Goal: Task Accomplishment & Management: Manage account settings

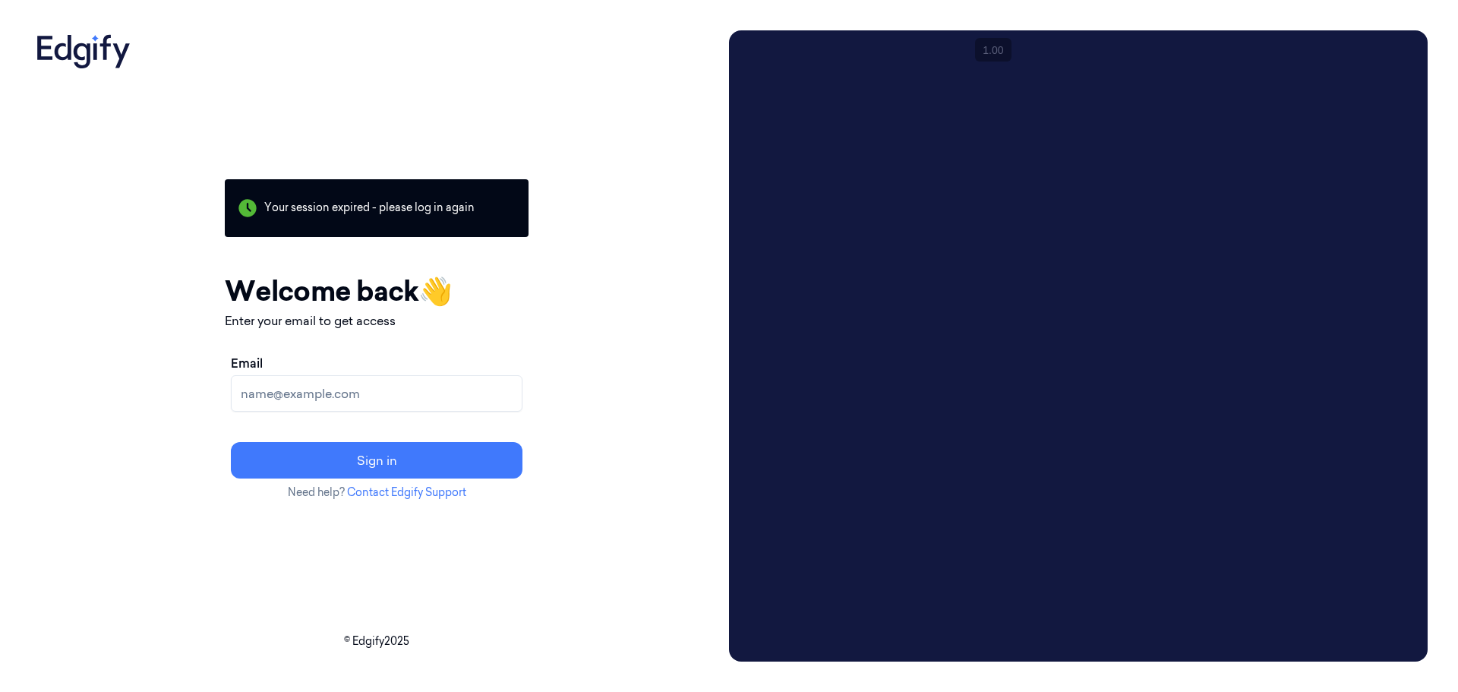
click at [327, 402] on input "Email" at bounding box center [377, 393] width 292 height 36
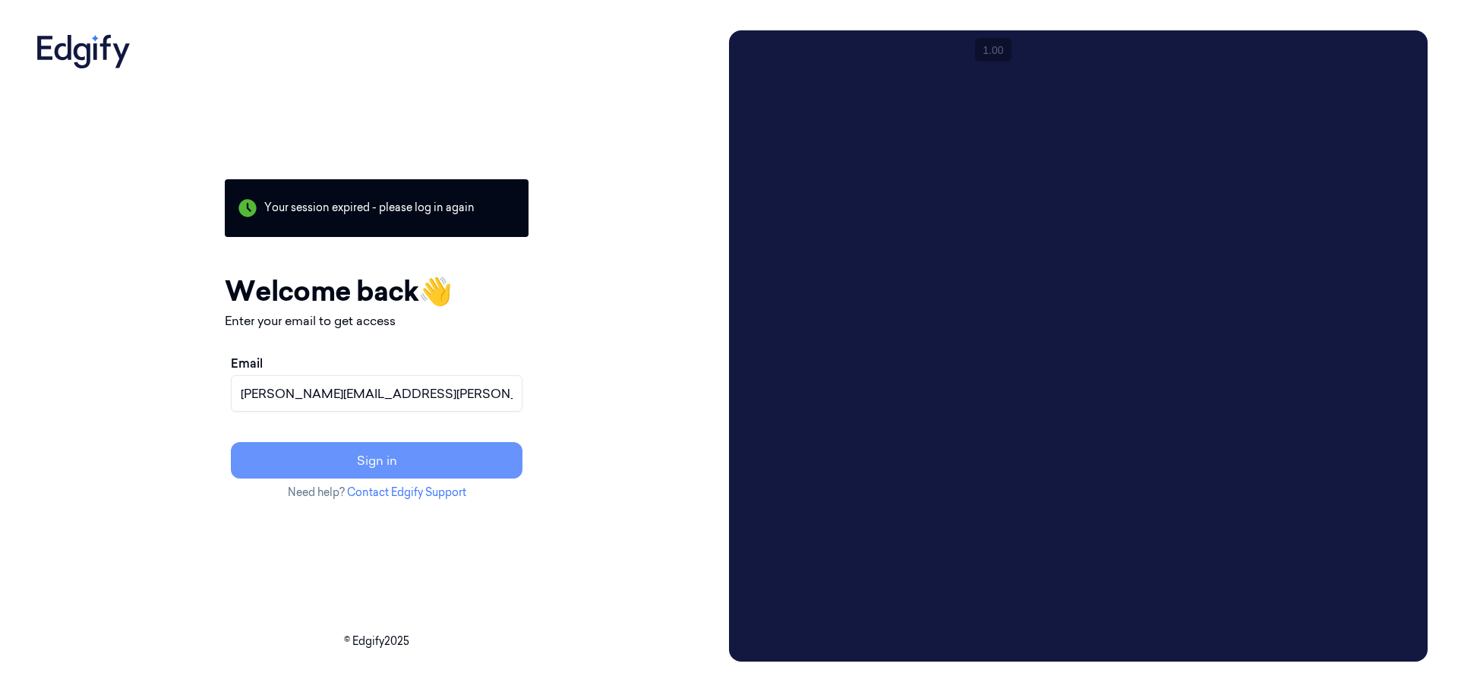
click at [402, 445] on button "Sign in" at bounding box center [377, 460] width 292 height 36
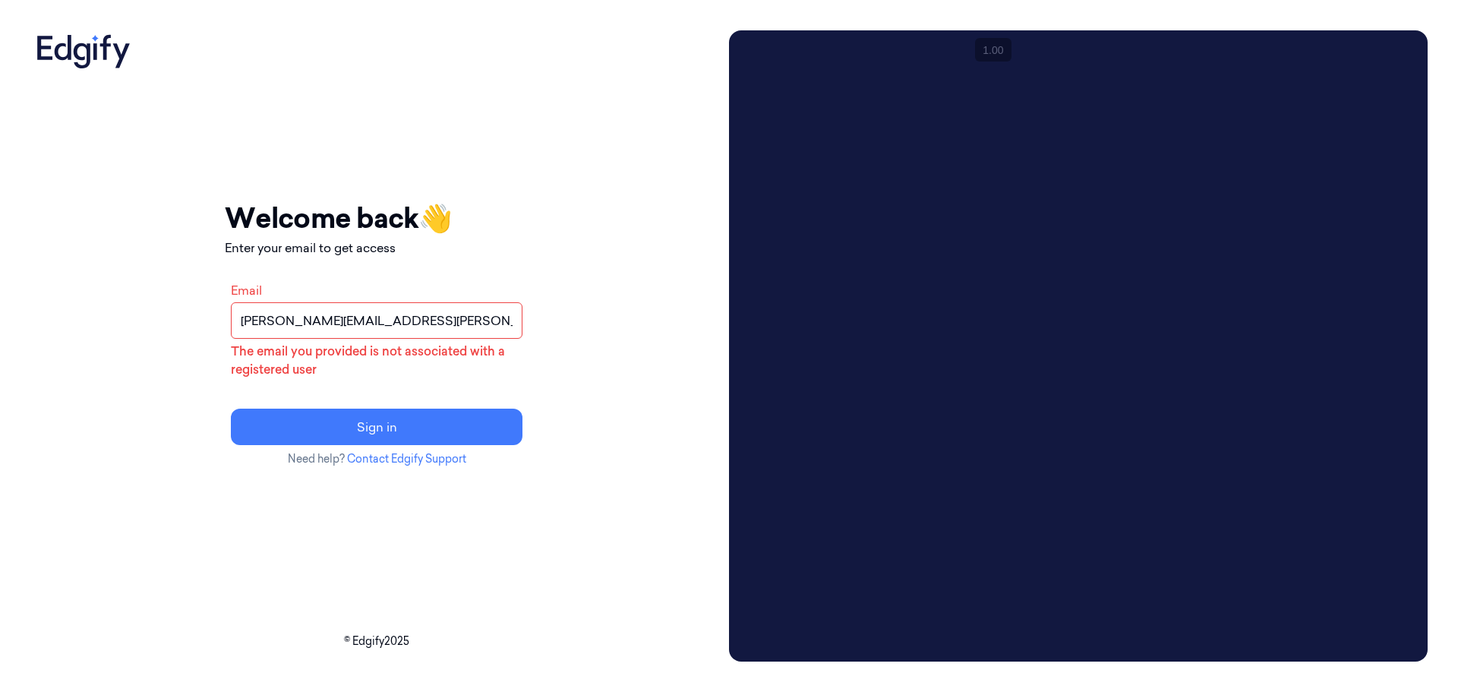
drag, startPoint x: 395, startPoint y: 323, endPoint x: 133, endPoint y: 323, distance: 262.0
click at [133, 323] on div "Your session expired - please log in again Email sent - check your inbox for th…" at bounding box center [376, 345] width 693 height 631
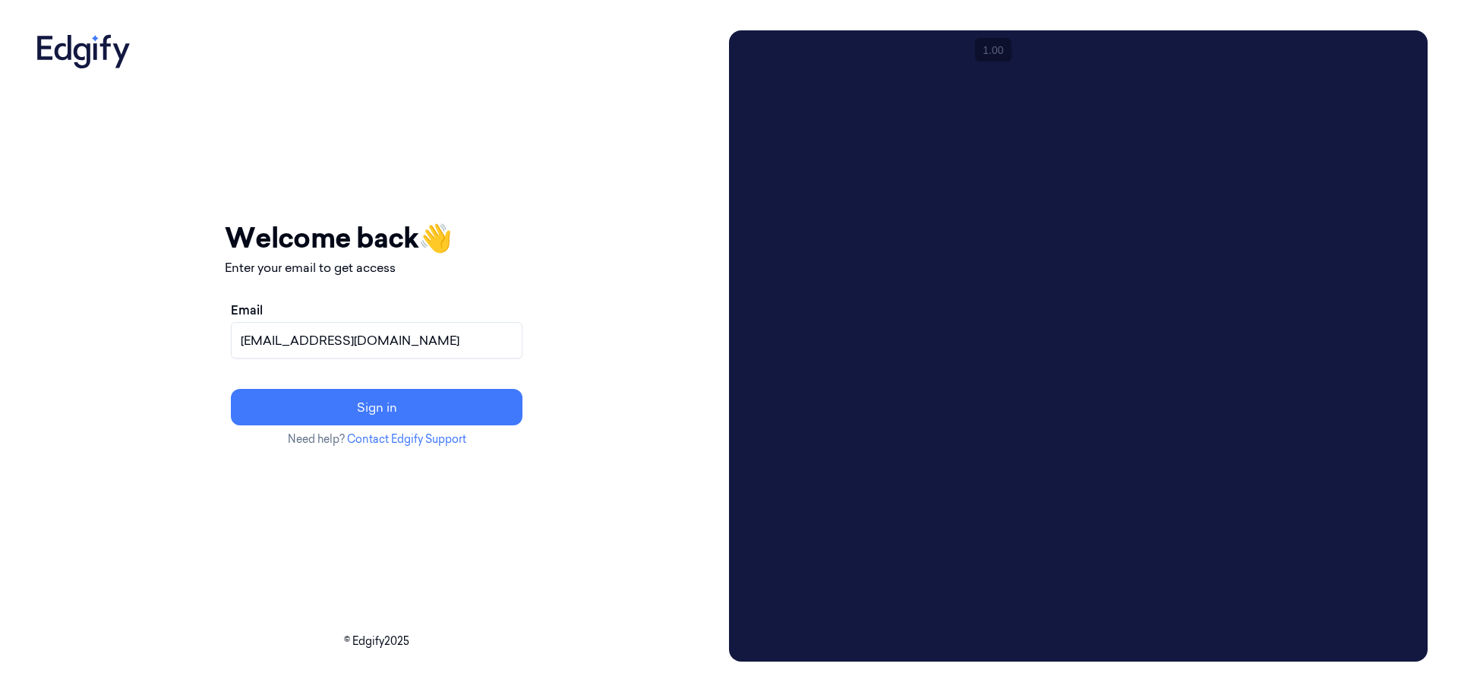
type input "ad6496@zebra.com"
click at [231, 389] on button "Sign in" at bounding box center [377, 407] width 292 height 36
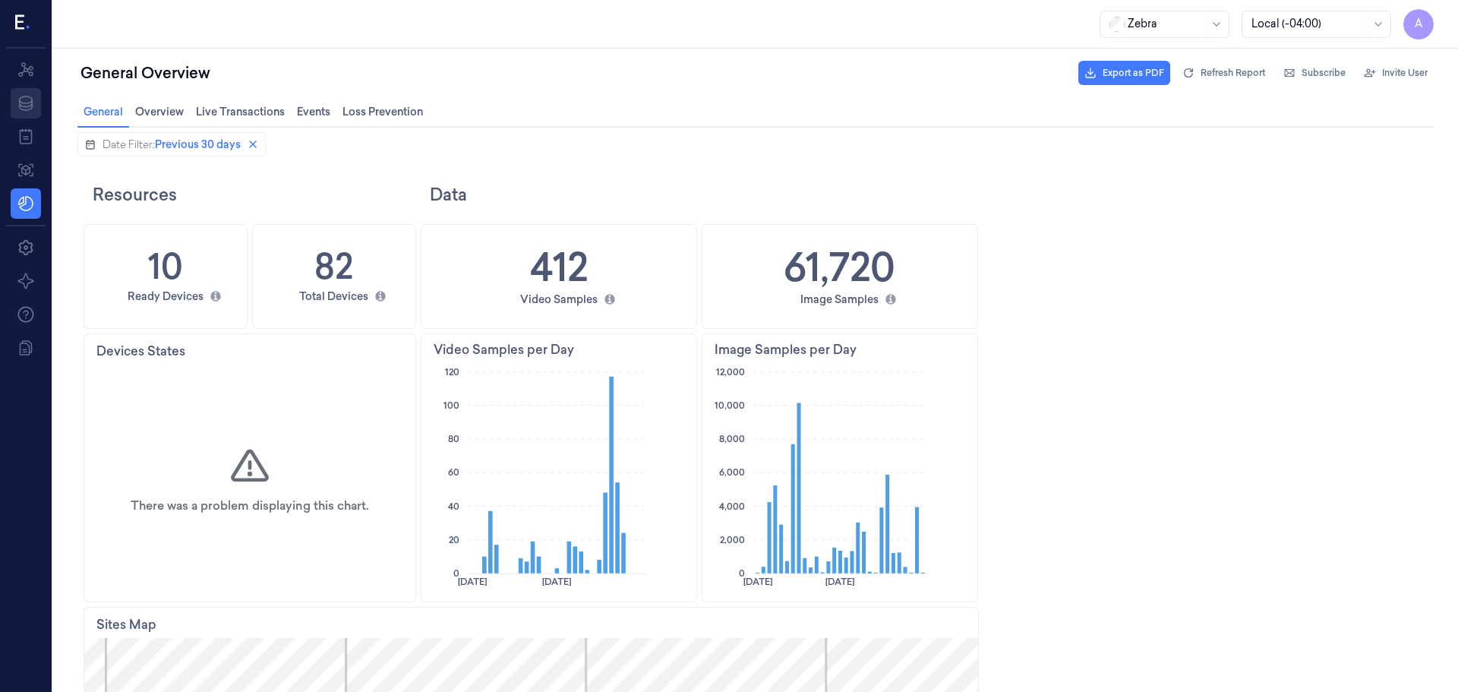
click at [32, 105] on icon at bounding box center [26, 103] width 14 height 15
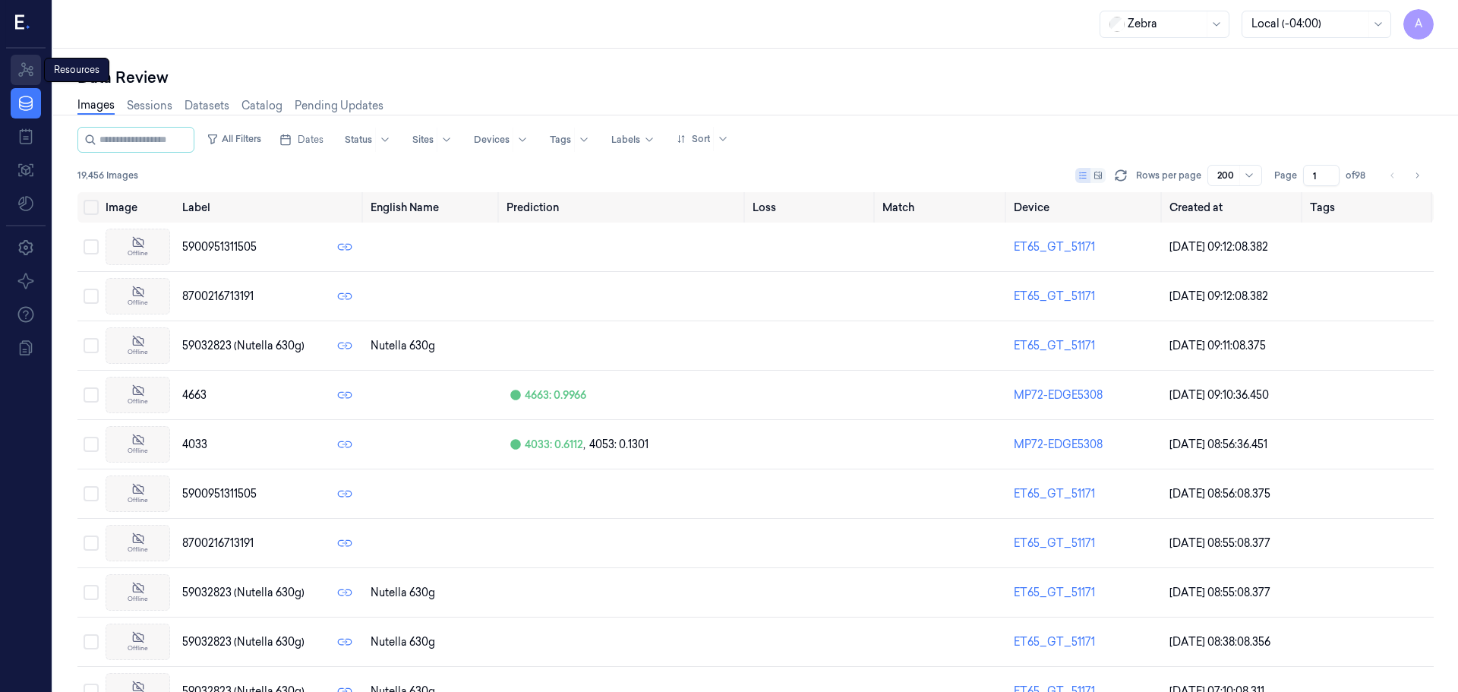
click at [25, 69] on icon at bounding box center [26, 70] width 18 height 18
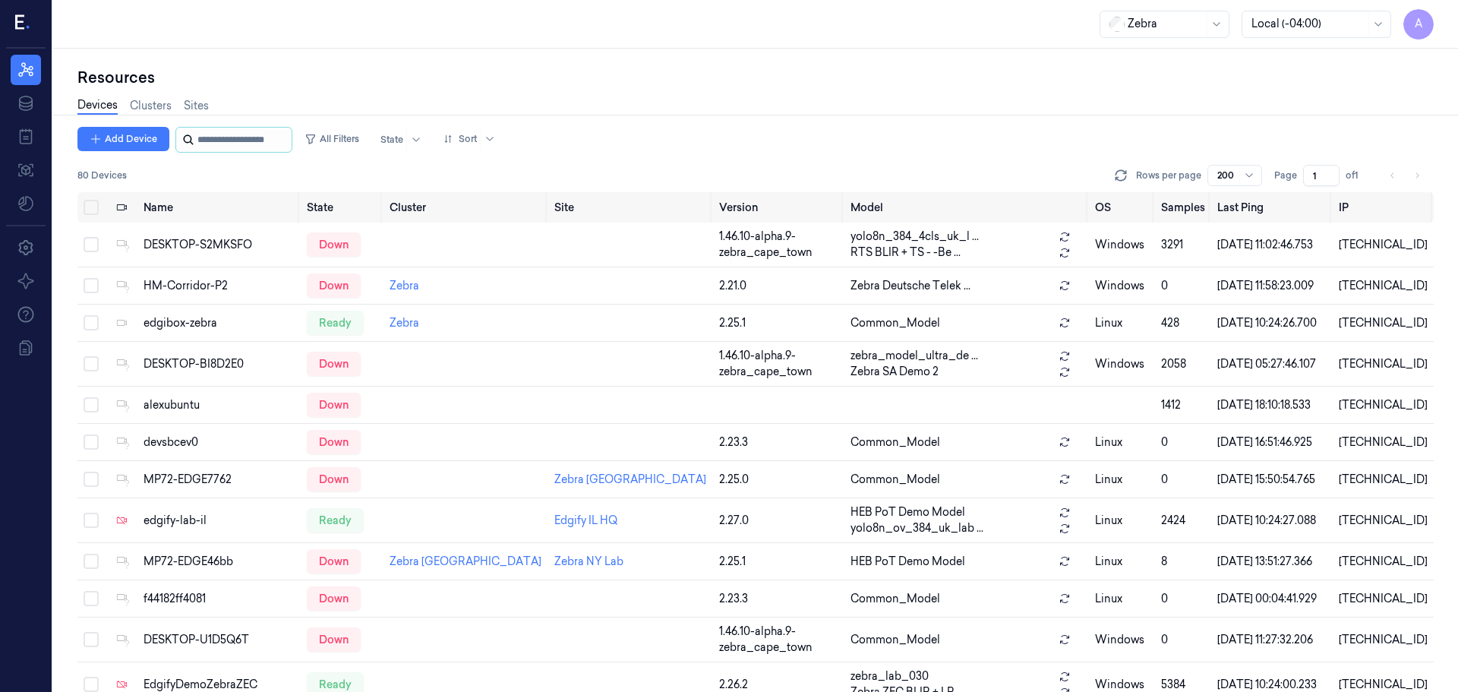
click at [229, 138] on input "string" at bounding box center [242, 140] width 91 height 24
paste input "**********"
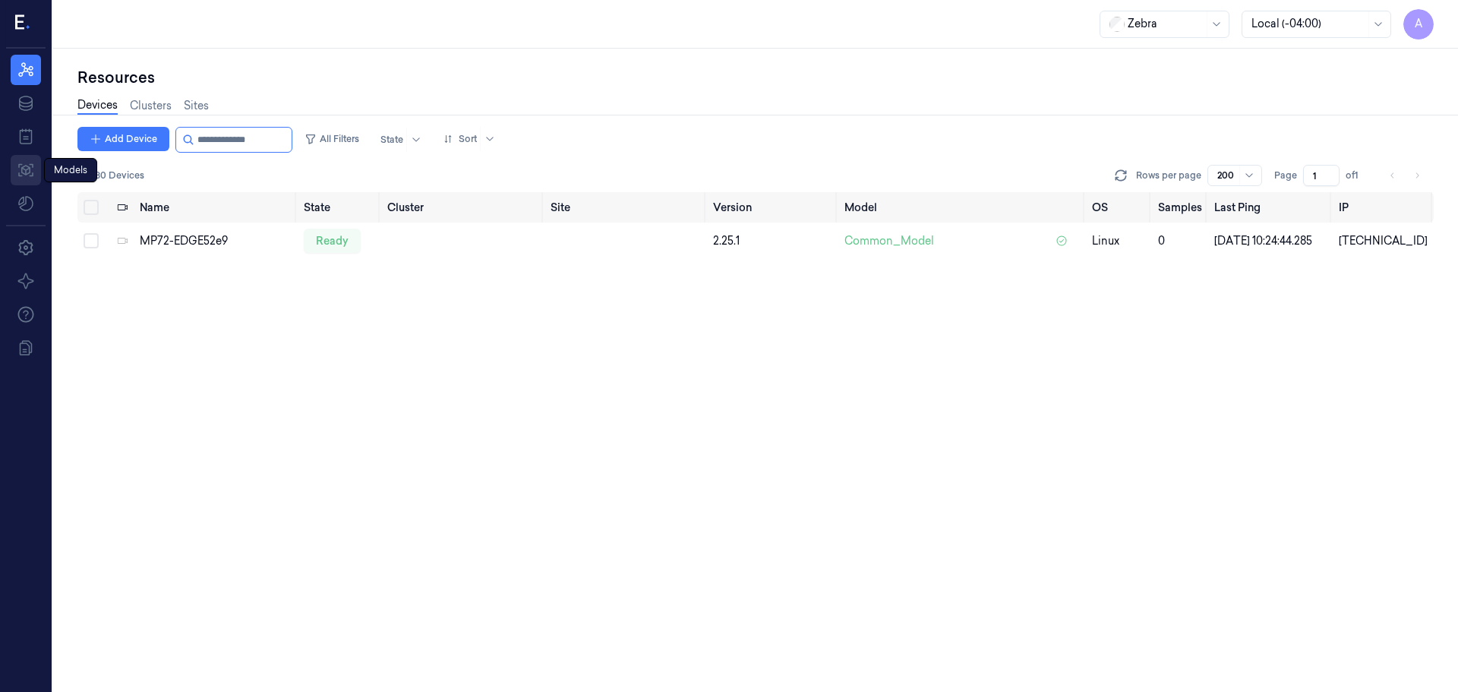
type input "**********"
click at [25, 172] on icon at bounding box center [26, 170] width 18 height 18
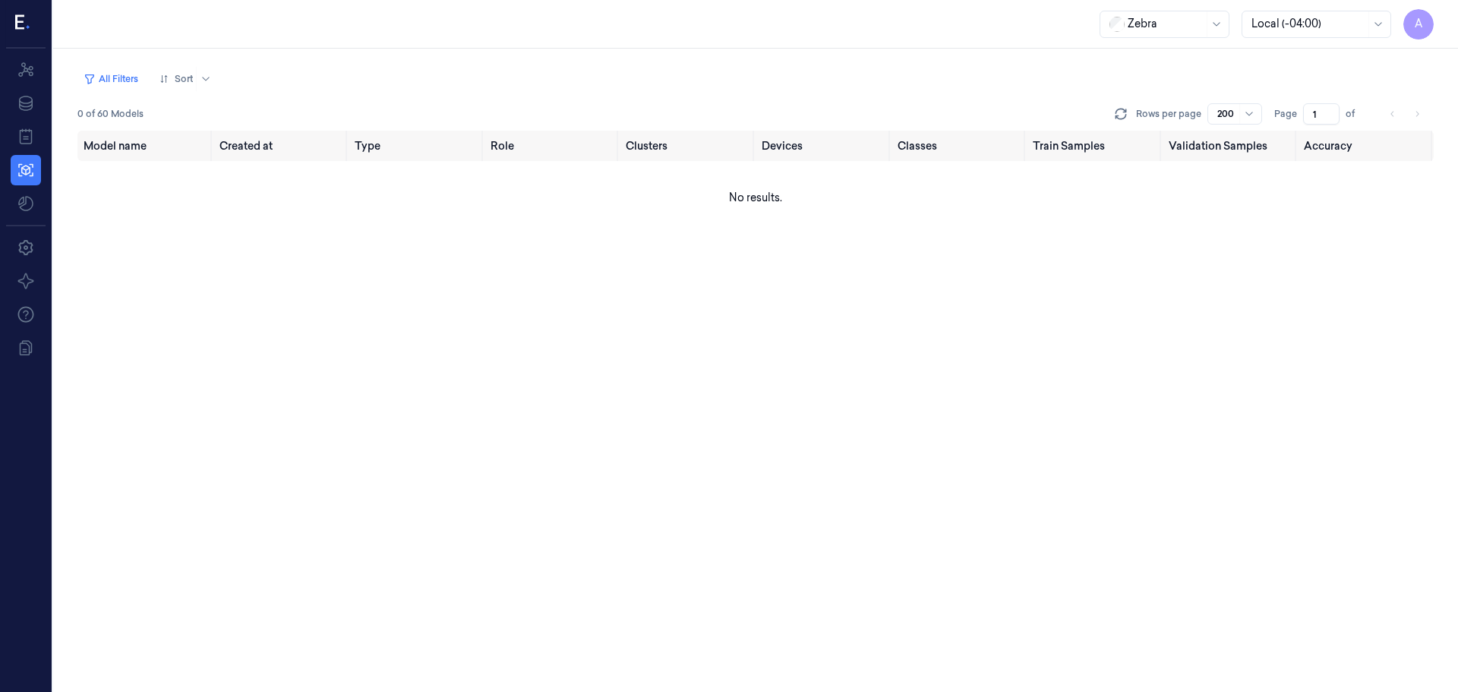
click at [30, 152] on nav "Resources Data Jobs Models" at bounding box center [26, 137] width 46 height 164
click at [30, 134] on icon at bounding box center [26, 137] width 18 height 18
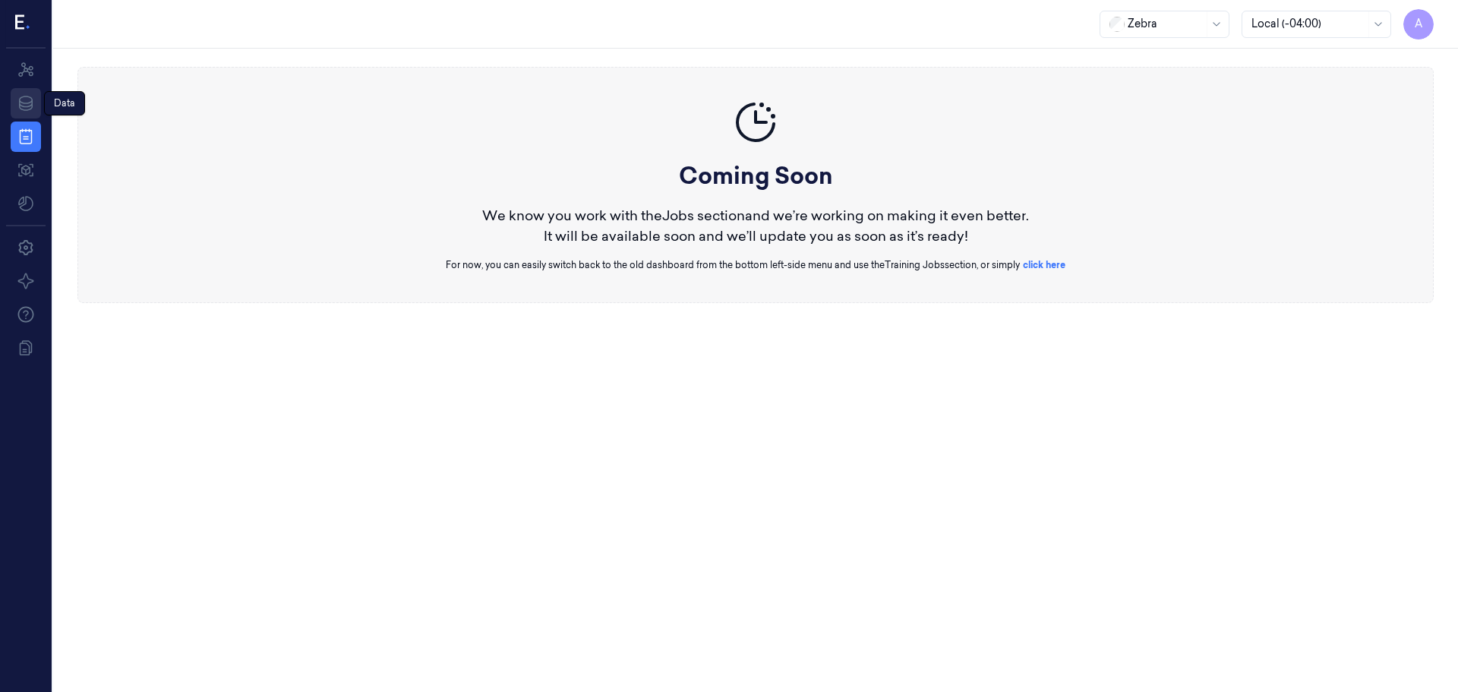
click at [25, 102] on icon at bounding box center [26, 103] width 18 height 18
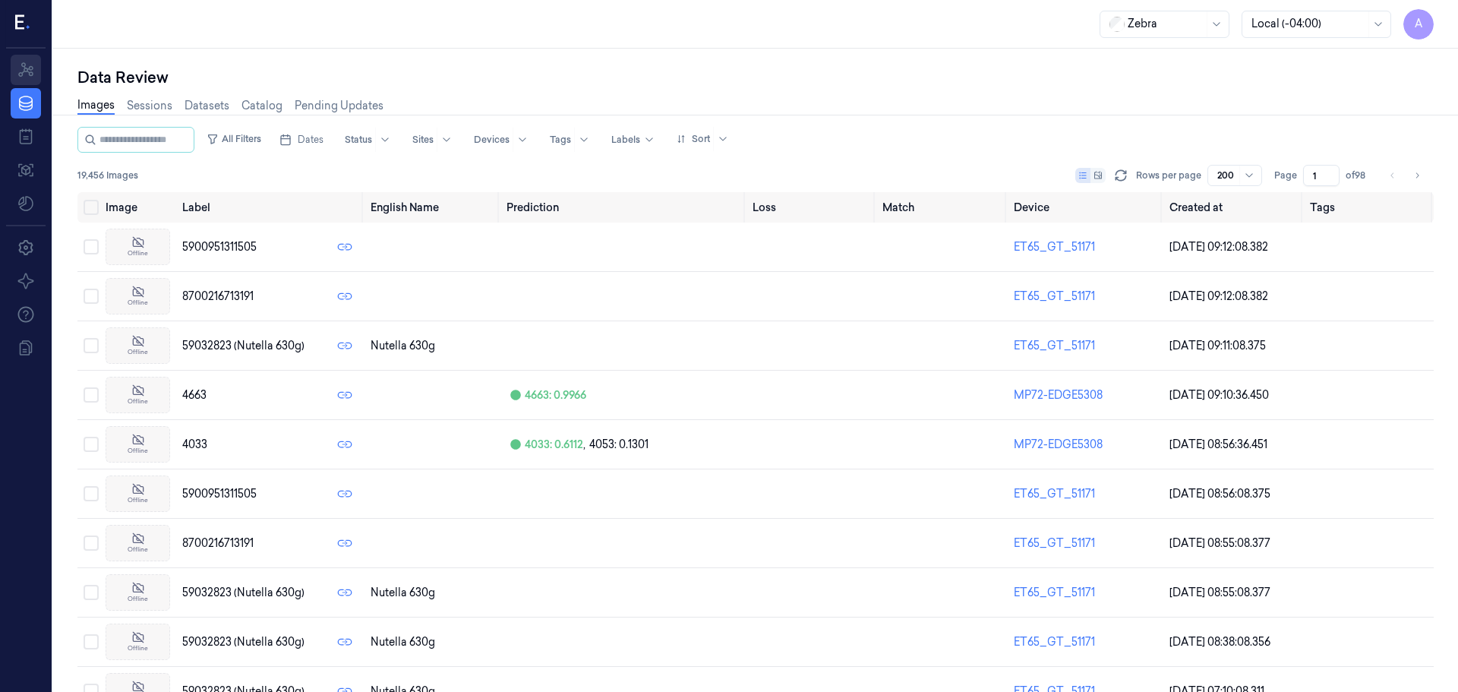
click at [21, 56] on link "Resources" at bounding box center [26, 70] width 30 height 30
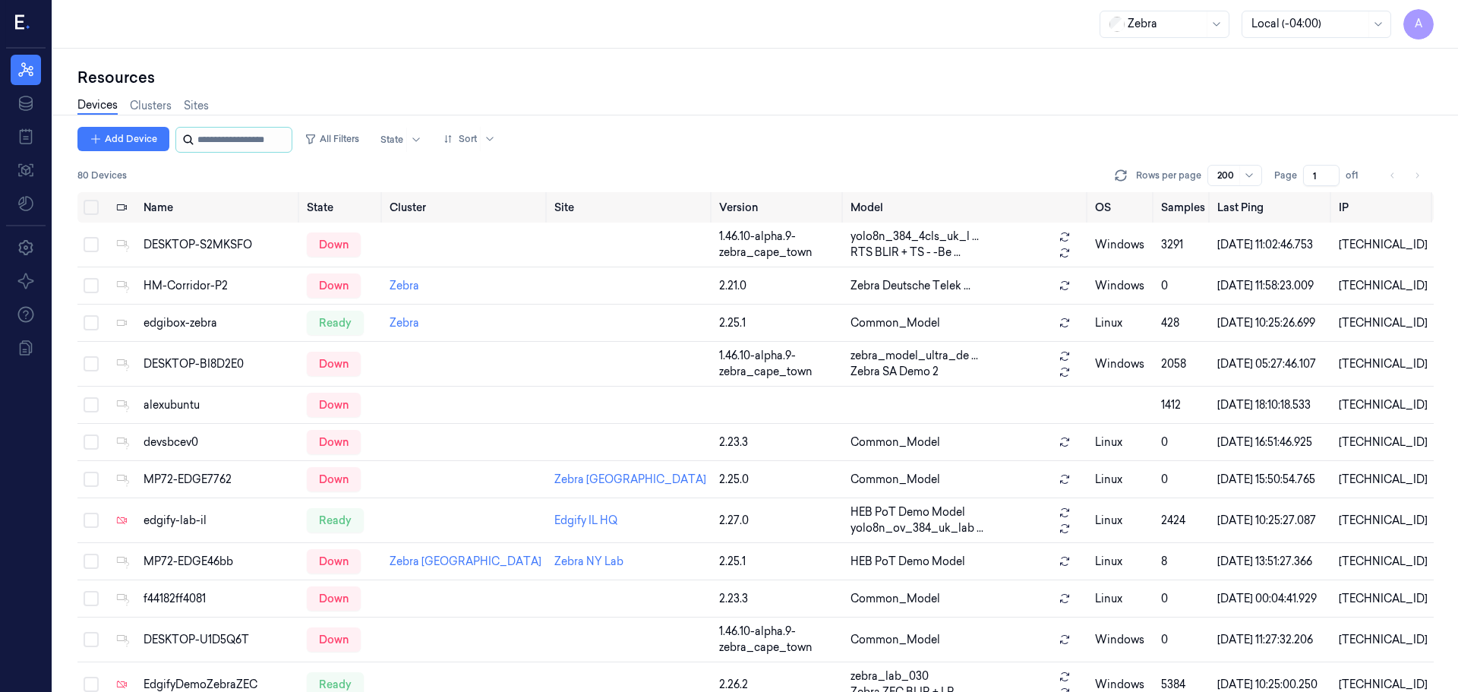
click at [283, 134] on input "string" at bounding box center [242, 140] width 91 height 24
paste input "**********"
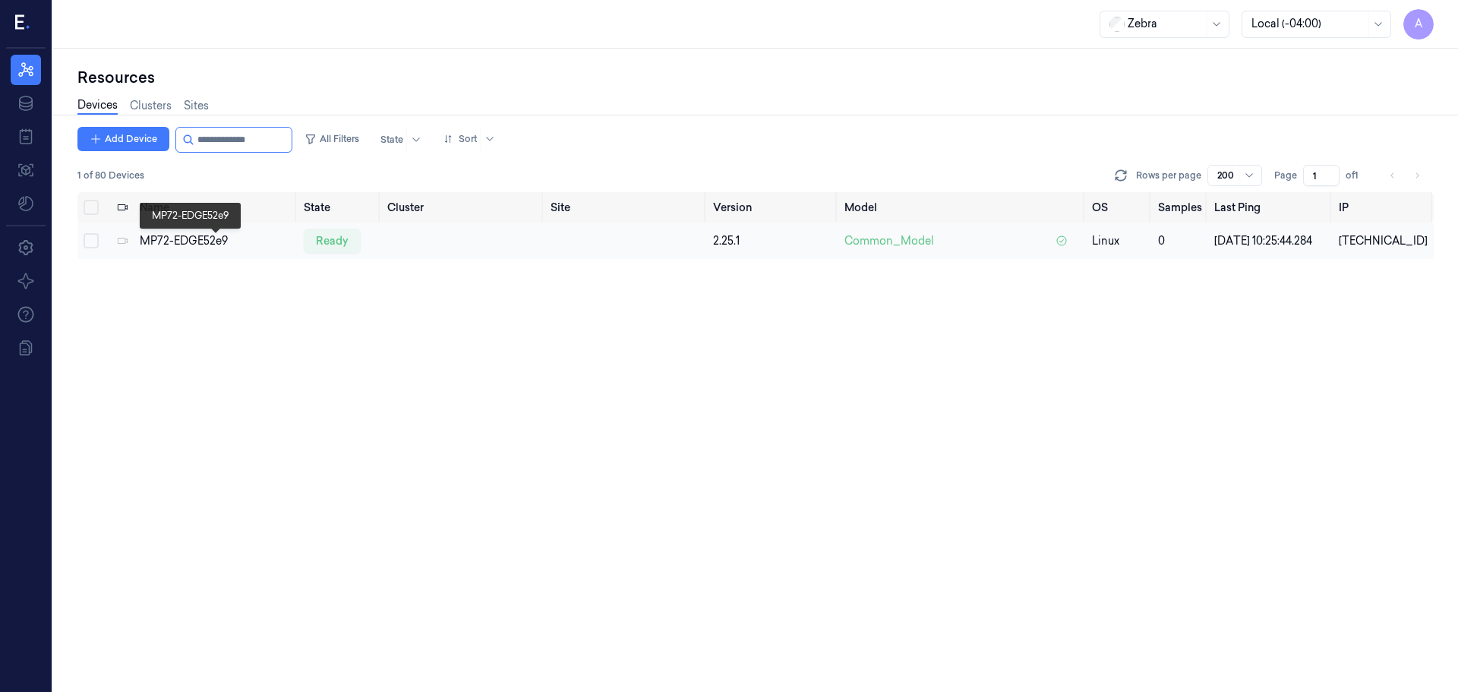
type input "**********"
click at [188, 241] on div "MP72-EDGE52e9" at bounding box center [216, 241] width 152 height 16
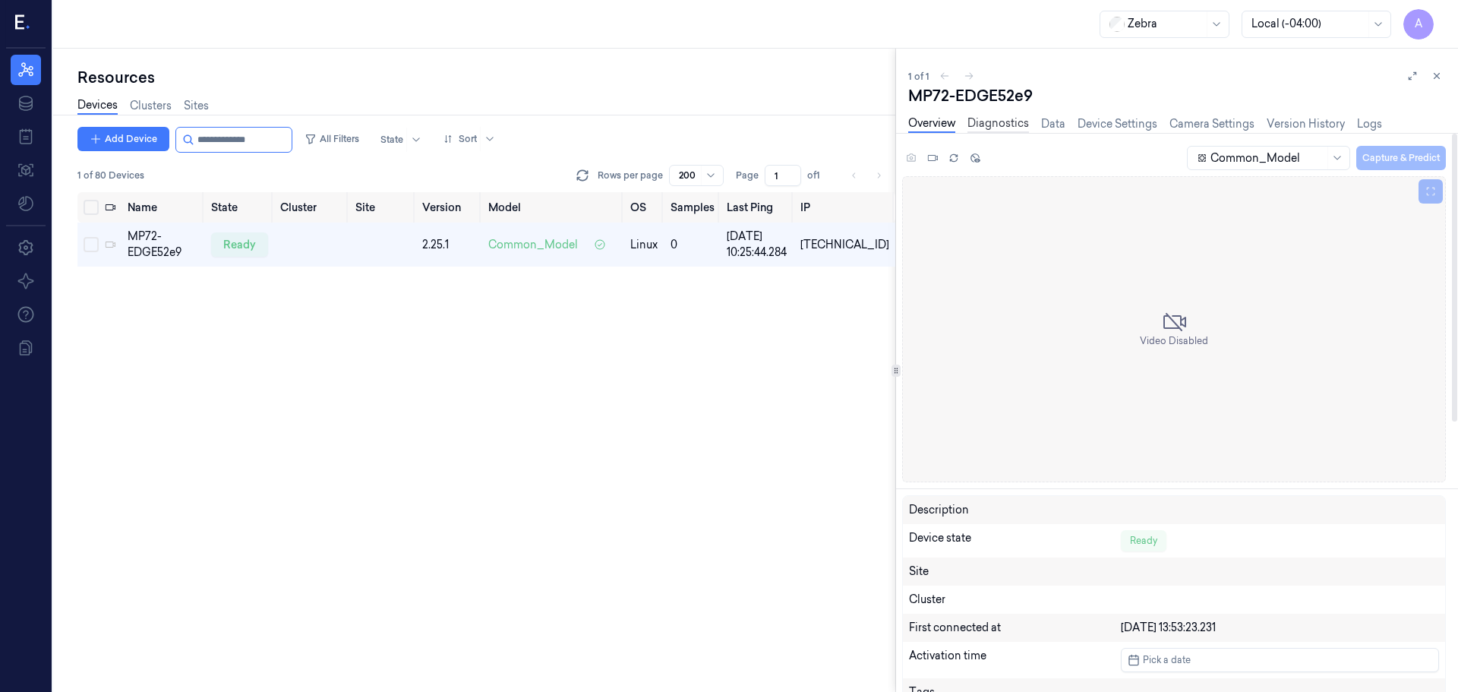
click at [1020, 126] on link "Diagnostics" at bounding box center [998, 123] width 62 height 17
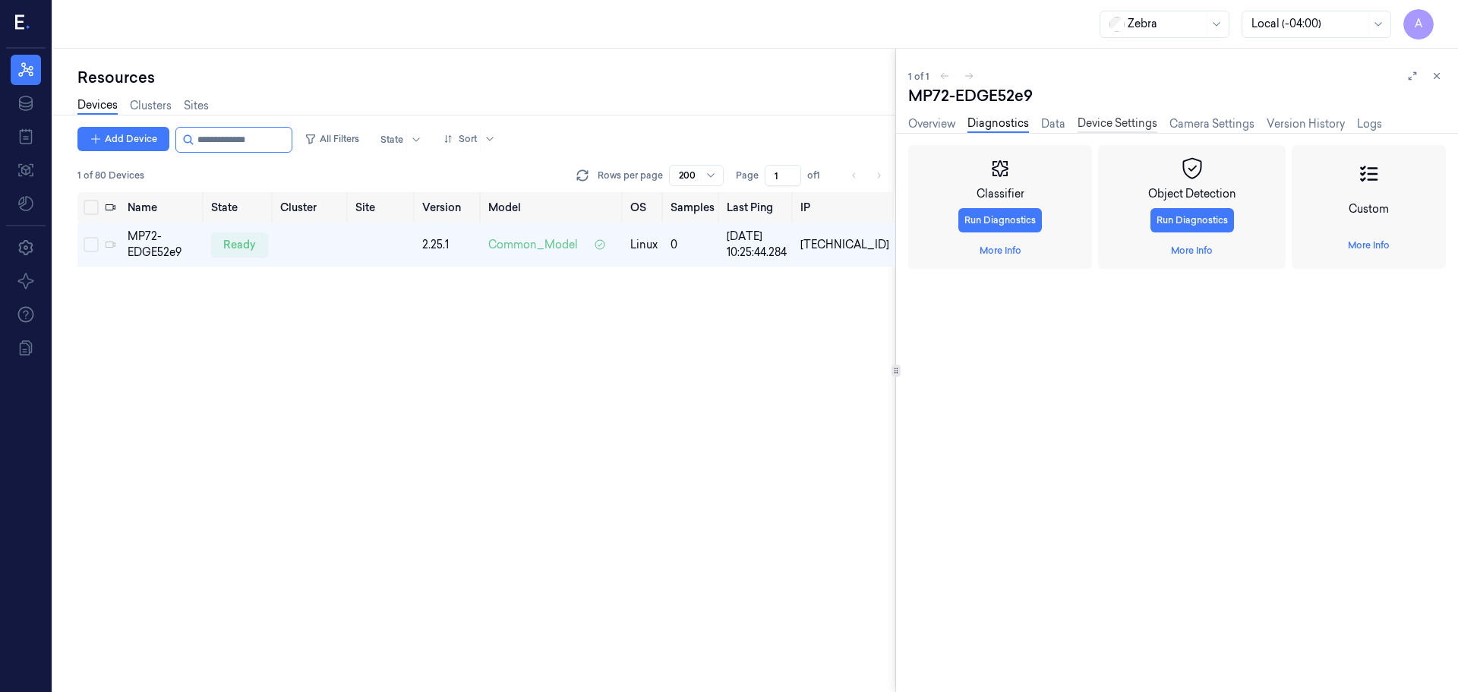
click at [1100, 118] on link "Device Settings" at bounding box center [1118, 123] width 80 height 17
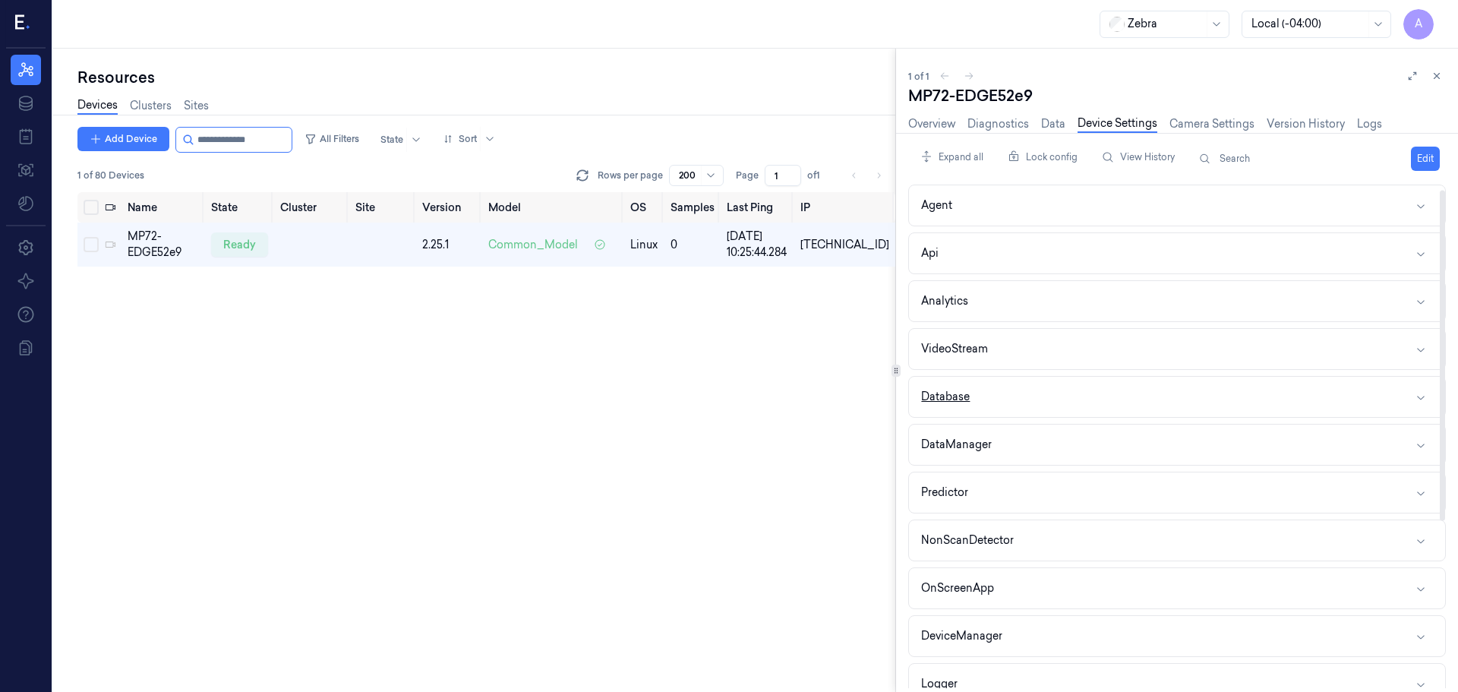
scroll to position [262, 0]
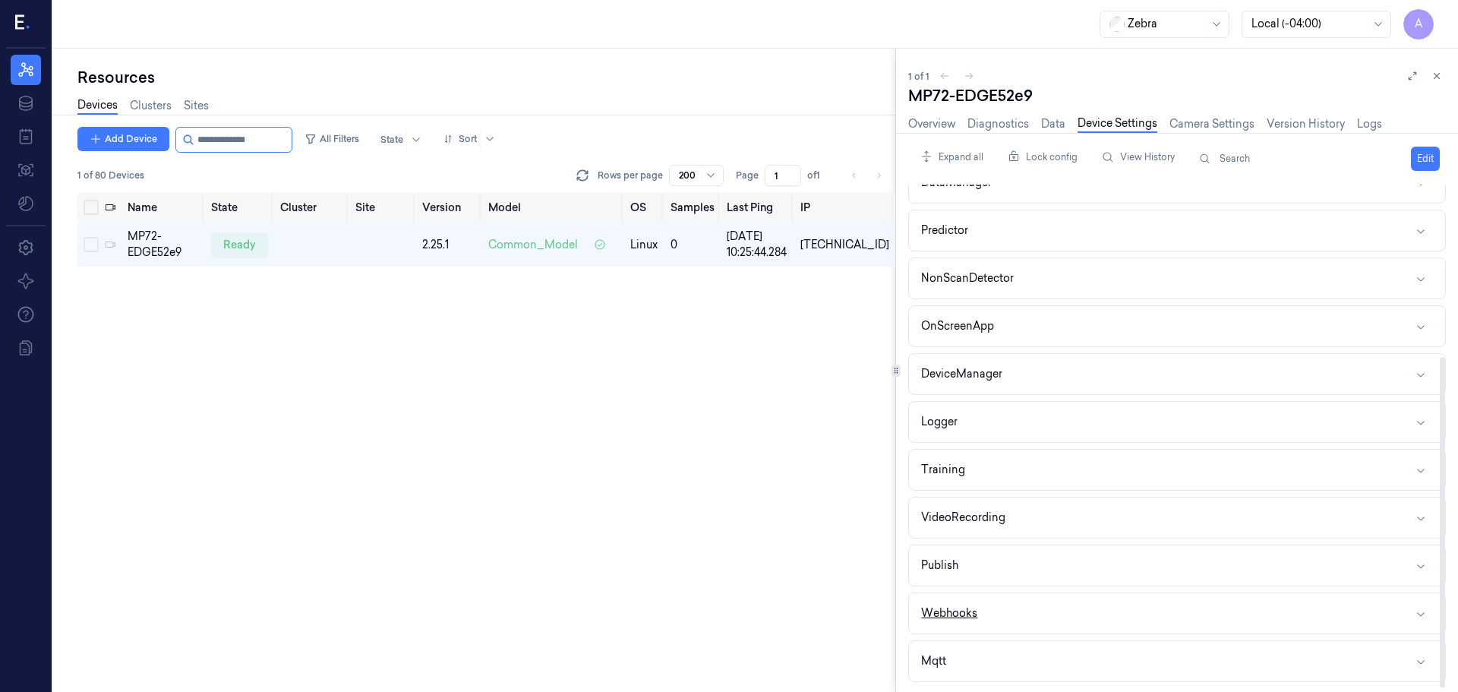
click at [1018, 622] on button "Webhooks" at bounding box center [1177, 613] width 536 height 40
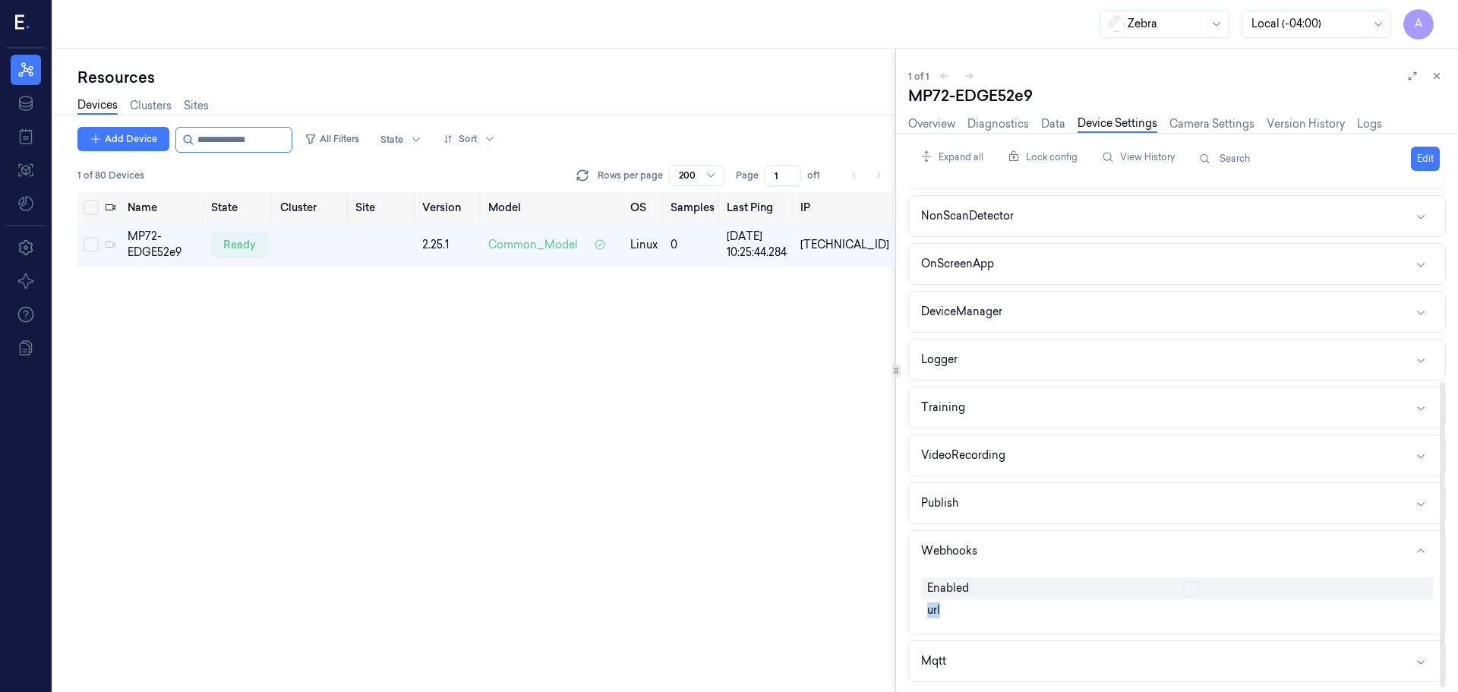
drag, startPoint x: 1000, startPoint y: 614, endPoint x: 990, endPoint y: 589, distance: 26.9
click at [990, 589] on div "Enabled url" at bounding box center [1177, 599] width 512 height 56
click at [990, 589] on div "Enabled" at bounding box center [1049, 588] width 256 height 22
click at [1064, 614] on div "url" at bounding box center [1049, 610] width 256 height 22
click at [1418, 156] on button "Edit" at bounding box center [1425, 159] width 29 height 24
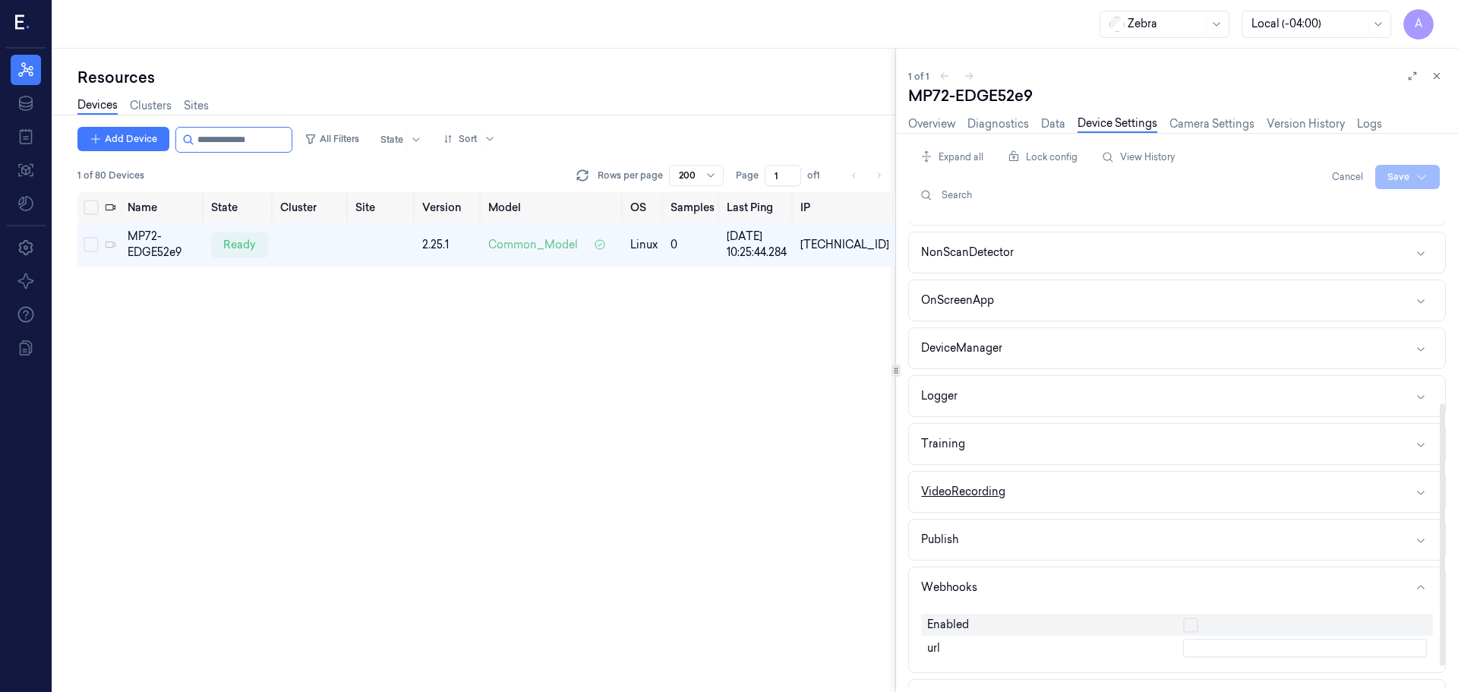
scroll to position [363, 0]
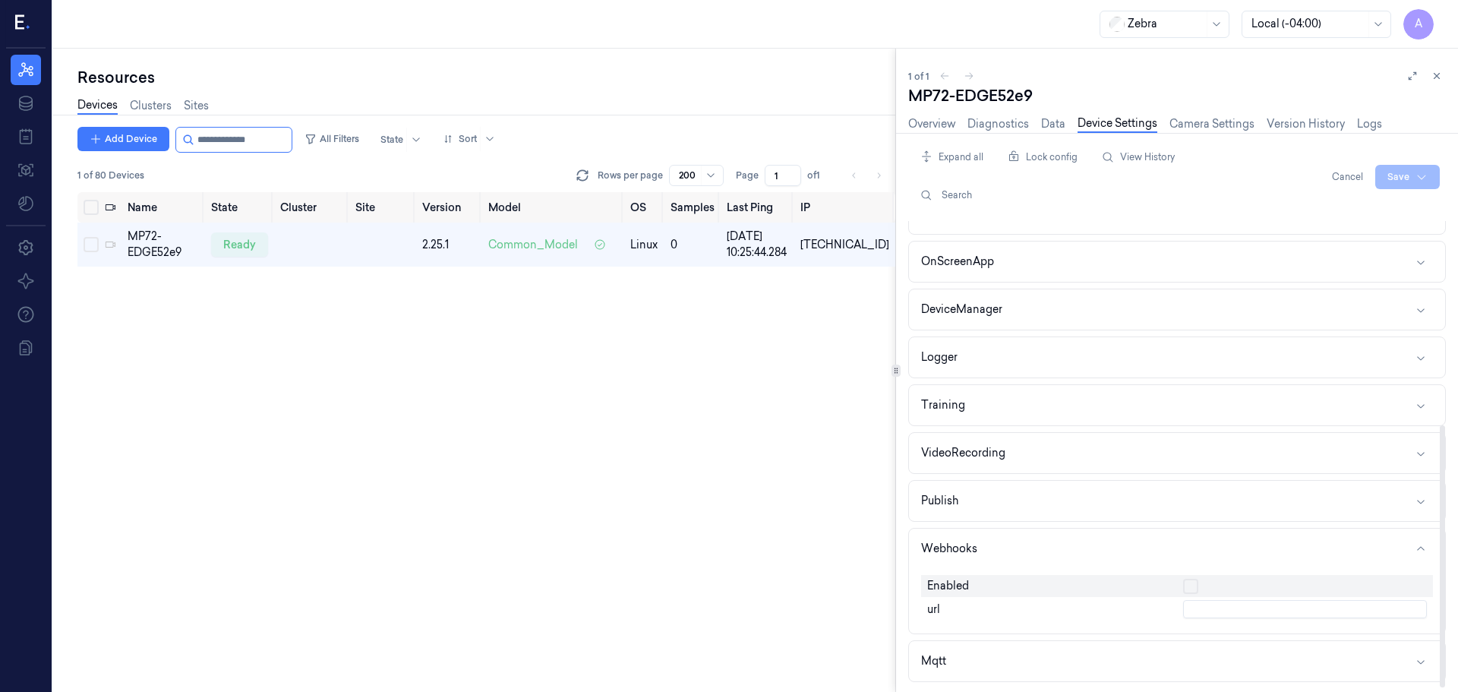
click at [1201, 608] on input "text" at bounding box center [1305, 609] width 244 height 18
click at [273, 138] on input "string" at bounding box center [242, 140] width 91 height 24
click at [1242, 128] on link "Camera Settings" at bounding box center [1211, 123] width 85 height 17
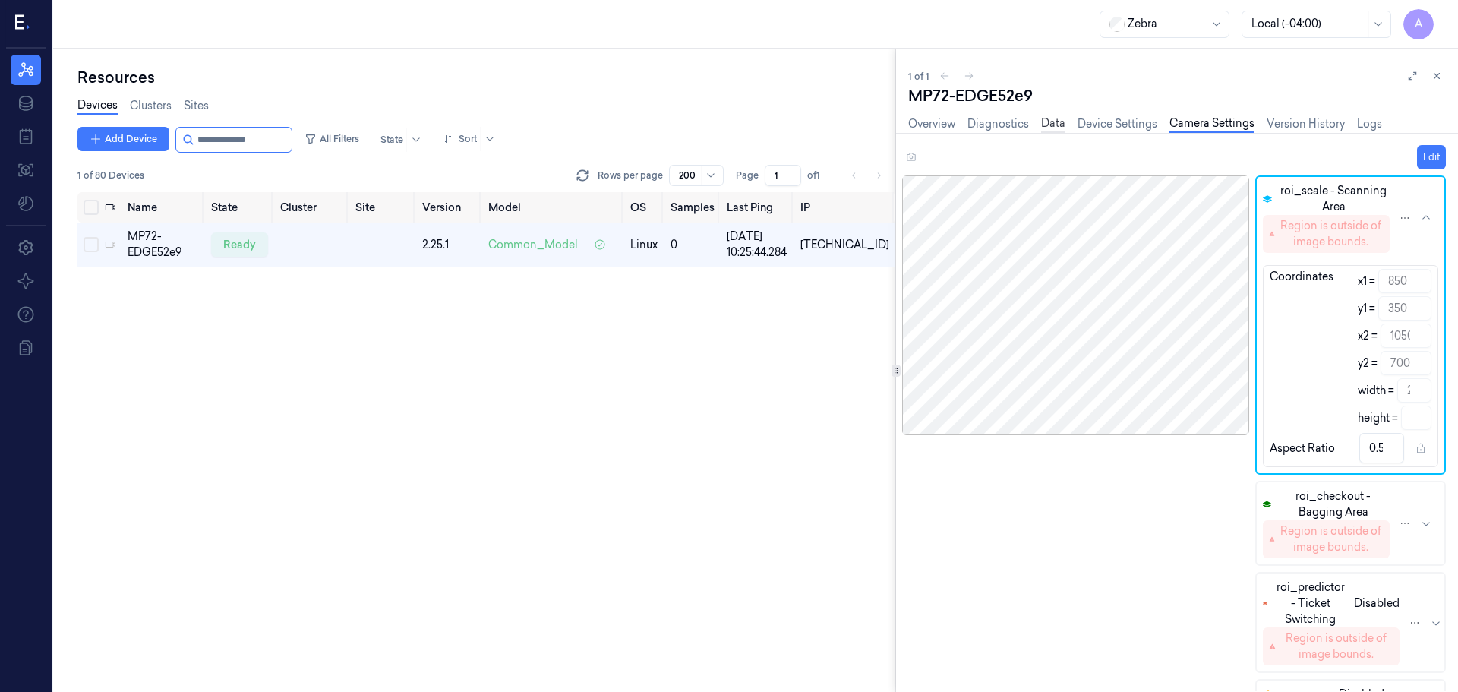
click at [1052, 125] on link "Data" at bounding box center [1053, 123] width 24 height 17
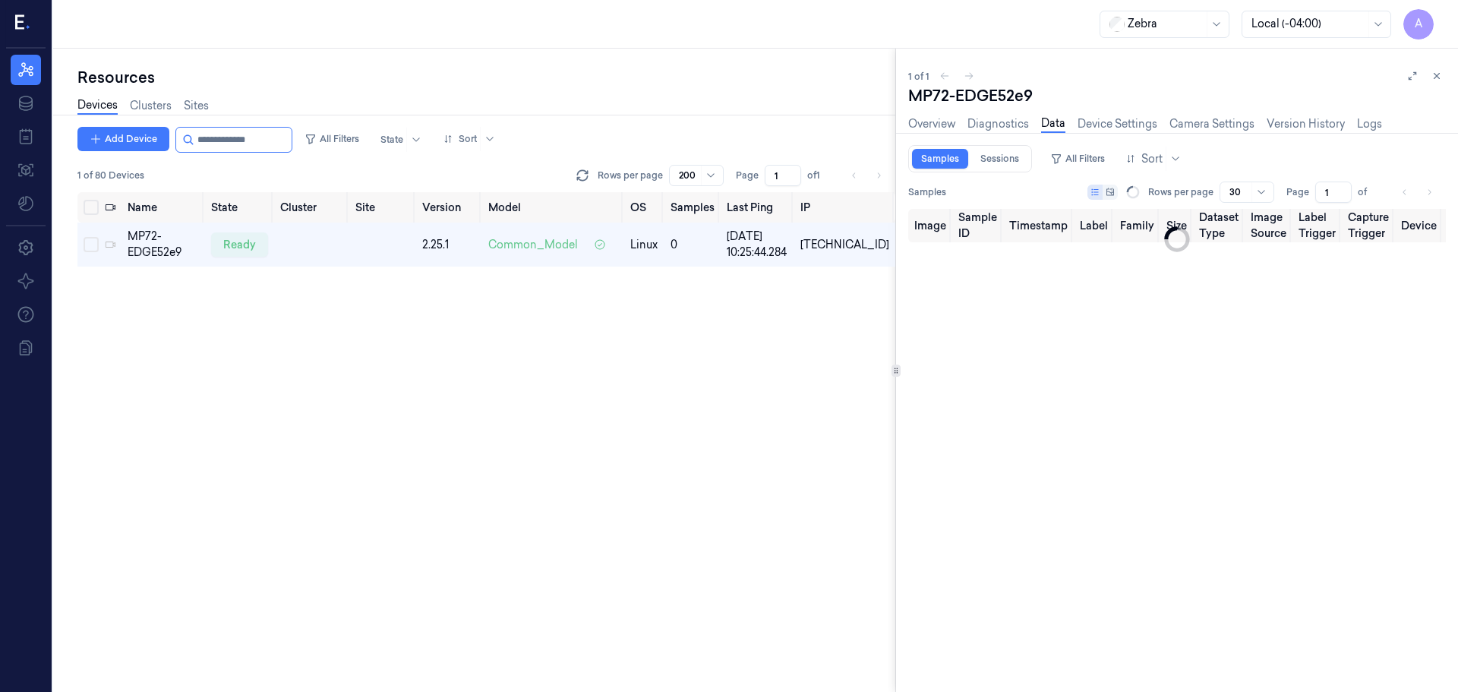
type input "0"
click at [1017, 116] on link "Diagnostics" at bounding box center [998, 123] width 62 height 17
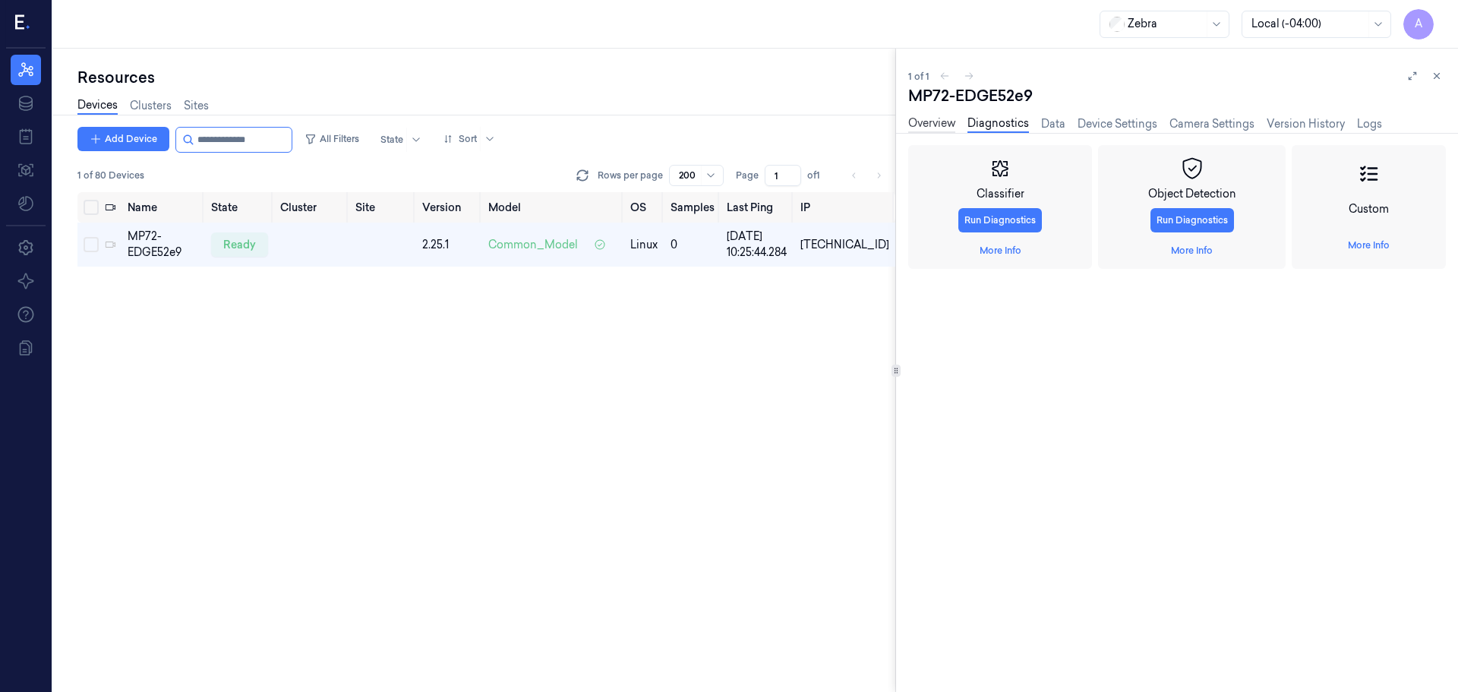
click at [931, 125] on link "Overview" at bounding box center [931, 123] width 47 height 17
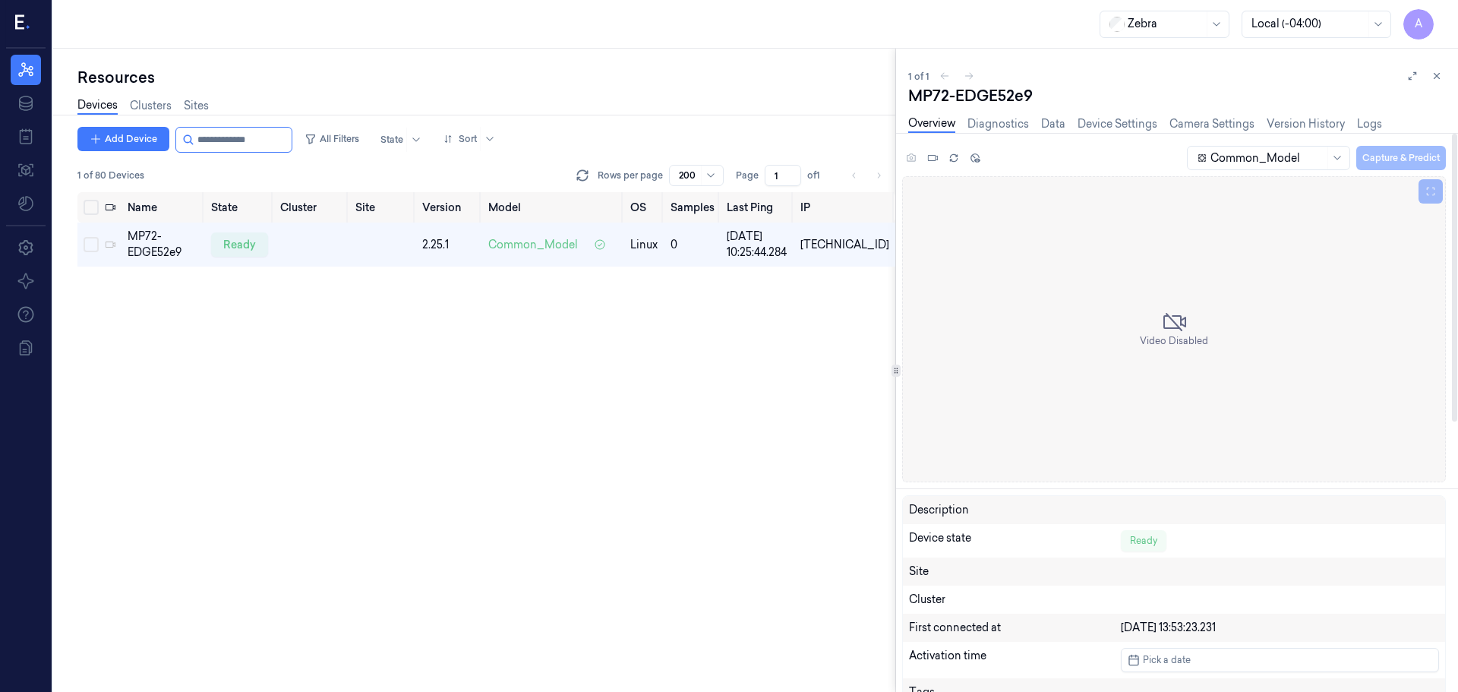
click at [1258, 121] on div "Overview Diagnostics Data Device Settings Camera Settings Version History Logs" at bounding box center [1145, 123] width 474 height 17
click at [1297, 116] on link "Version History" at bounding box center [1306, 123] width 78 height 17
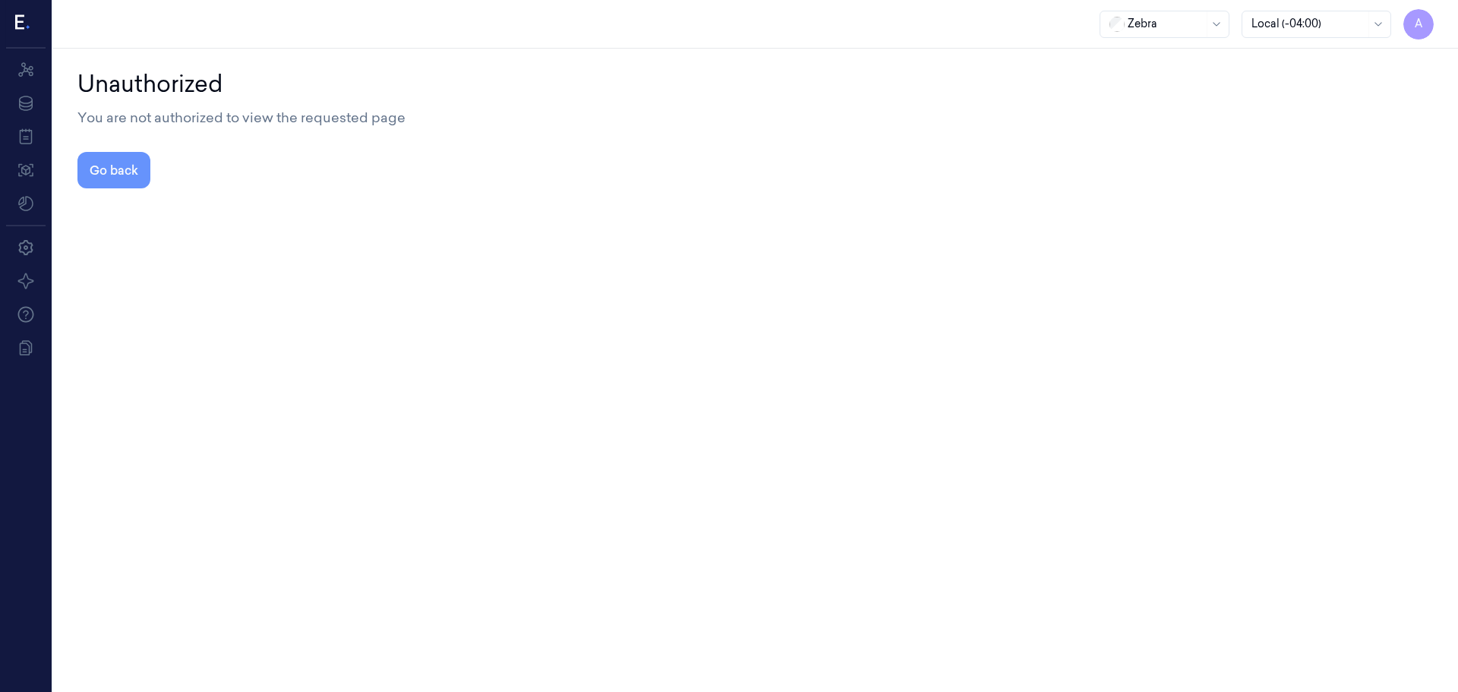
click at [131, 176] on button "Go back" at bounding box center [113, 170] width 73 height 36
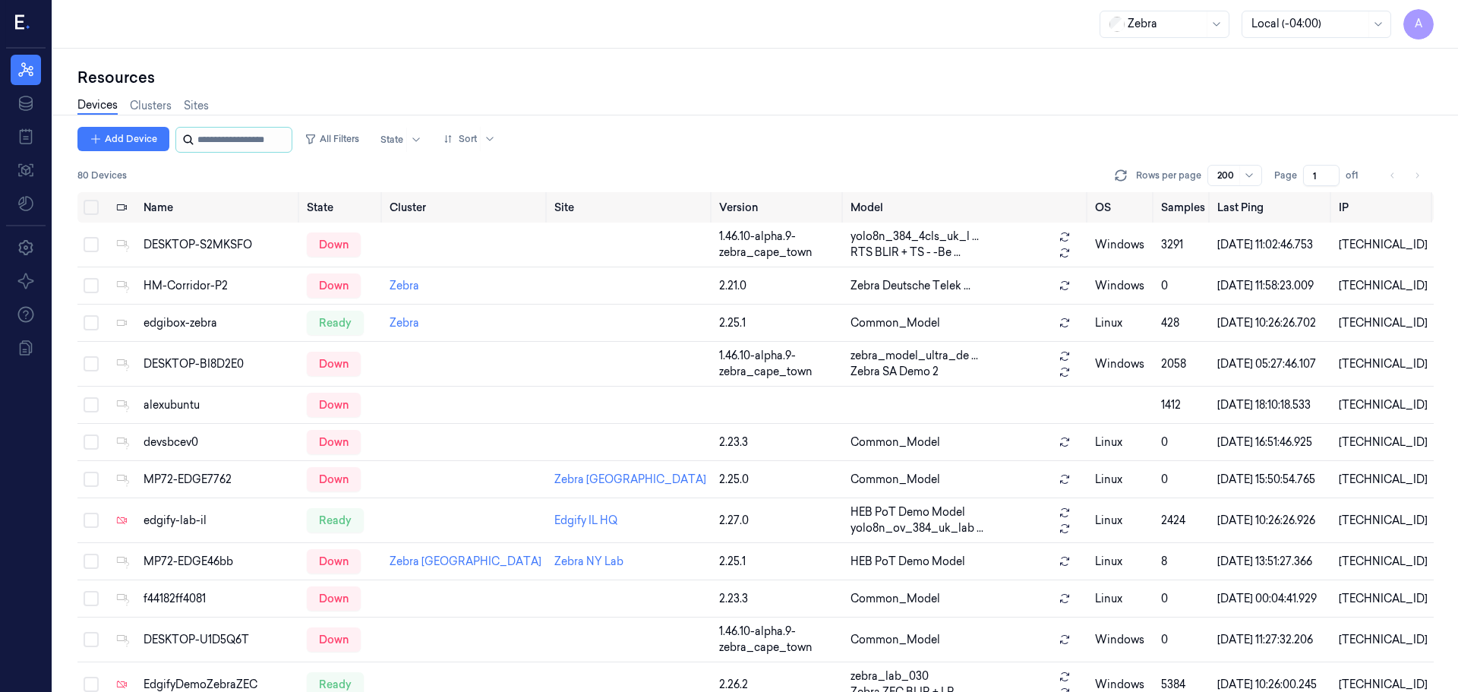
click at [212, 131] on input "string" at bounding box center [242, 140] width 91 height 24
click at [36, 98] on link "Data" at bounding box center [26, 103] width 30 height 30
click at [33, 138] on icon at bounding box center [26, 137] width 18 height 18
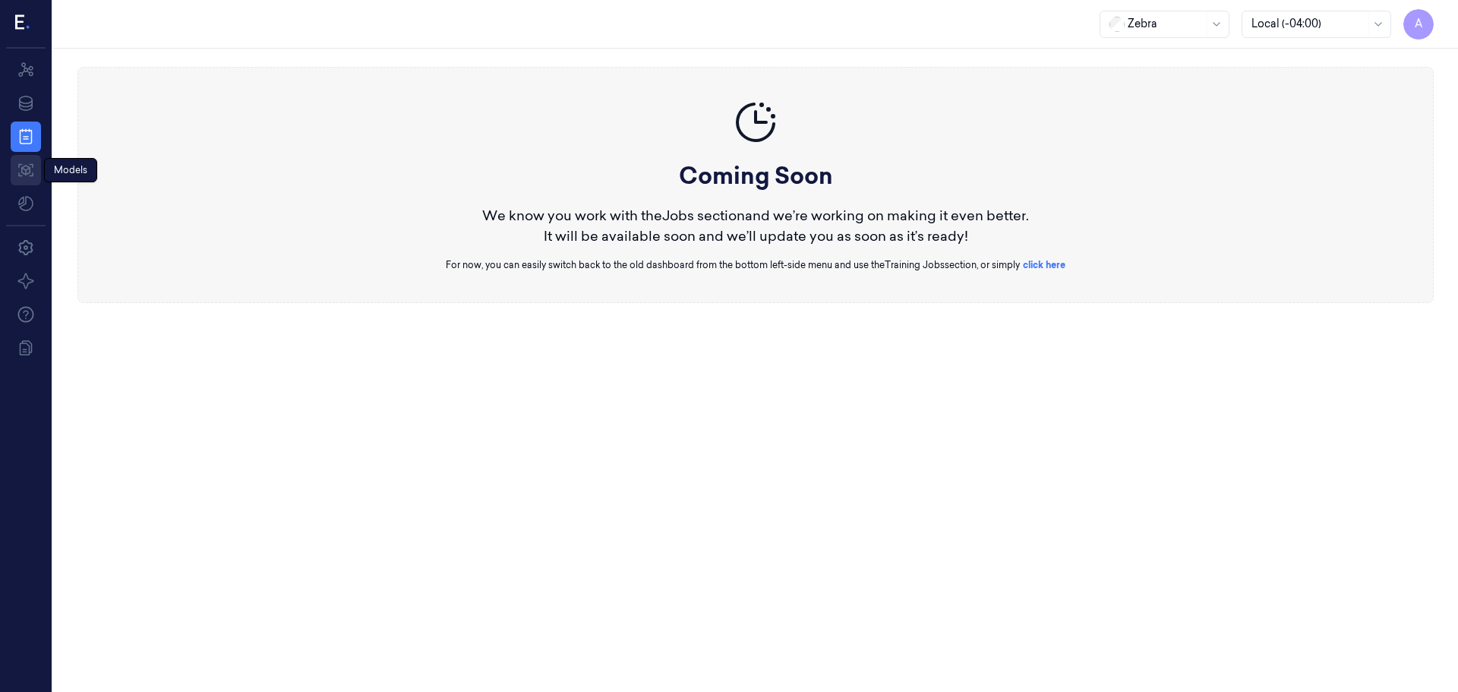
click at [21, 175] on icon at bounding box center [26, 170] width 18 height 18
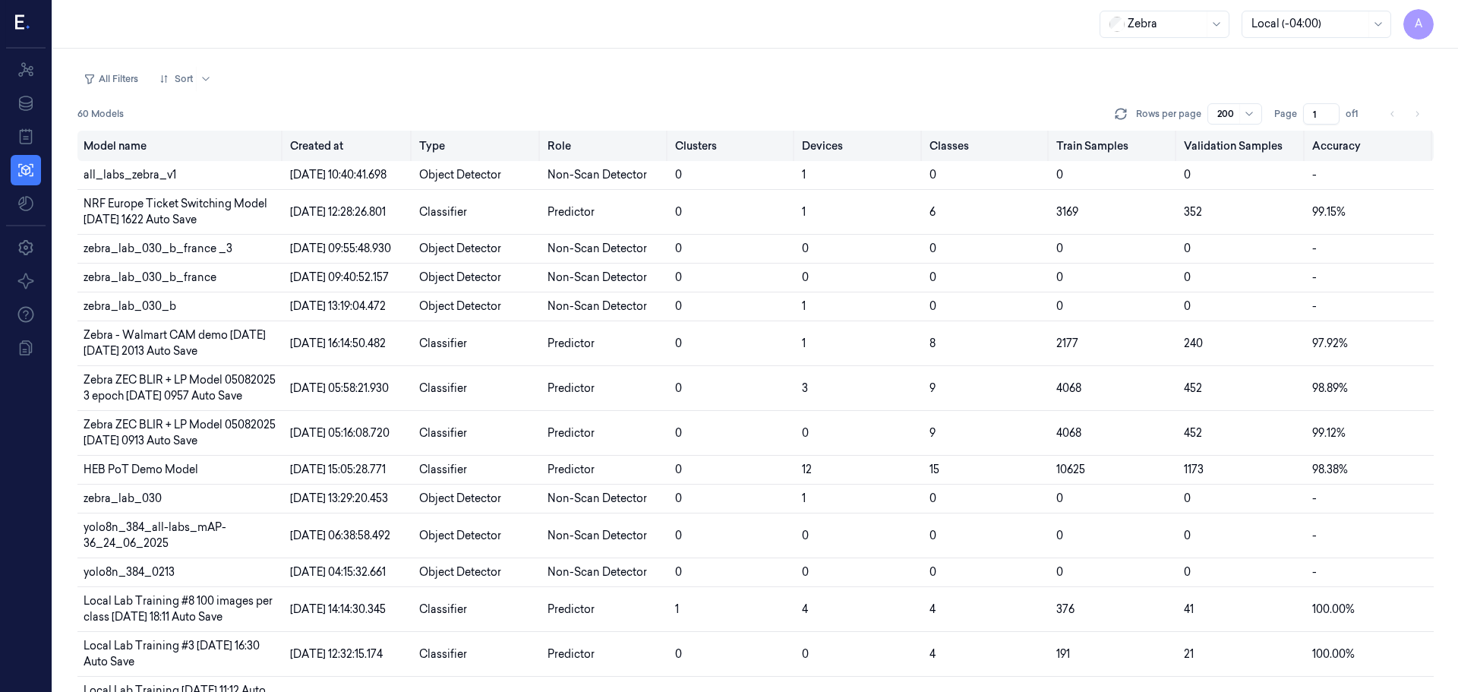
click at [830, 145] on th "Devices" at bounding box center [859, 146] width 127 height 30
click at [200, 68] on div at bounding box center [205, 79] width 19 height 24
click at [208, 152] on div "Devices" at bounding box center [227, 160] width 144 height 25
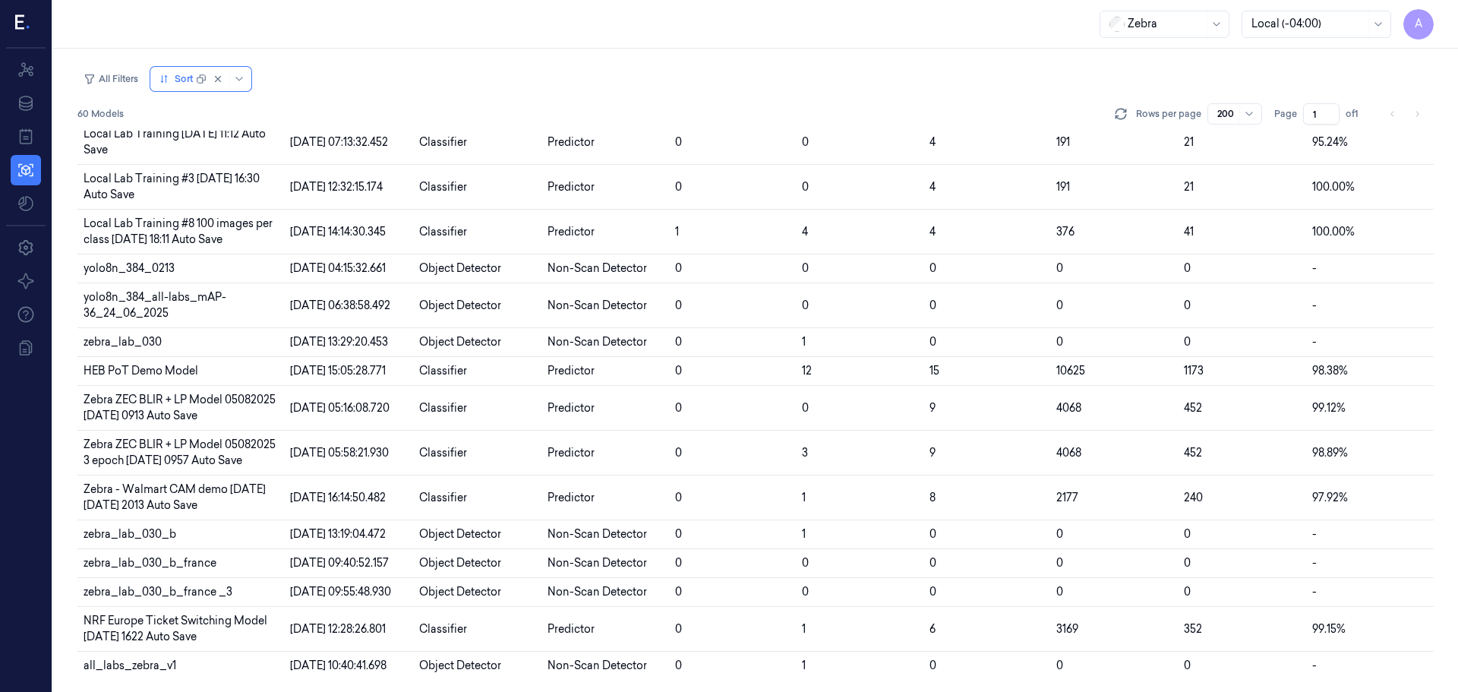
scroll to position [1847, 0]
click at [173, 357] on td "HEB PoT Demo Model" at bounding box center [180, 371] width 207 height 29
click at [156, 364] on span "HEB PoT Demo Model" at bounding box center [141, 371] width 115 height 14
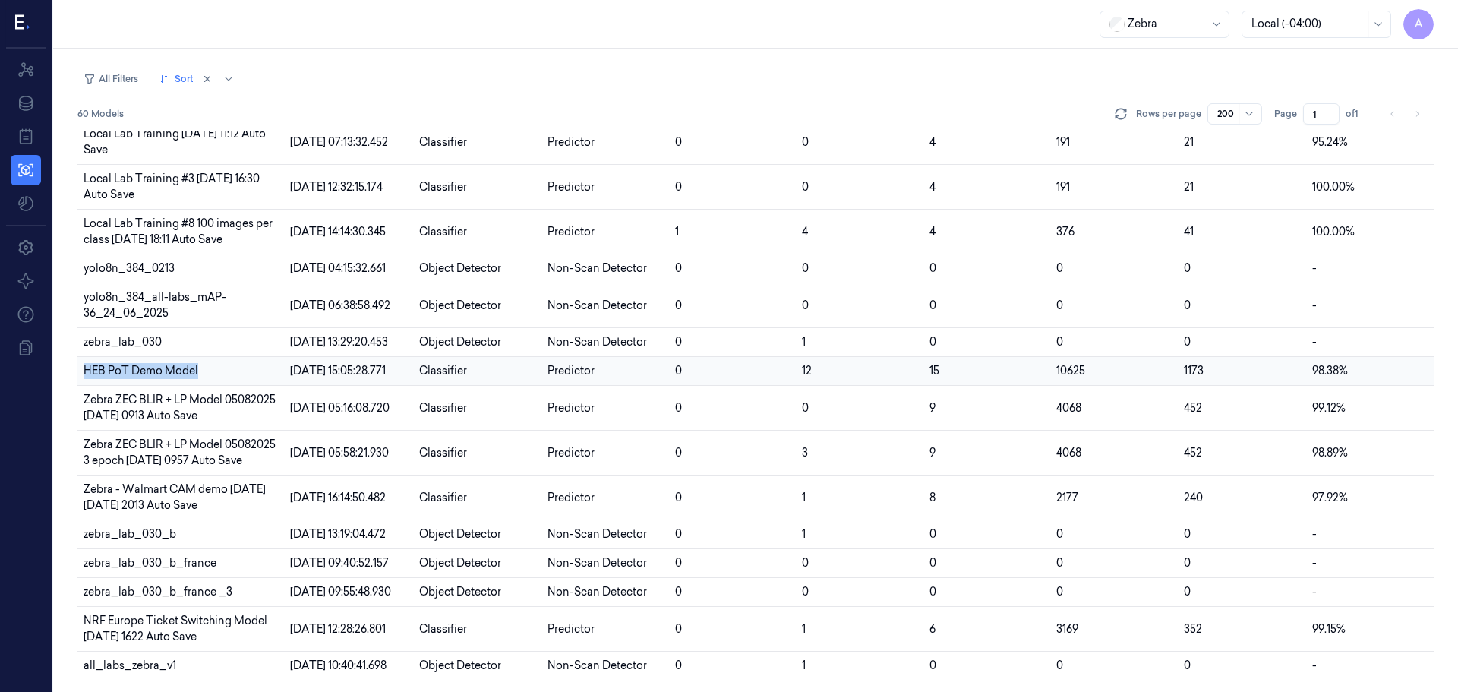
copy span "HEB PoT Demo Model"
click at [179, 364] on span "HEB PoT Demo Model" at bounding box center [141, 371] width 115 height 14
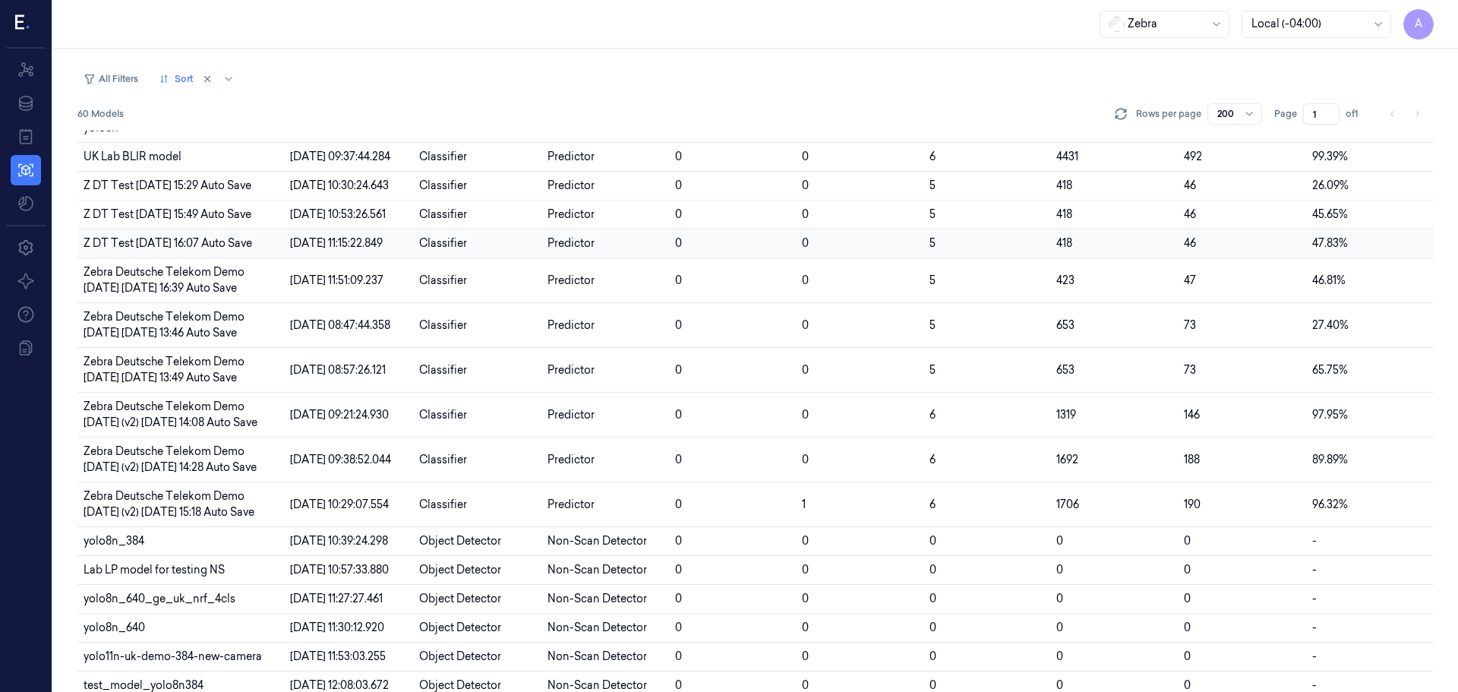
scroll to position [0, 0]
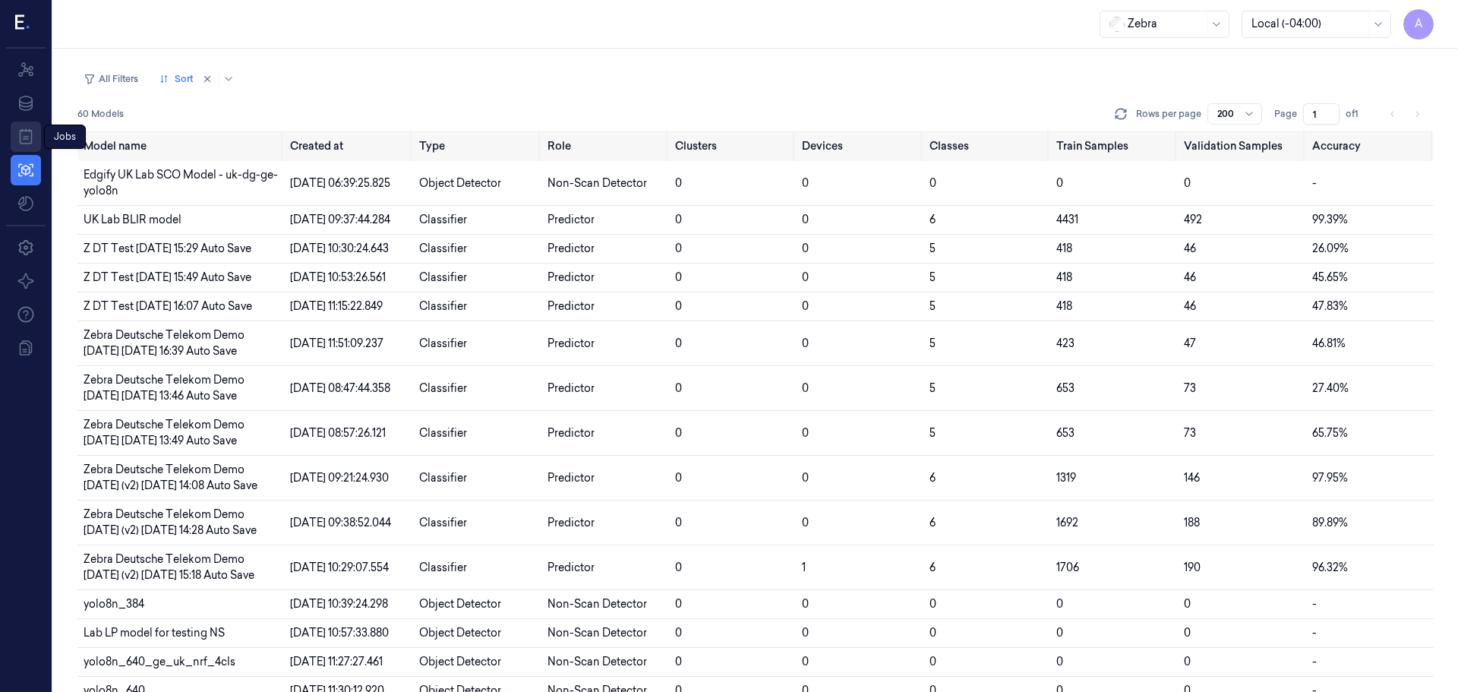
click at [29, 136] on icon at bounding box center [26, 137] width 18 height 18
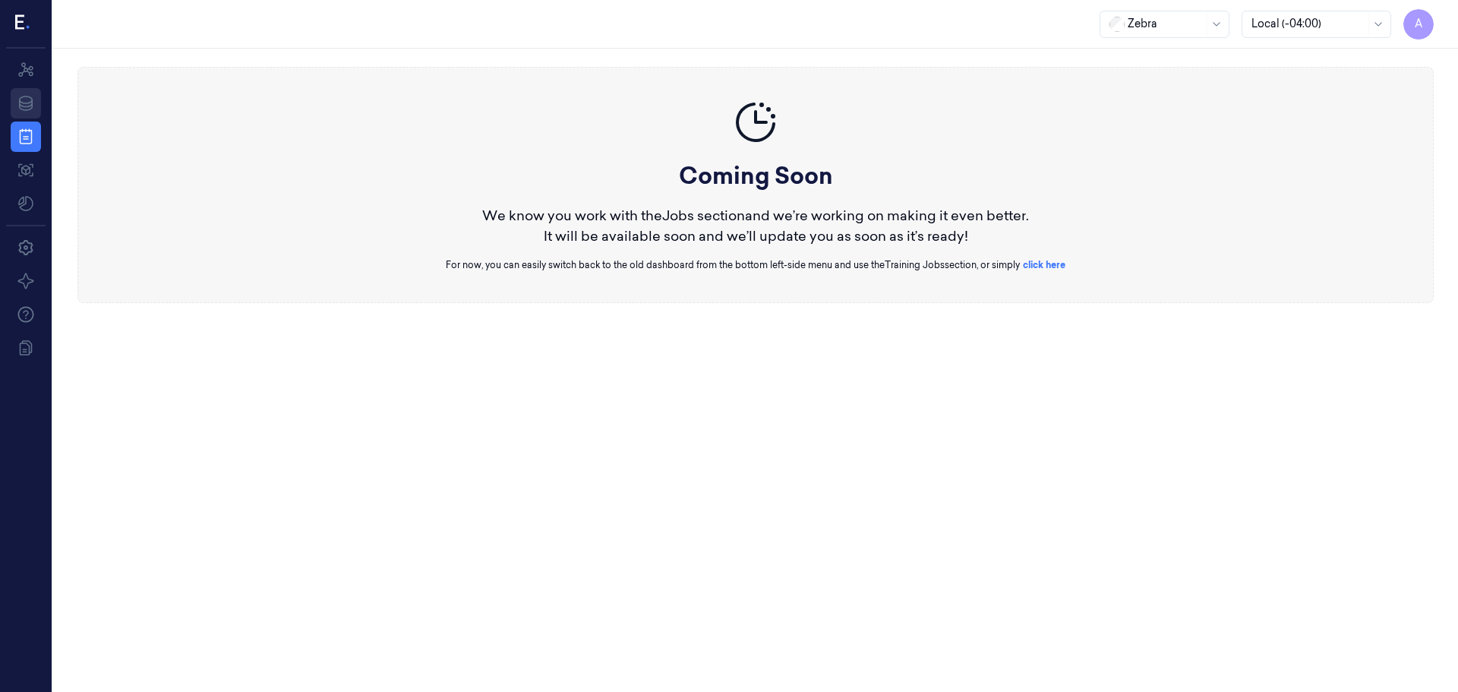
click at [23, 92] on link "Data" at bounding box center [26, 103] width 30 height 30
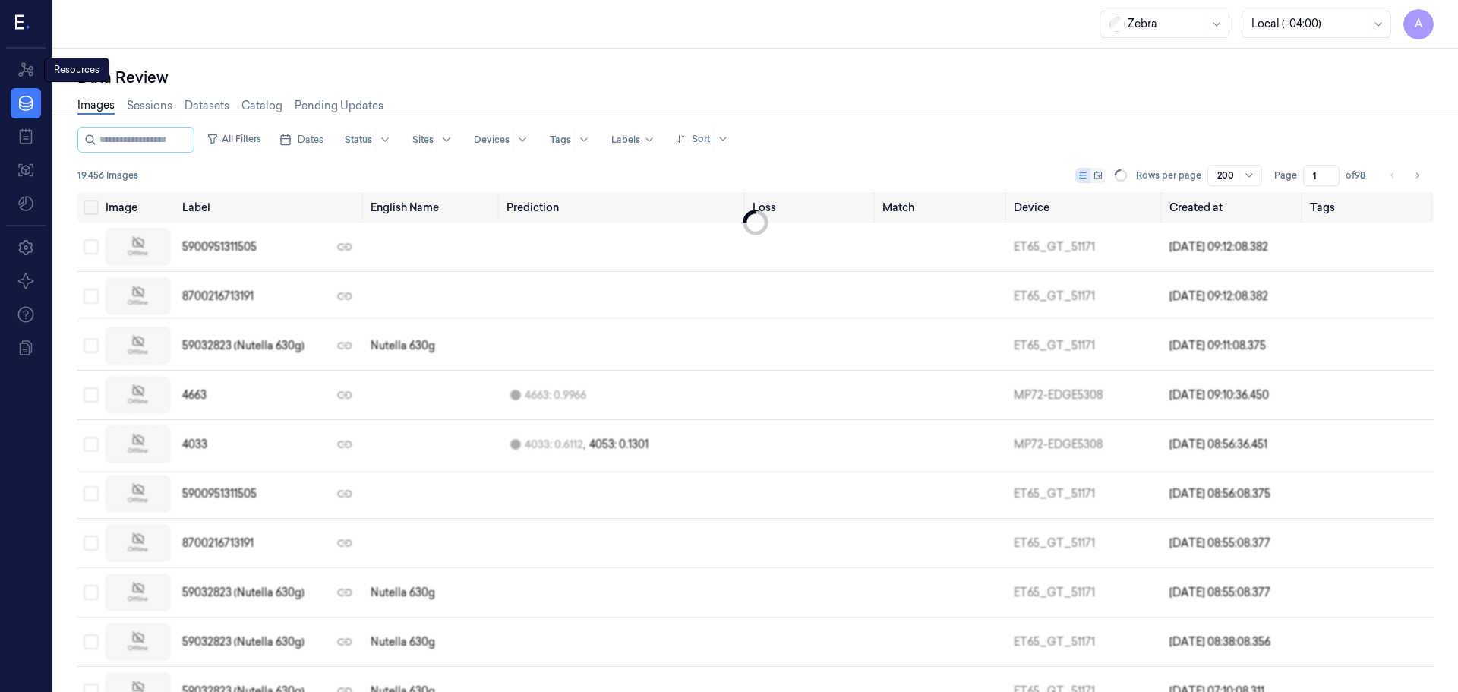
click at [29, 198] on html "A Resources Resources Resources Data Jobs Models Settings About Support Documen…" at bounding box center [729, 346] width 1458 height 692
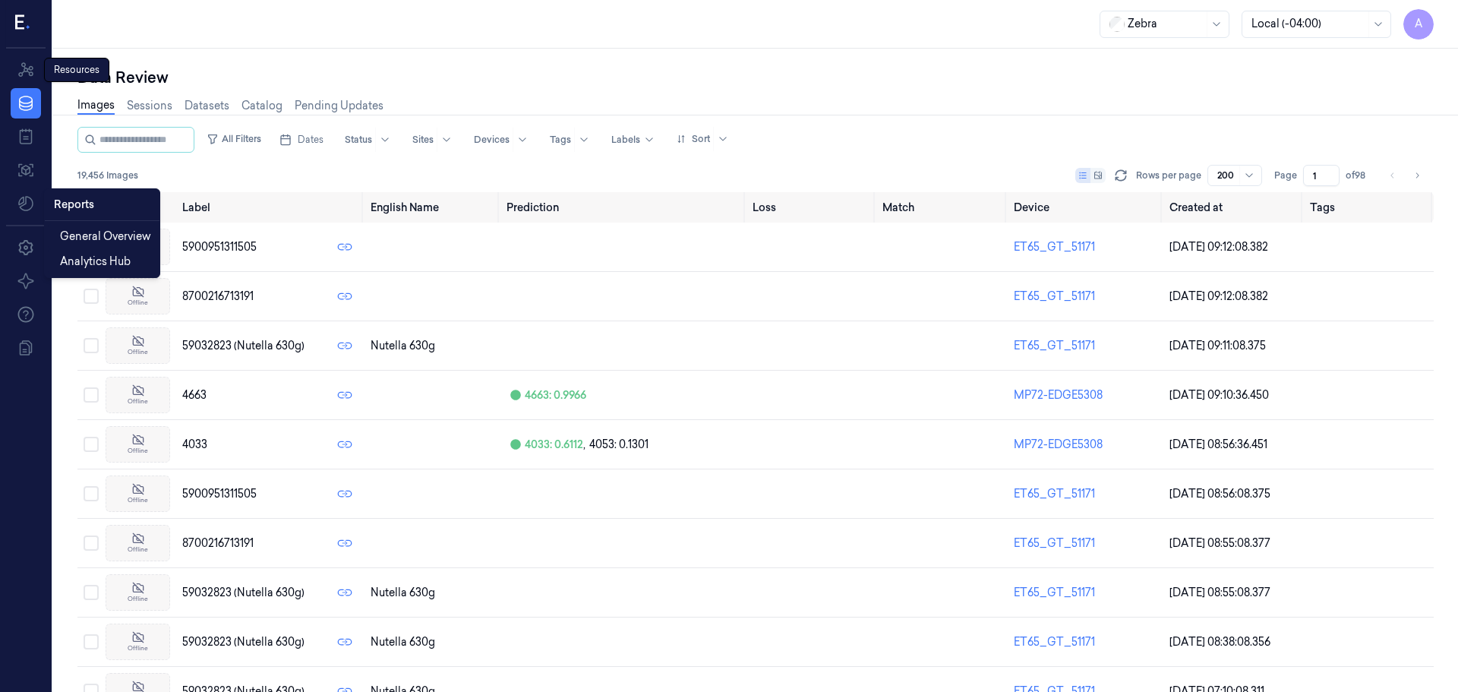
click at [29, 198] on html "A Resources Resources Resources Data Jobs Models Settings About Support Documen…" at bounding box center [729, 346] width 1458 height 692
click at [31, 153] on html "A Resources Data Jobs Models Settings About Support Documentation Zebra Local (…" at bounding box center [729, 346] width 1458 height 692
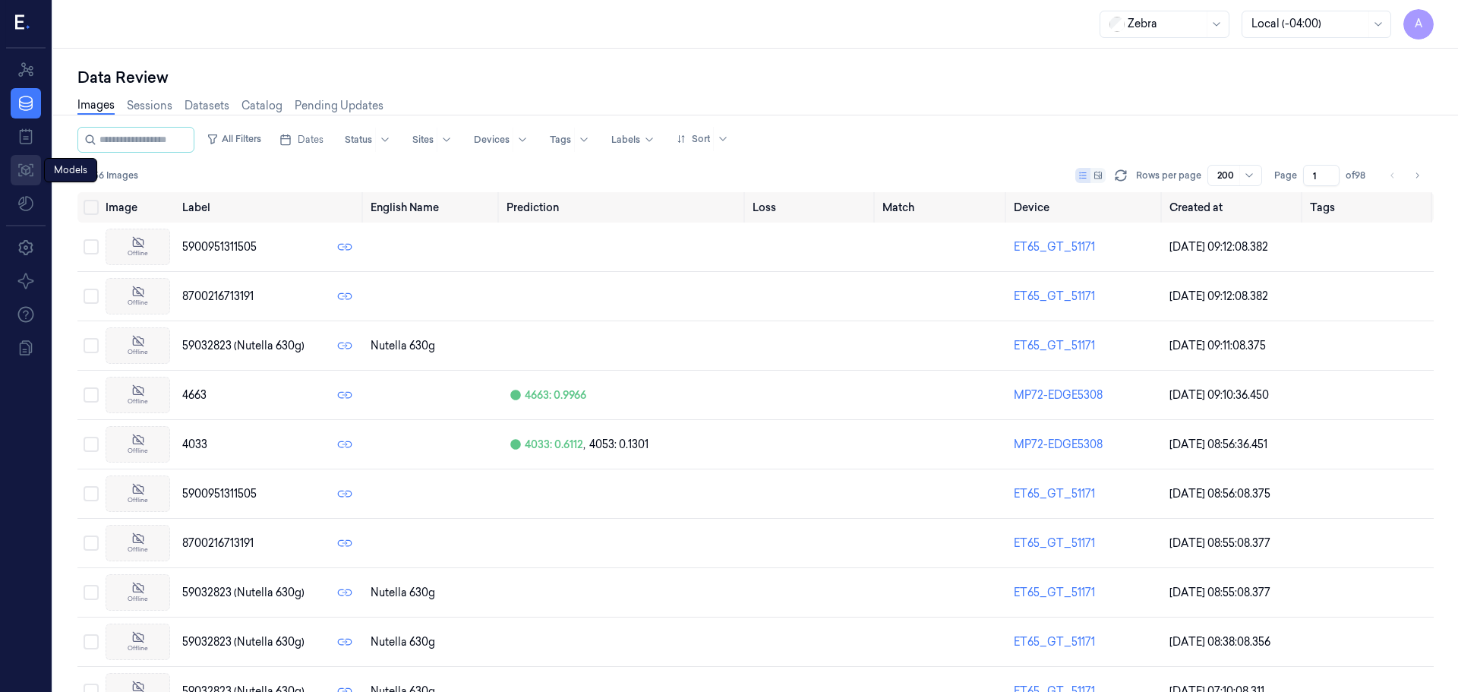
click at [28, 164] on icon at bounding box center [26, 170] width 18 height 18
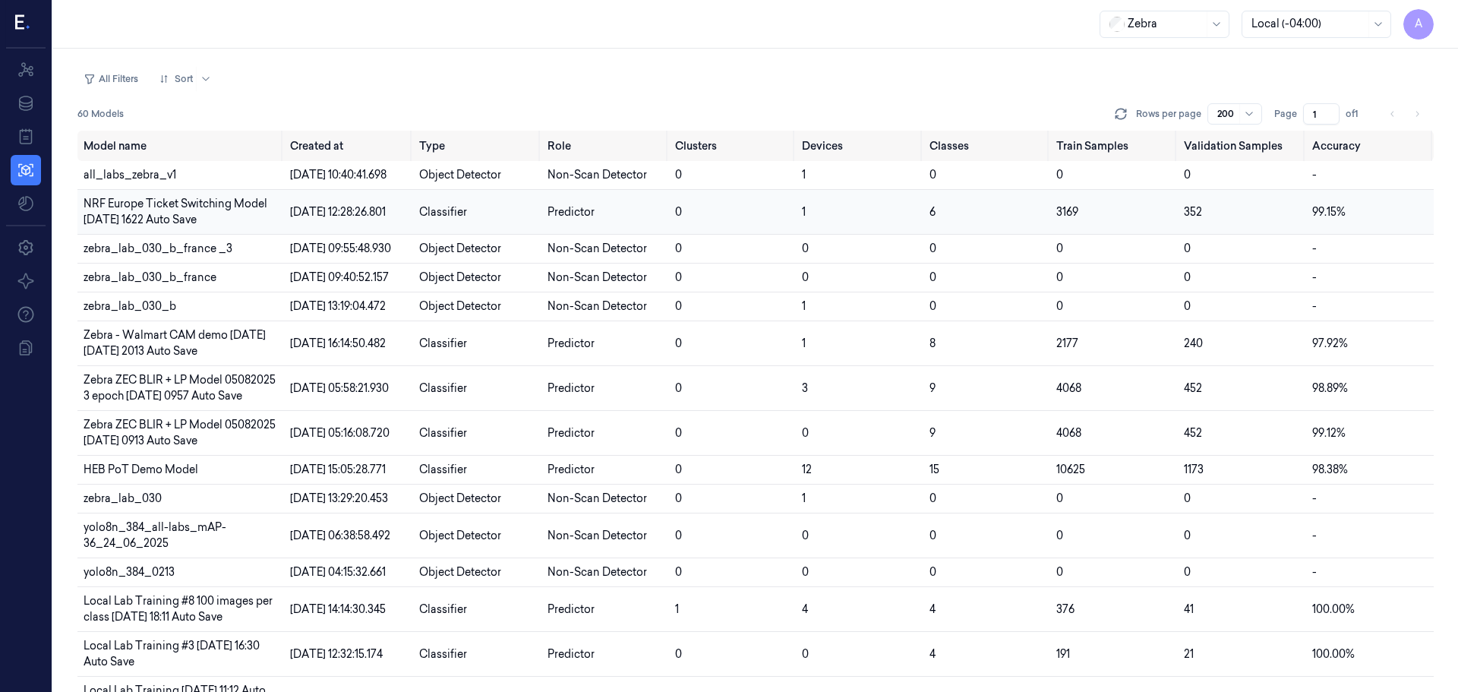
click at [160, 226] on span "NRF Europe Ticket Switching Model [DATE] 1622 Auto Save" at bounding box center [176, 212] width 184 height 30
click at [152, 484] on td "HEB PoT Demo Model" at bounding box center [180, 470] width 207 height 29
click at [209, 484] on td "HEB PoT Demo Model" at bounding box center [180, 470] width 207 height 29
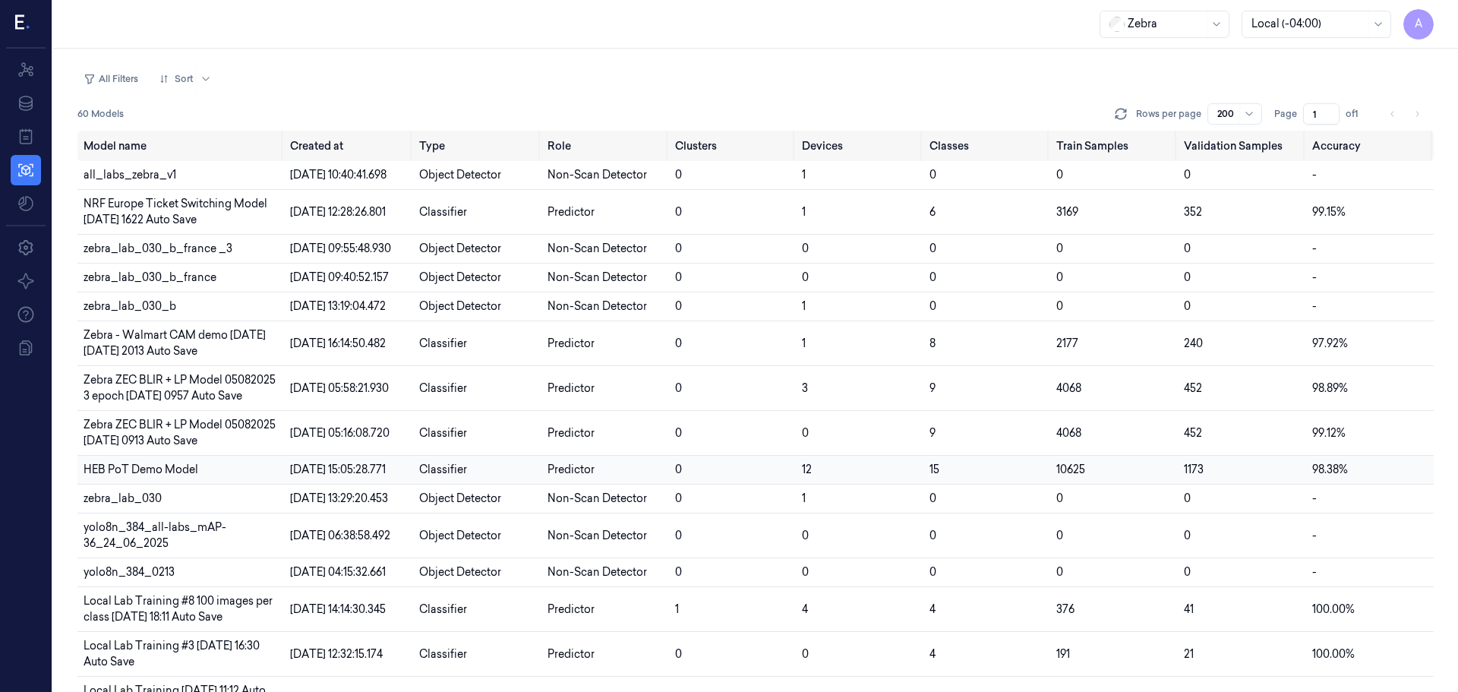
click at [209, 484] on td "HEB PoT Demo Model" at bounding box center [180, 470] width 207 height 29
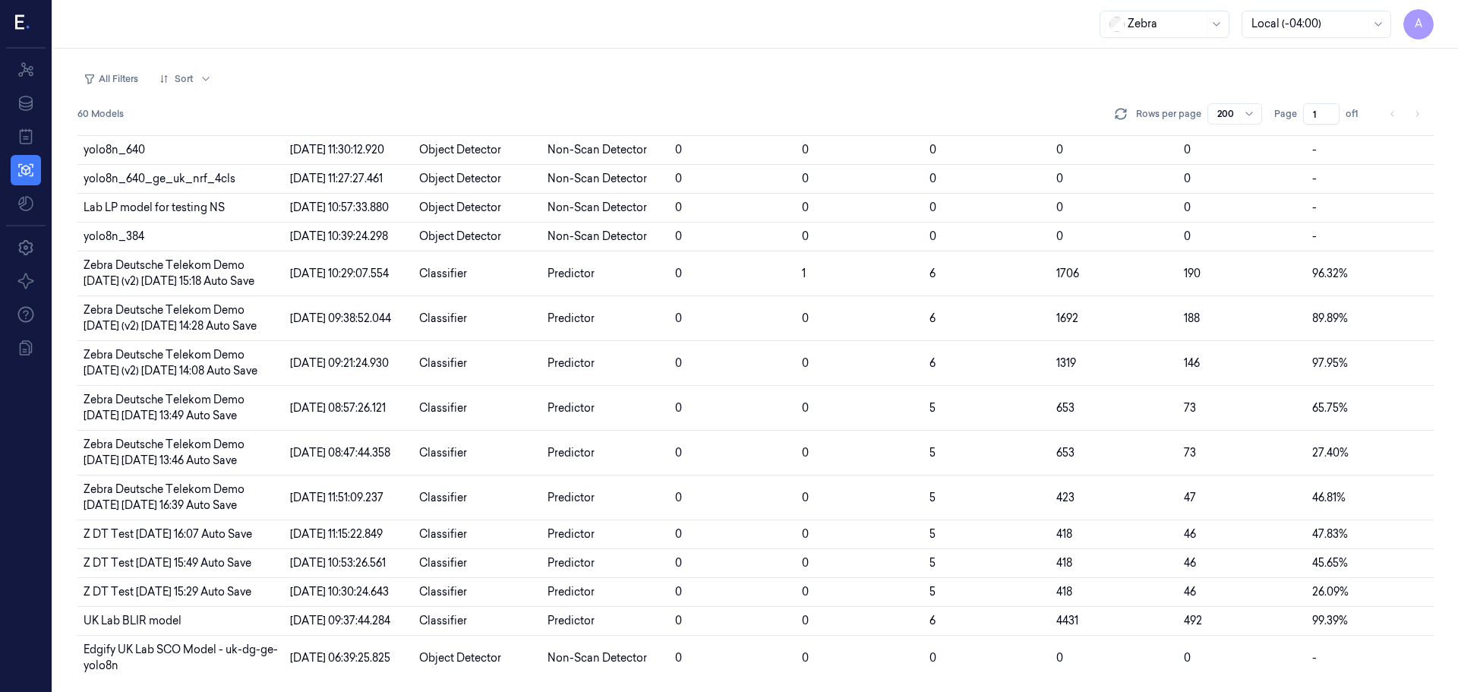
scroll to position [1850, 0]
click at [359, 636] on td "[DATE] 06:39:25.825" at bounding box center [348, 658] width 129 height 45
click at [27, 109] on icon at bounding box center [26, 103] width 18 height 18
click at [25, 80] on link "Resources" at bounding box center [26, 70] width 30 height 30
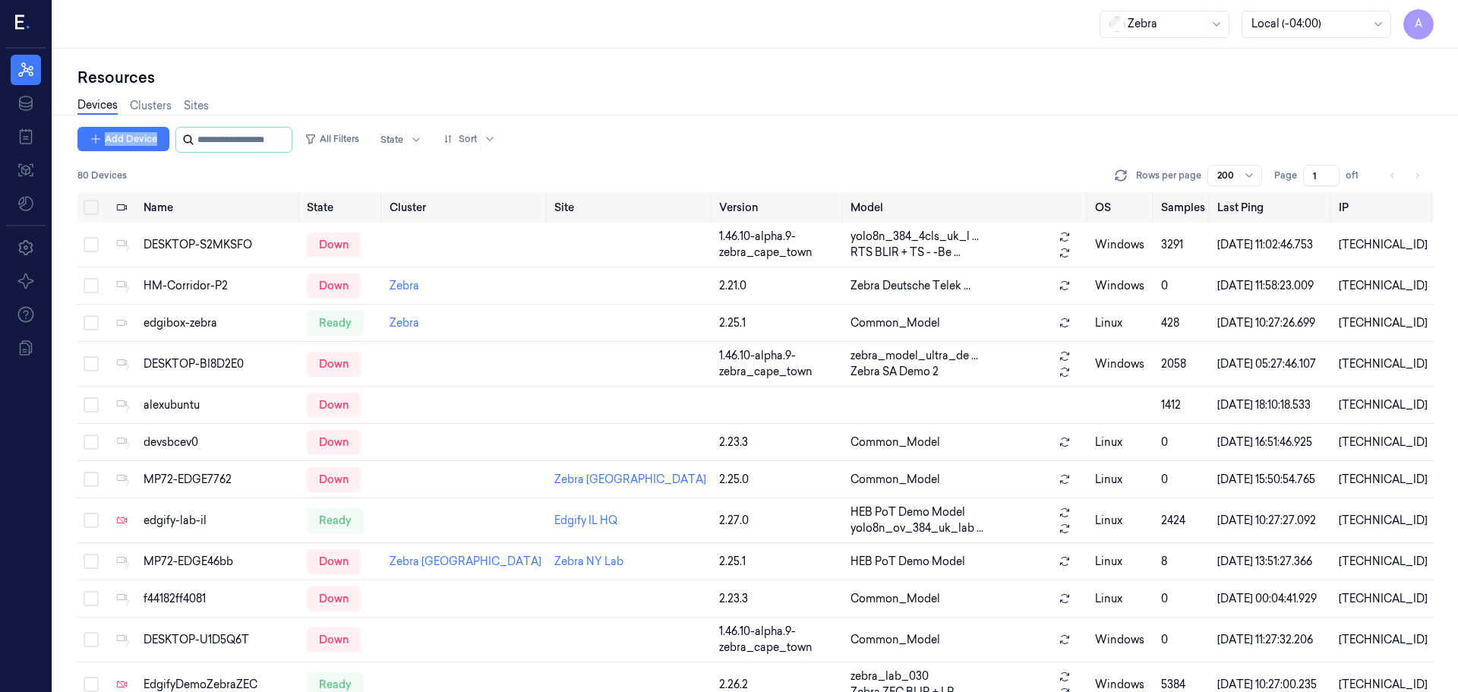
click at [261, 133] on div "Resources Devices Clusters Sites Add Device All Filters State Sort 80 Devices R…" at bounding box center [755, 379] width 1356 height 625
click at [261, 133] on input "string" at bounding box center [242, 140] width 91 height 24
paste input "**********"
type input "**********"
click at [250, 145] on input "string" at bounding box center [242, 140] width 91 height 24
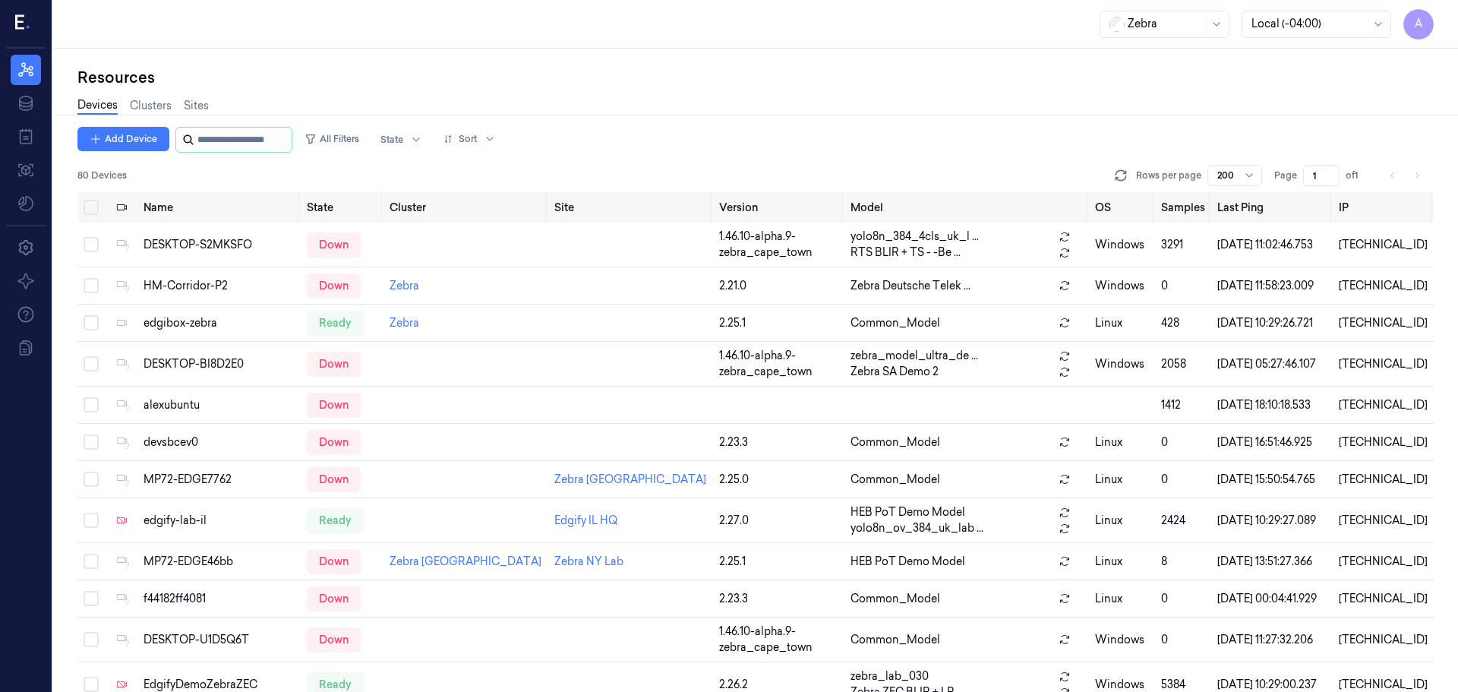
click at [228, 146] on input "string" at bounding box center [242, 140] width 91 height 24
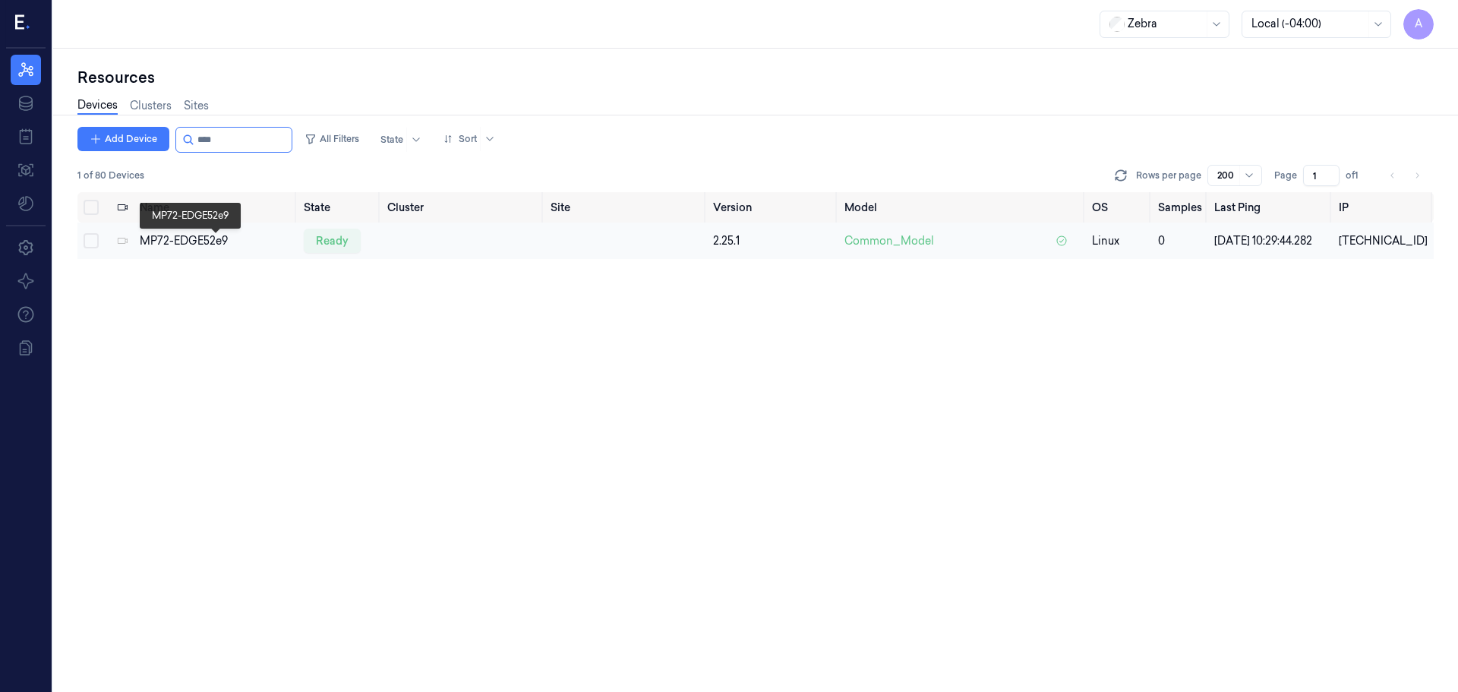
type input "****"
click at [219, 246] on div "MP72-EDGE52e9" at bounding box center [216, 241] width 152 height 16
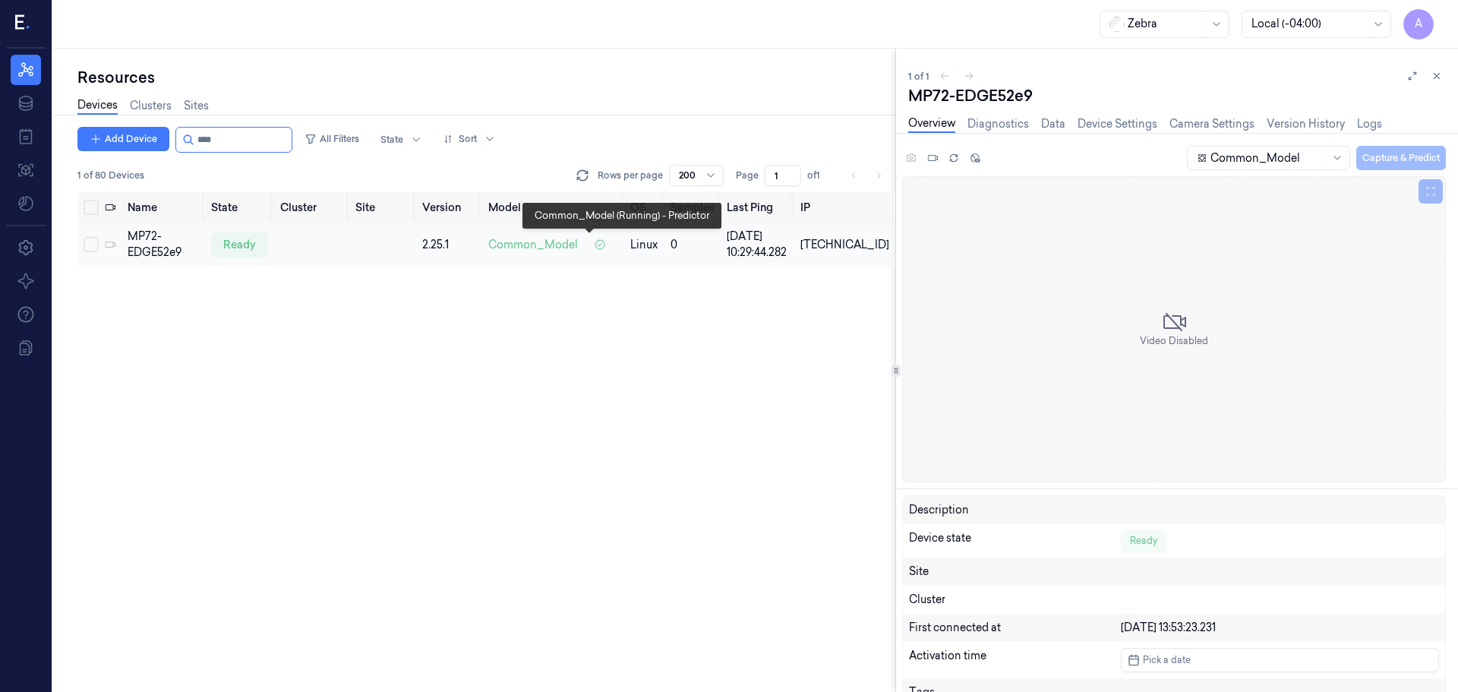
click at [578, 243] on span "Common_Model" at bounding box center [533, 245] width 90 height 16
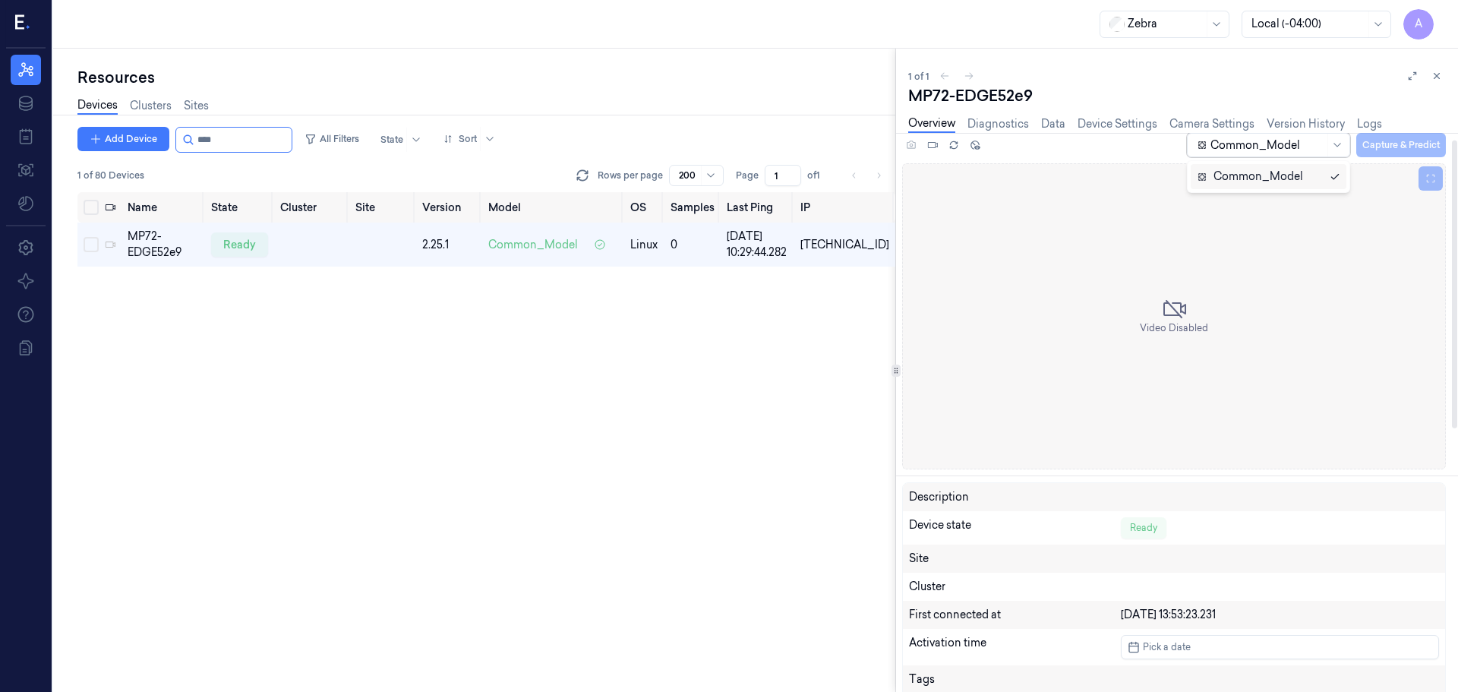
click at [1279, 147] on div at bounding box center [1267, 145] width 114 height 16
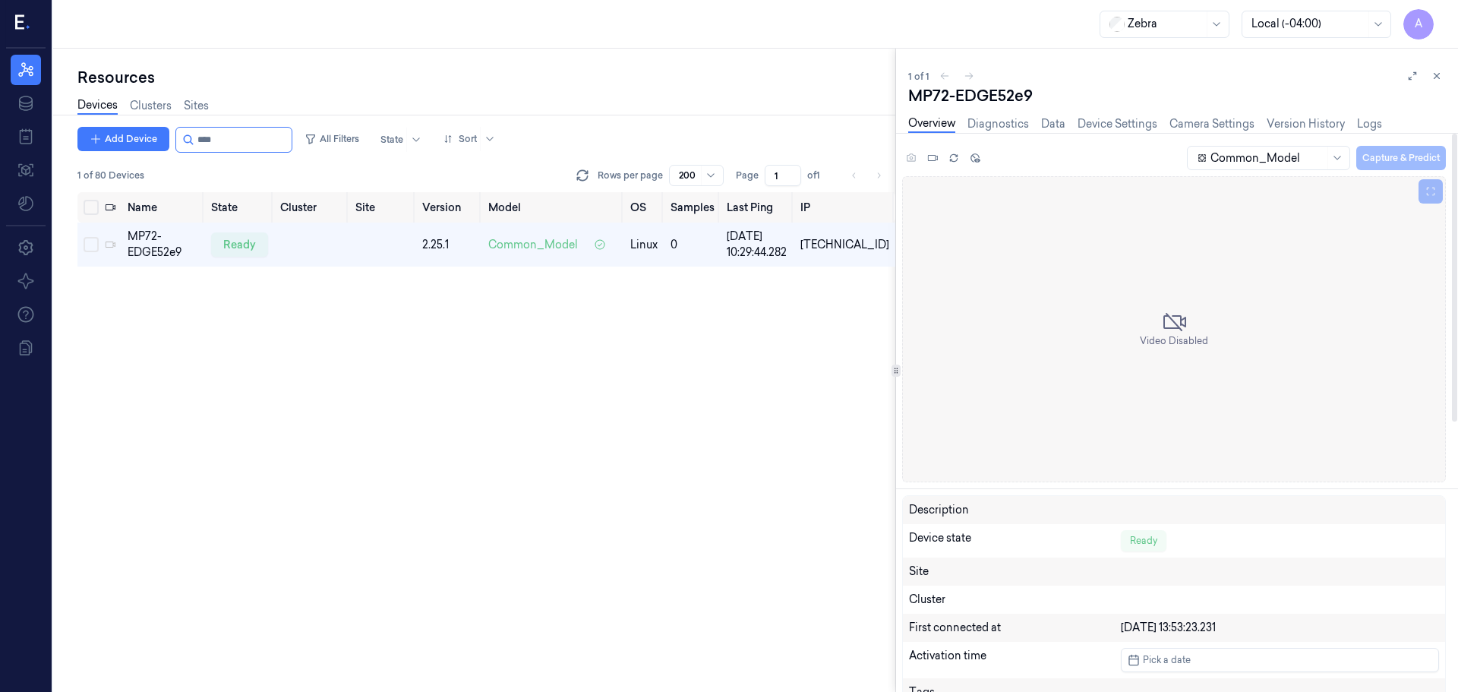
click at [1081, 171] on div "Common_Model Capture & Predict" at bounding box center [1174, 160] width 544 height 31
click at [1011, 126] on link "Diagnostics" at bounding box center [998, 123] width 62 height 17
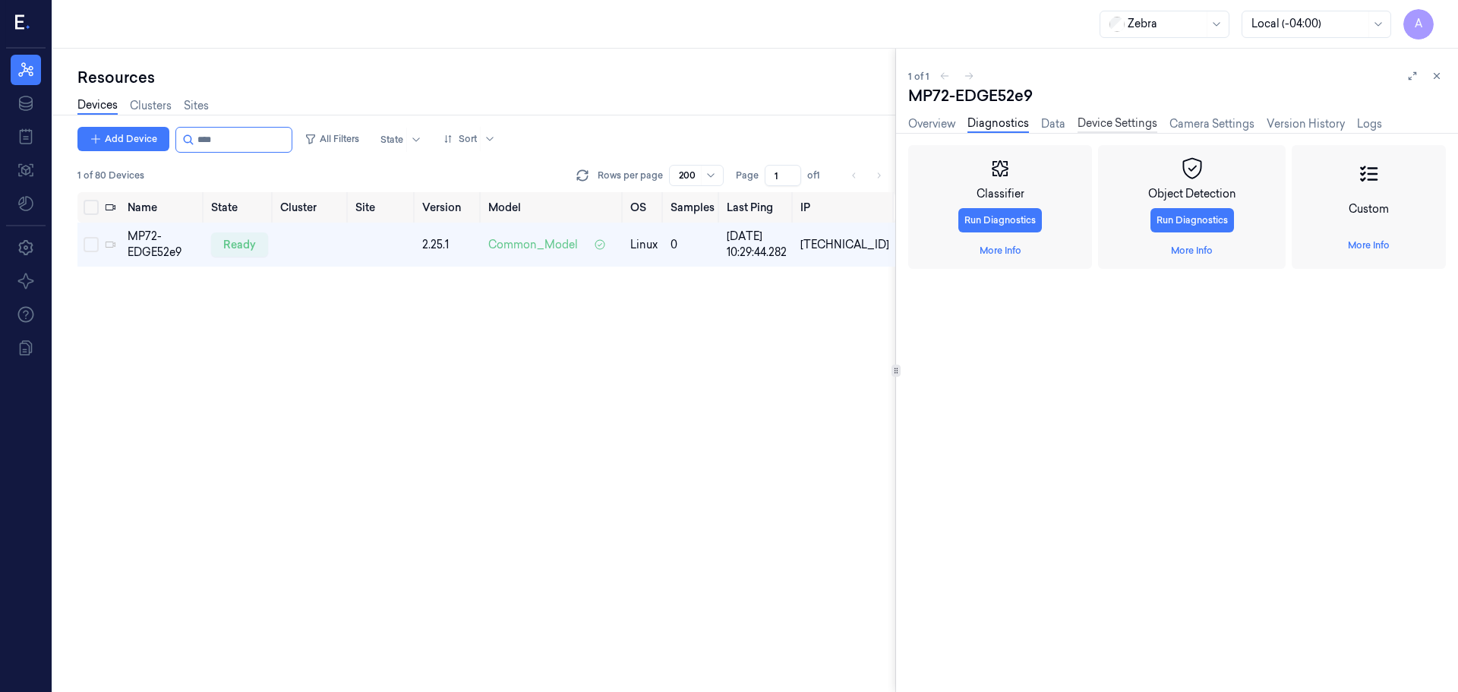
click at [1139, 116] on link "Device Settings" at bounding box center [1118, 123] width 80 height 17
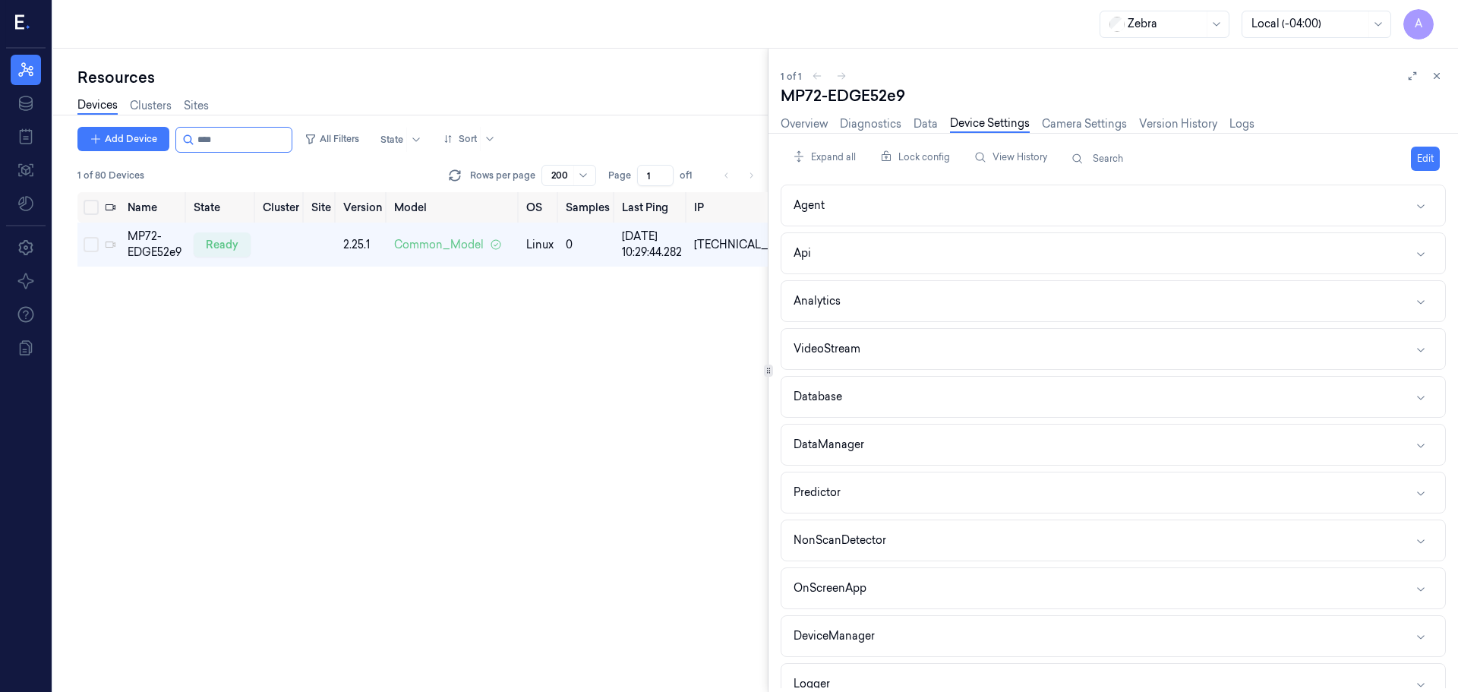
click at [681, 392] on div "Resources Devices Clusters Sites Add Device All Filters State Sort 1 of 80 Devi…" at bounding box center [755, 370] width 1405 height 643
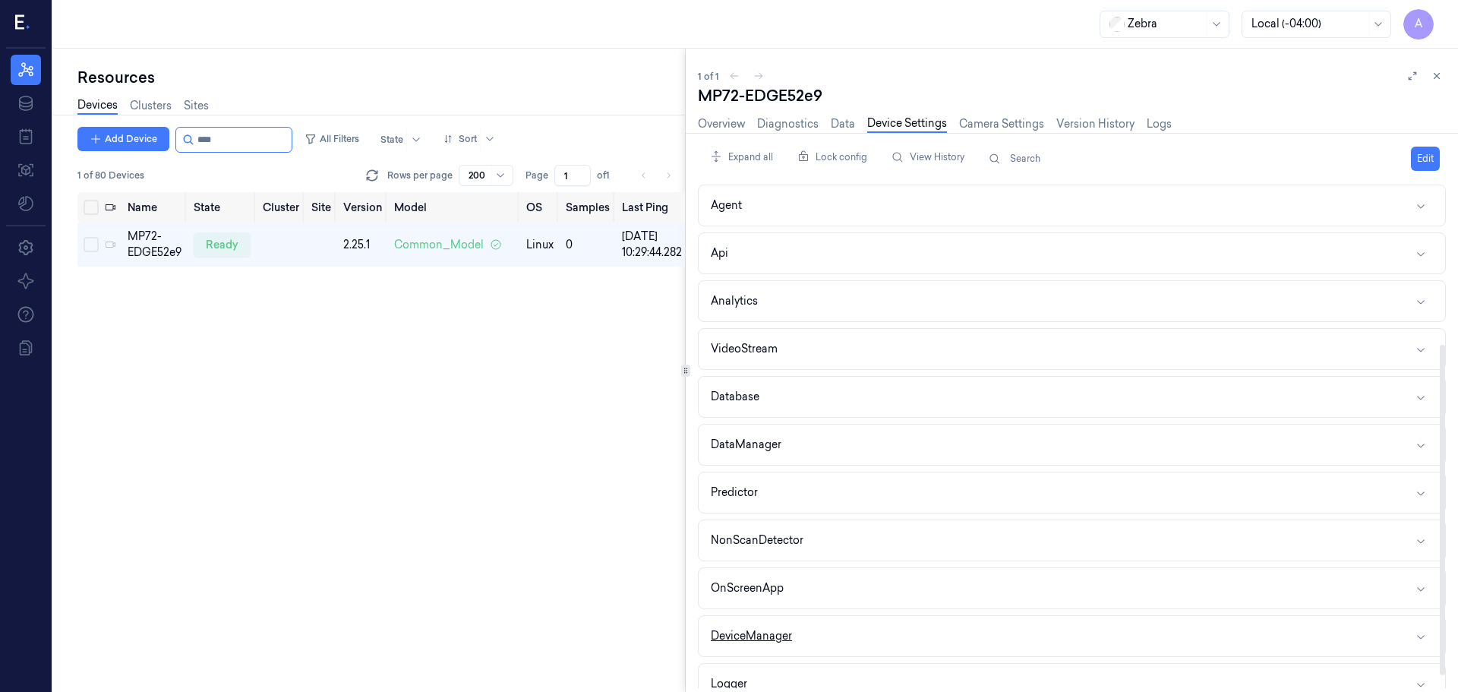
scroll to position [262, 0]
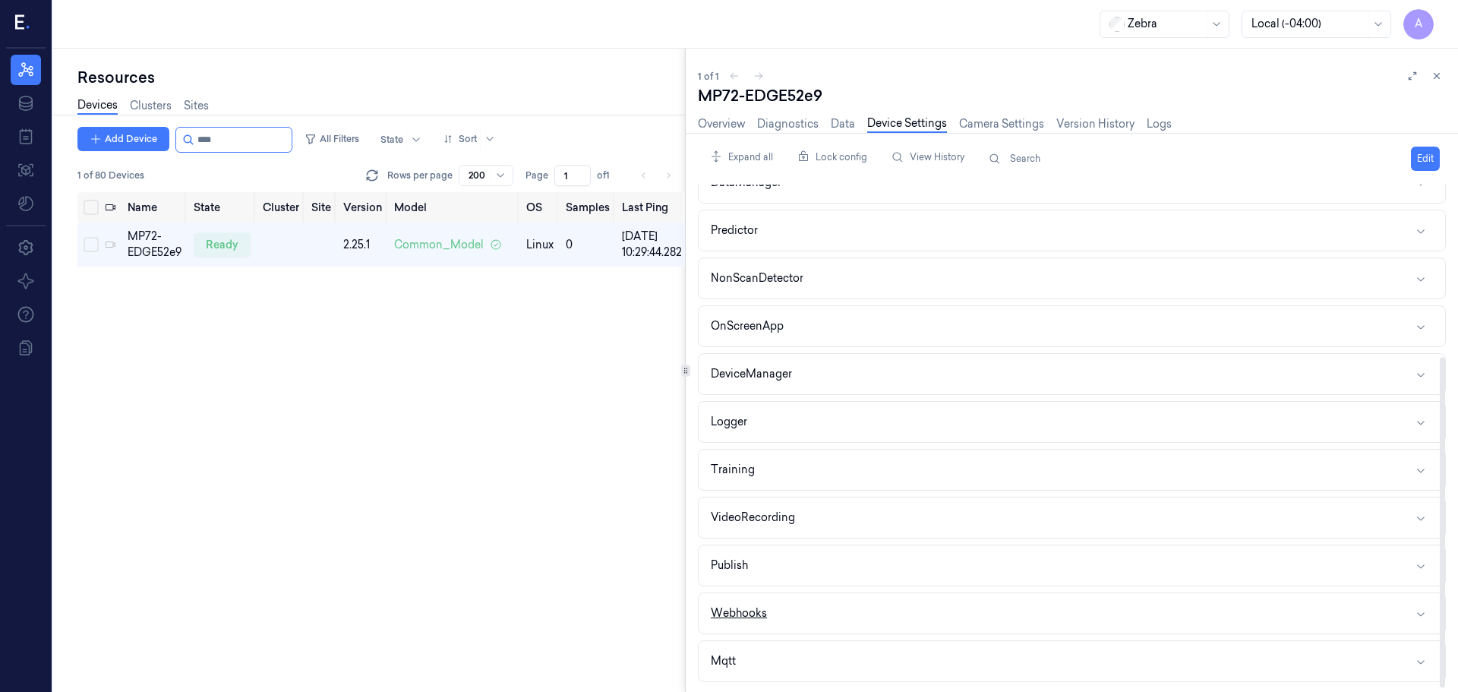
click at [961, 610] on button "Webhooks" at bounding box center [1072, 613] width 746 height 40
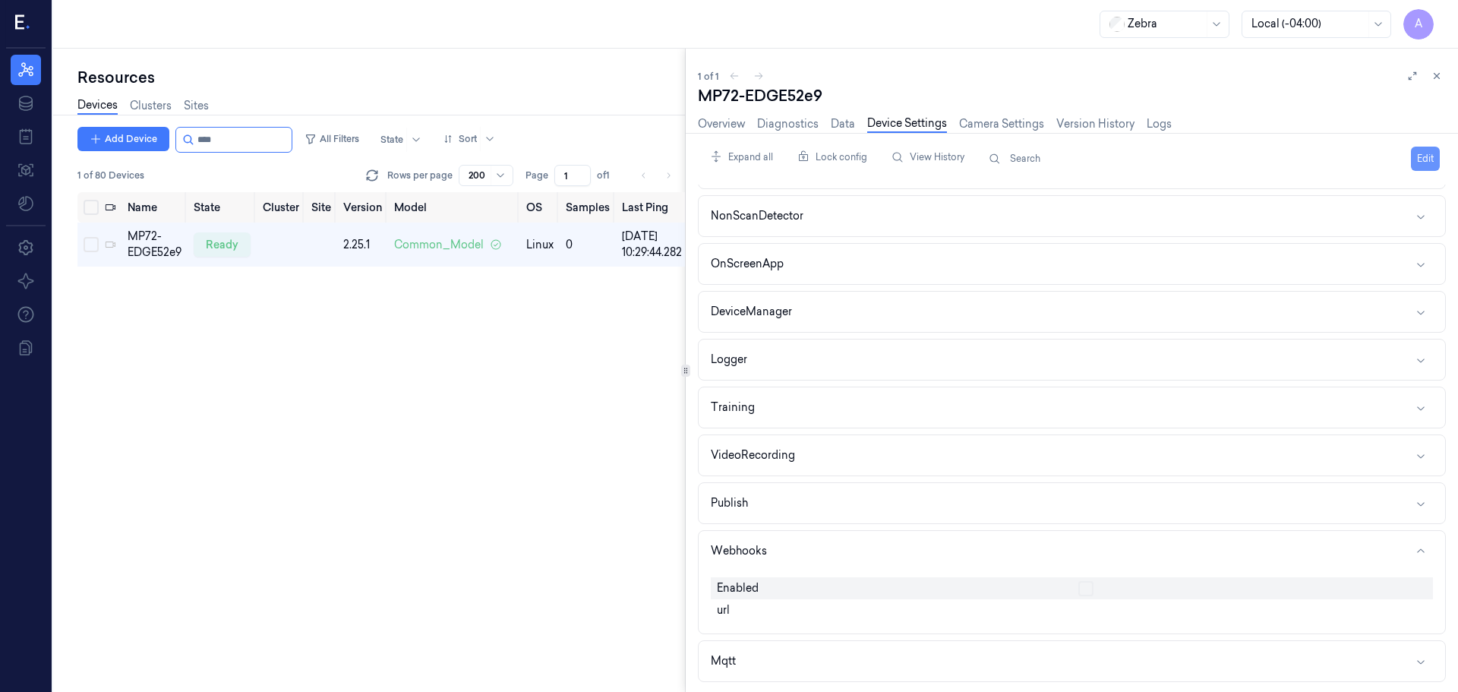
click at [1431, 152] on button "Edit" at bounding box center [1425, 159] width 29 height 24
click at [1089, 591] on button "button" at bounding box center [1085, 588] width 15 height 15
click at [1096, 617] on input "text" at bounding box center [1252, 611] width 349 height 18
paste input "1. [URL][TECHNICAL_ID]"
drag, startPoint x: 1094, startPoint y: 614, endPoint x: 1003, endPoint y: 625, distance: 91.7
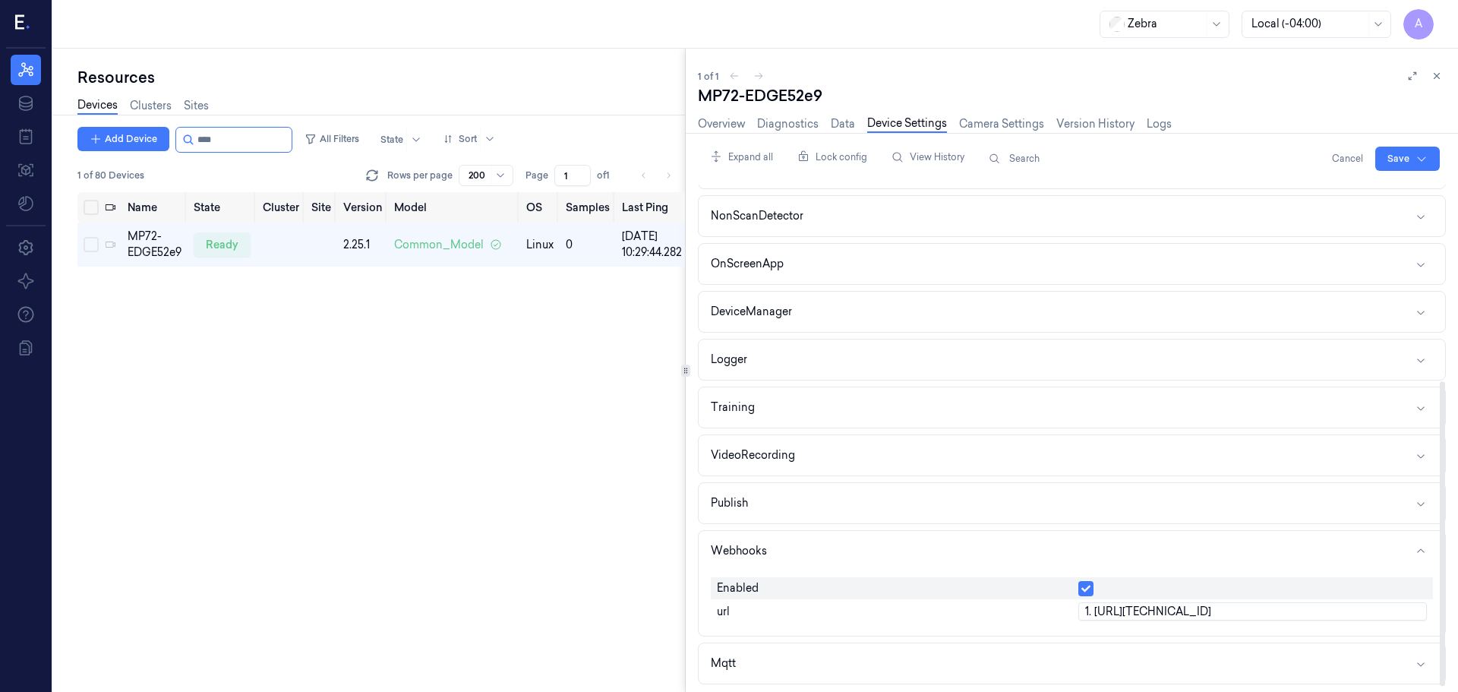
click at [1003, 625] on div "Enabled url 1. [URL][TECHNICAL_ID]" at bounding box center [1072, 600] width 722 height 58
type input "[URL][TECHNICAL_ID]"
click at [1393, 169] on html "A Resources Data Jobs Models Settings About Support Documentation Zebra Local (…" at bounding box center [729, 346] width 1458 height 692
click at [1380, 188] on div "Save to this device" at bounding box center [1367, 190] width 134 height 25
click at [780, 118] on link "Diagnostics" at bounding box center [788, 123] width 62 height 17
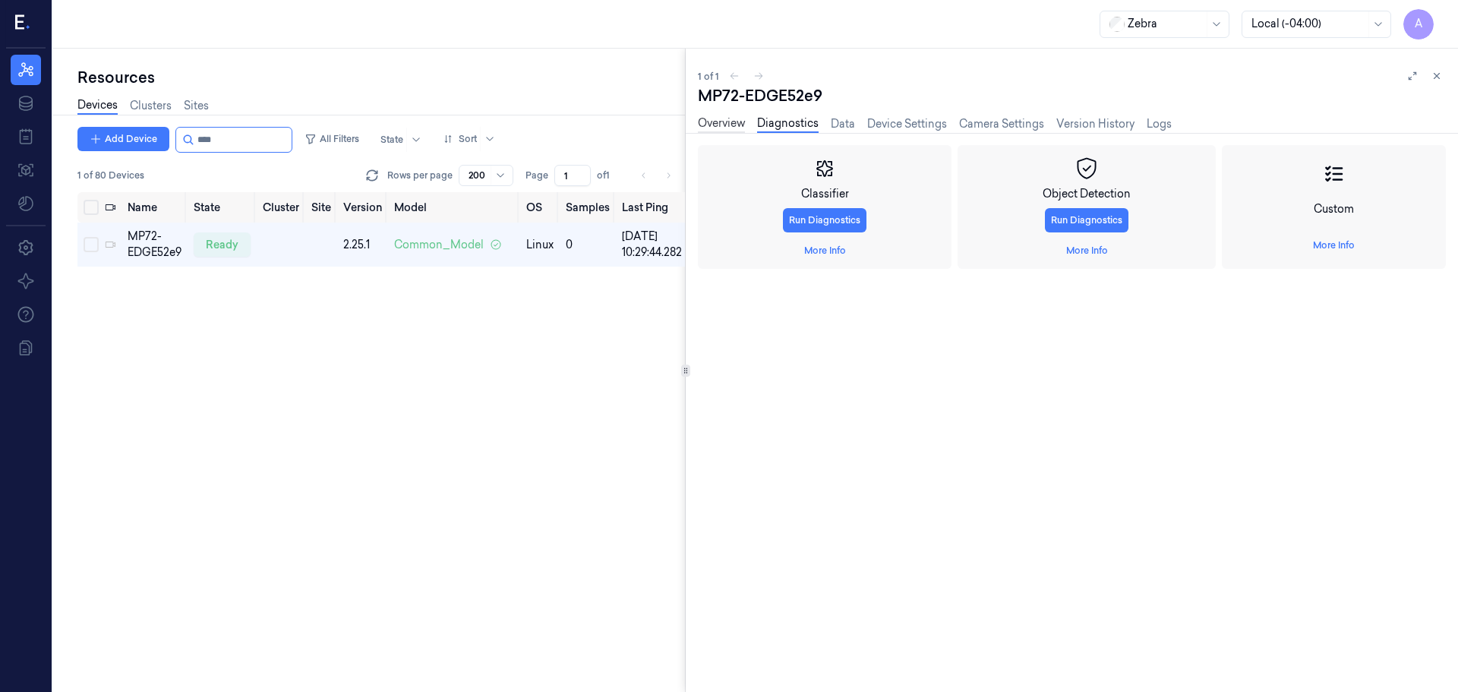
click at [724, 120] on link "Overview" at bounding box center [721, 123] width 47 height 17
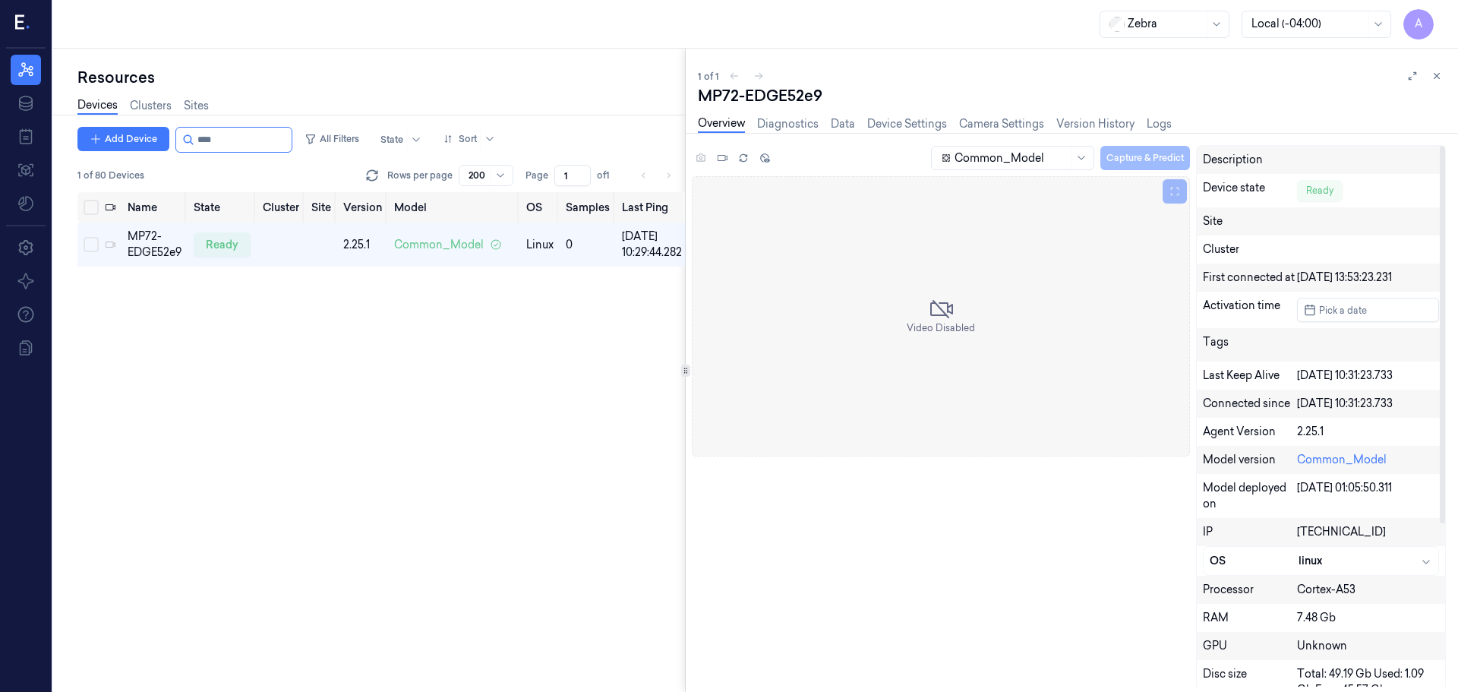
scroll to position [30, 0]
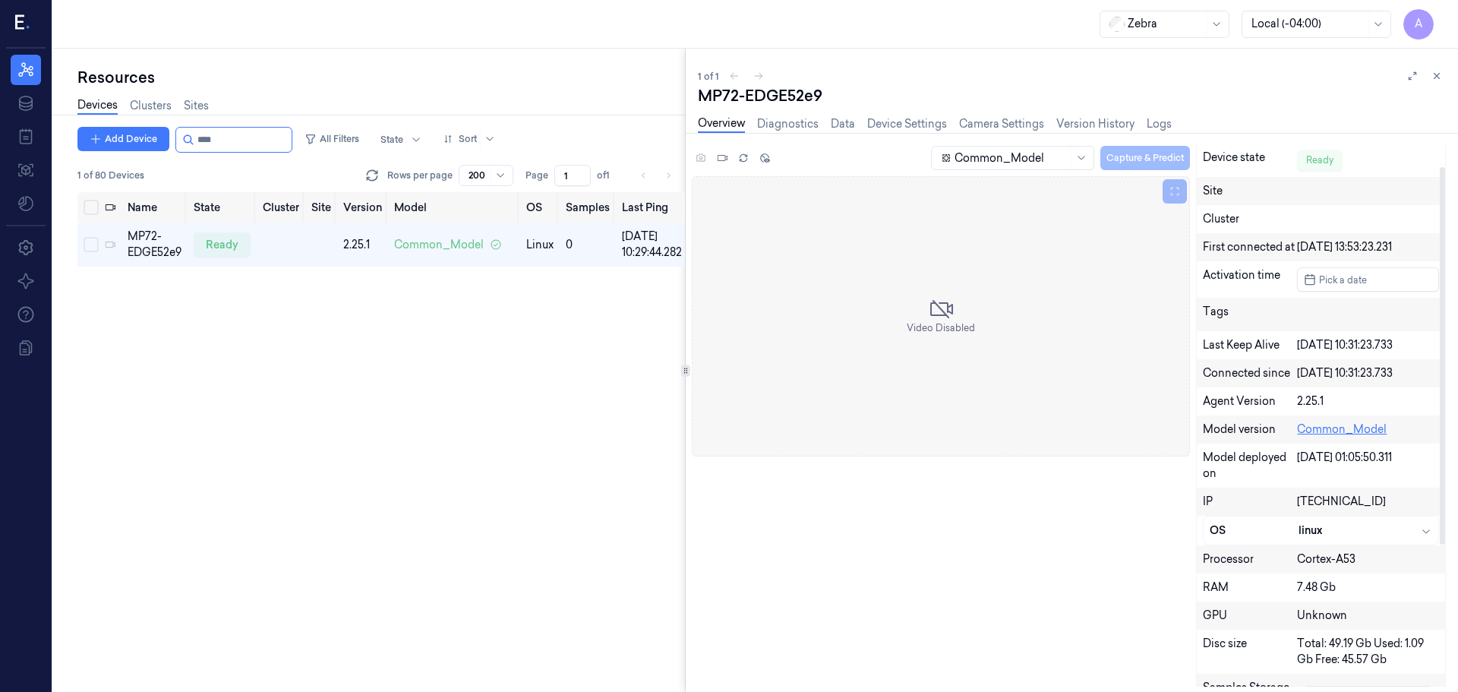
click at [1325, 428] on link "Common_Model" at bounding box center [1342, 429] width 90 height 14
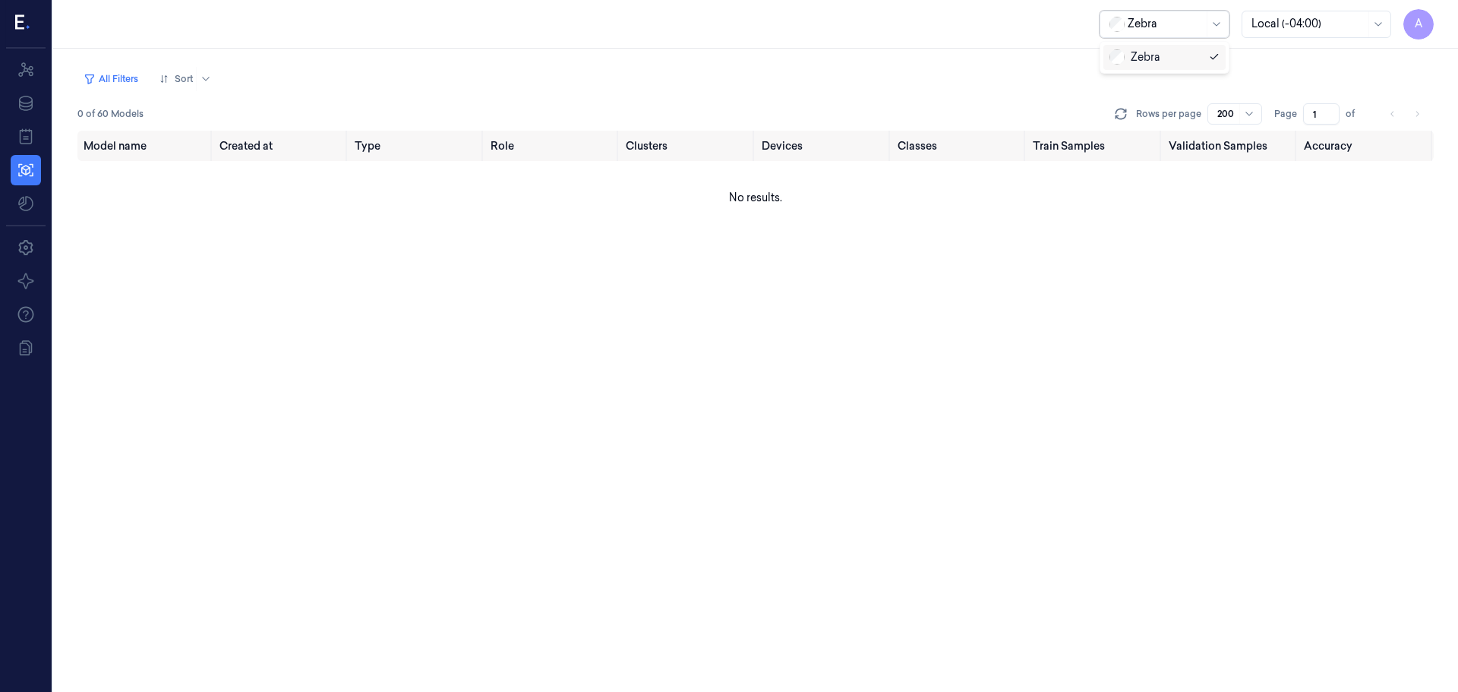
click at [1162, 37] on div "Zebra" at bounding box center [1165, 24] width 130 height 27
click at [16, 79] on link "Resources" at bounding box center [26, 70] width 30 height 30
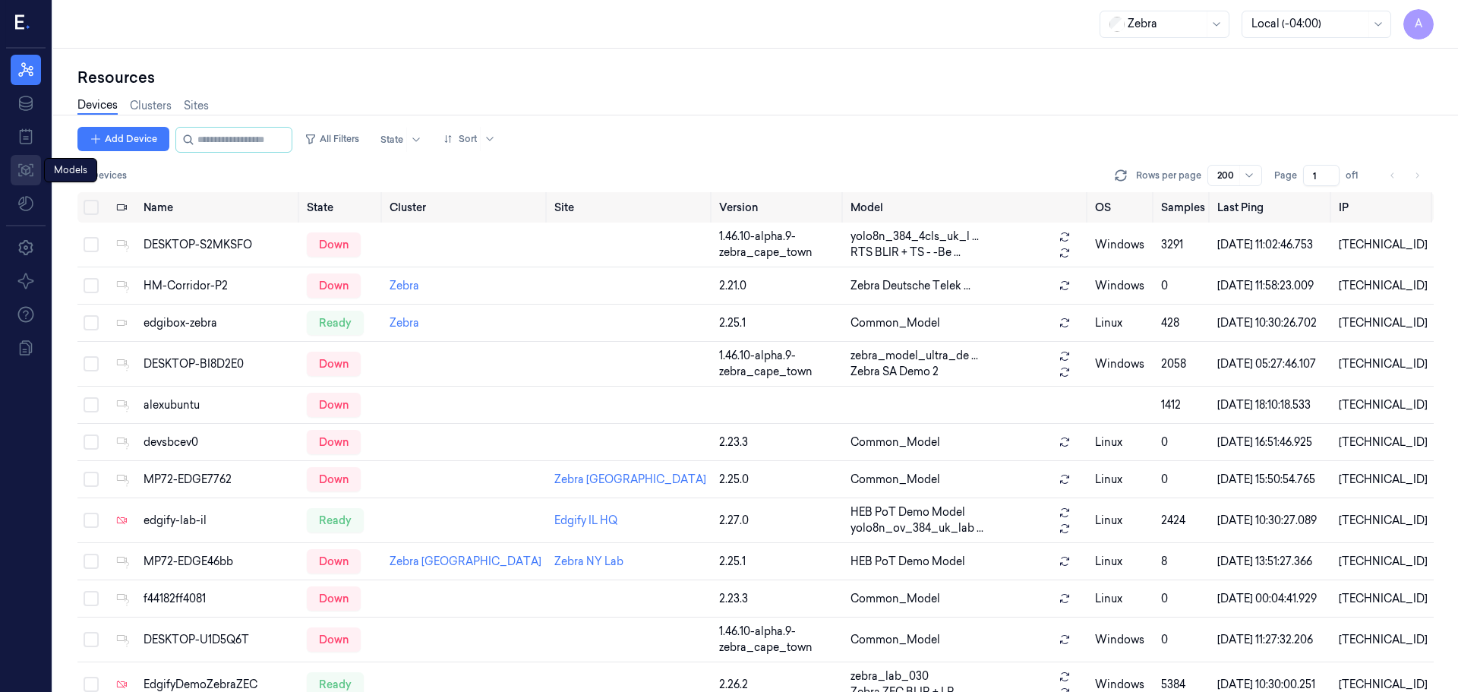
click at [34, 178] on icon at bounding box center [26, 170] width 18 height 18
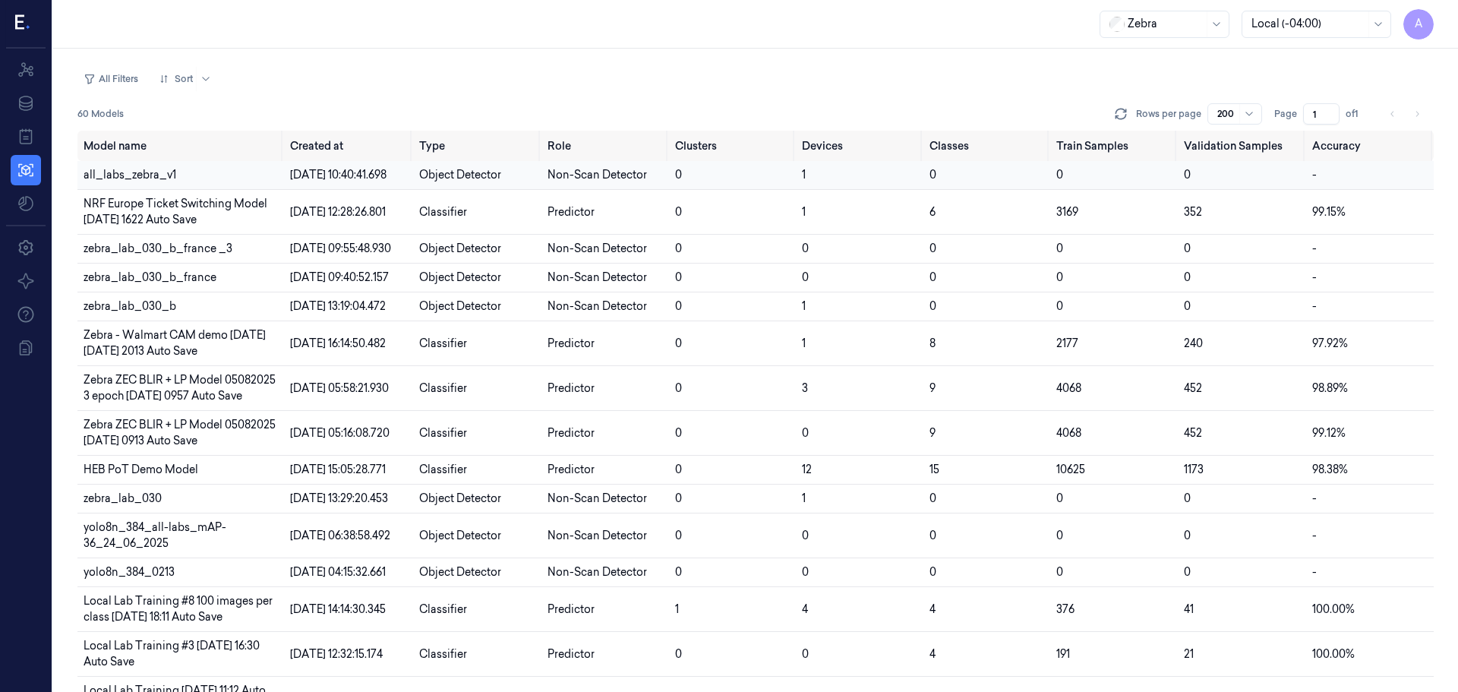
click at [125, 178] on span "all_labs_zebra_v1" at bounding box center [130, 175] width 93 height 14
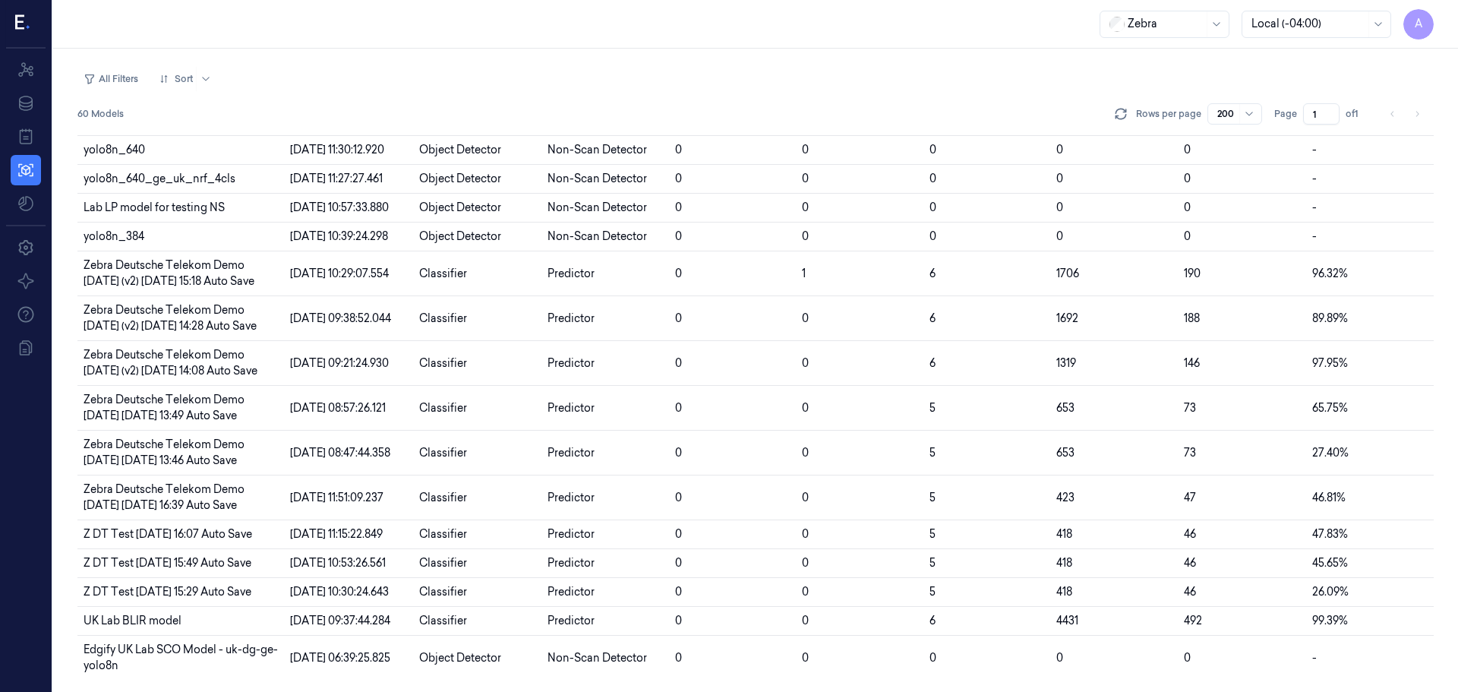
scroll to position [1850, 0]
click at [245, 482] on span "Zebra Deutsche Telekom Demo [DATE] [DATE] 16:39 Auto Save" at bounding box center [164, 497] width 161 height 30
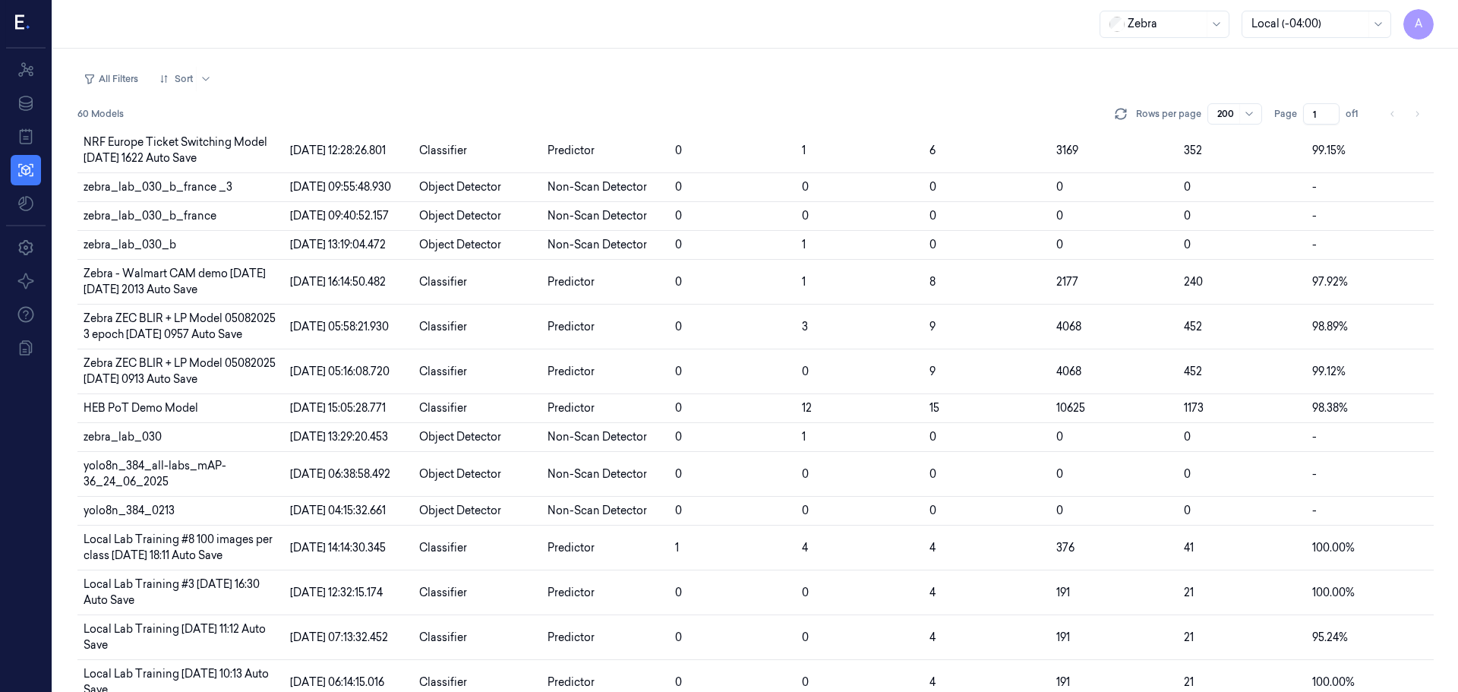
scroll to position [0, 0]
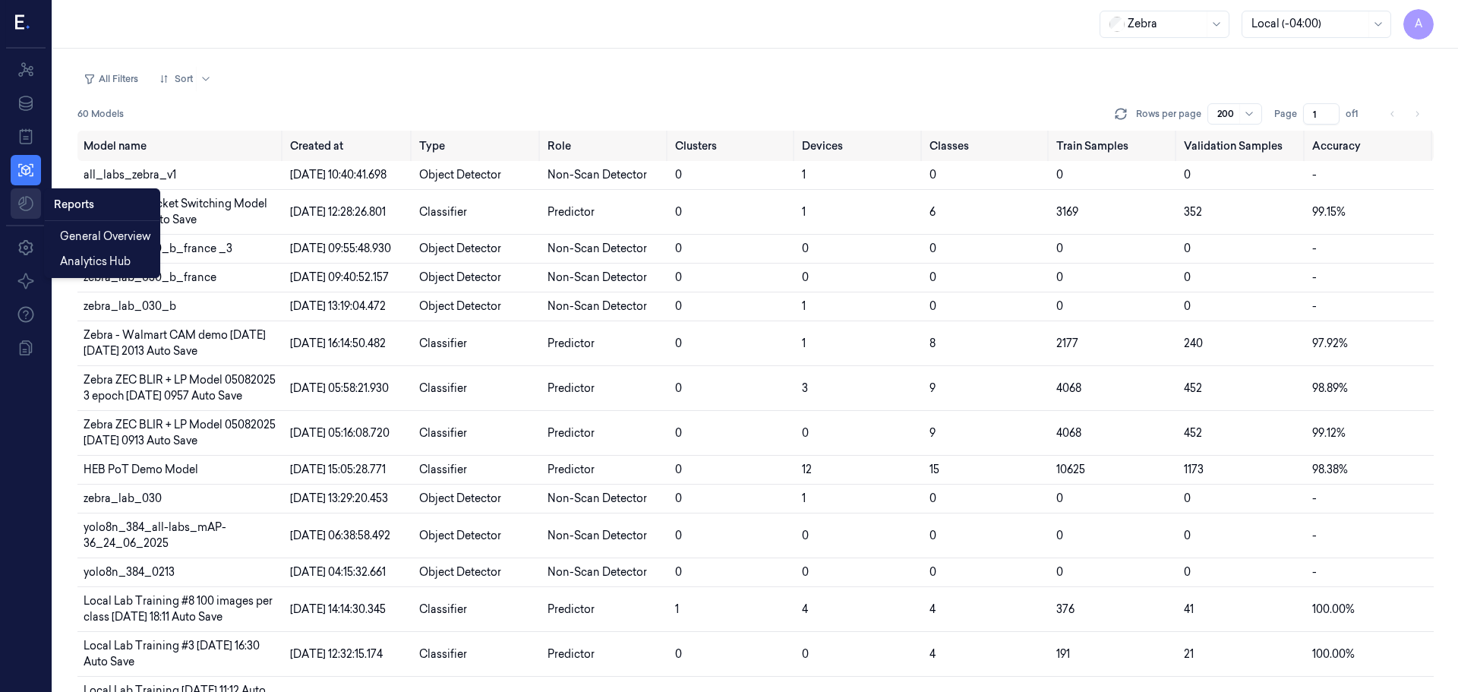
click at [30, 213] on html "A Resources Data Jobs Models Settings About Support Documentation Zebra Local (…" at bounding box center [729, 346] width 1458 height 692
click at [17, 192] on html "A Resources Data Jobs Models Settings About Support Documentation Zebra Local (…" at bounding box center [729, 346] width 1458 height 692
click at [27, 149] on link "Jobs" at bounding box center [26, 136] width 30 height 30
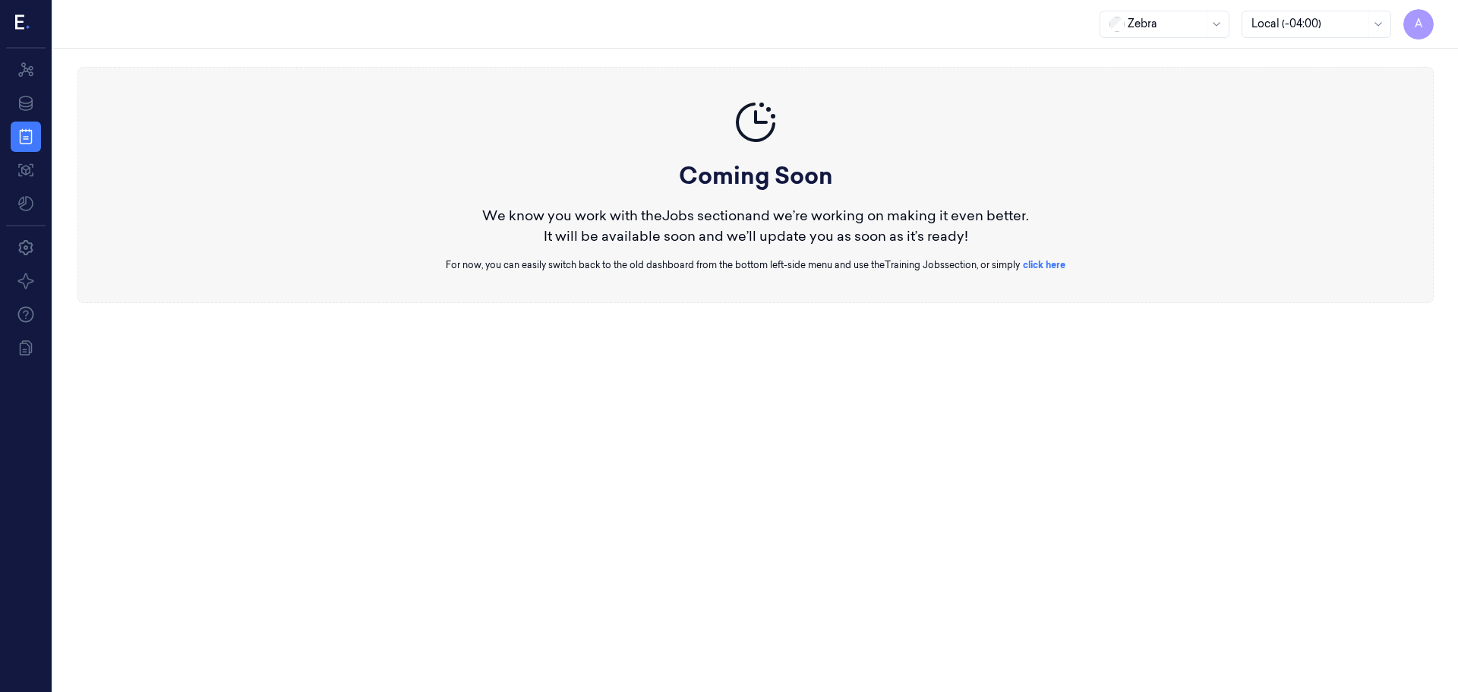
click at [1063, 263] on link "click here" at bounding box center [1044, 264] width 43 height 11
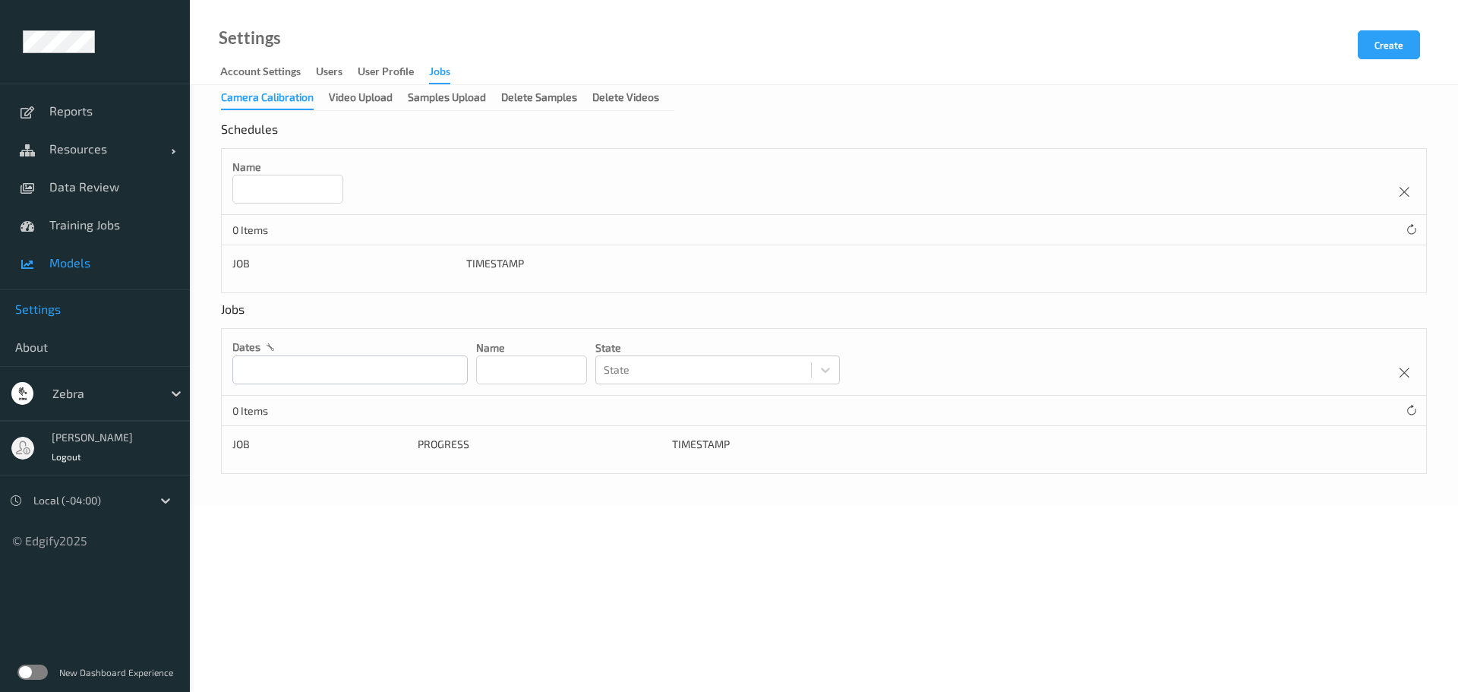
click at [121, 265] on span "Models" at bounding box center [111, 262] width 125 height 15
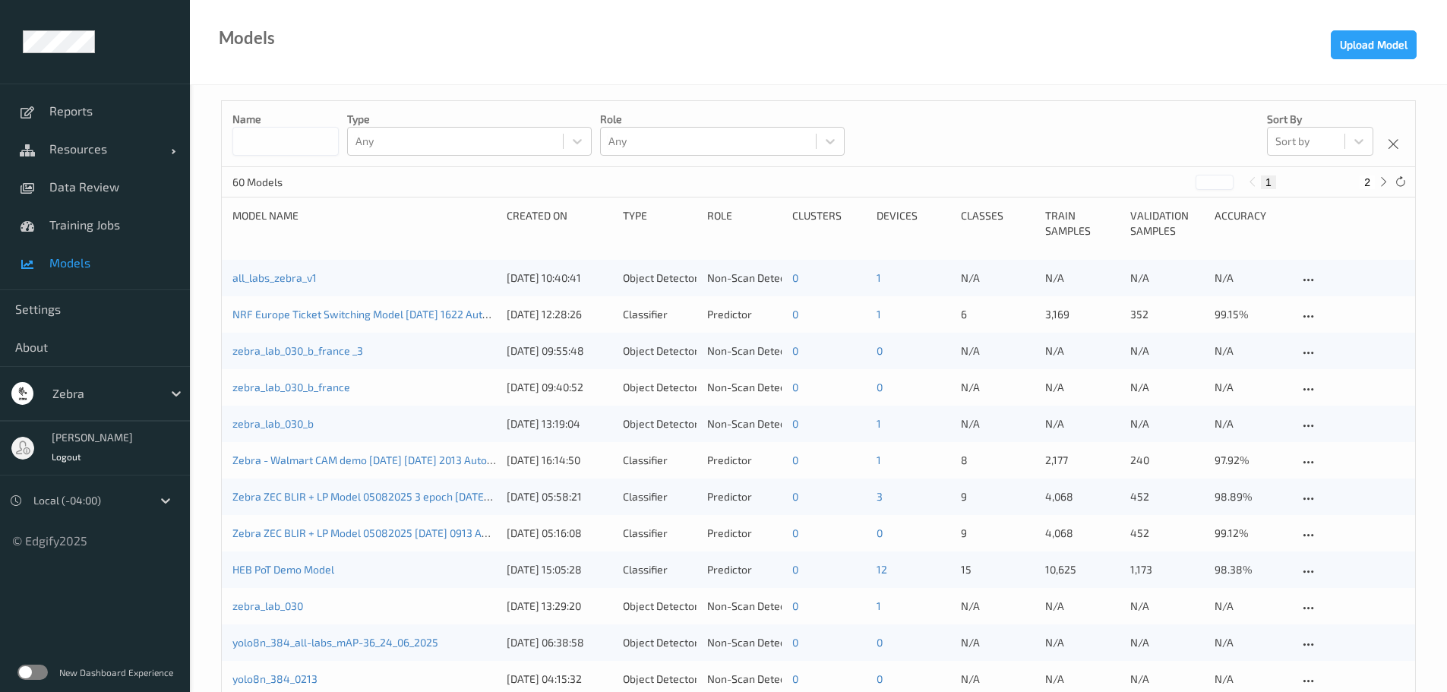
click at [276, 151] on input at bounding box center [285, 141] width 106 height 29
type input "***"
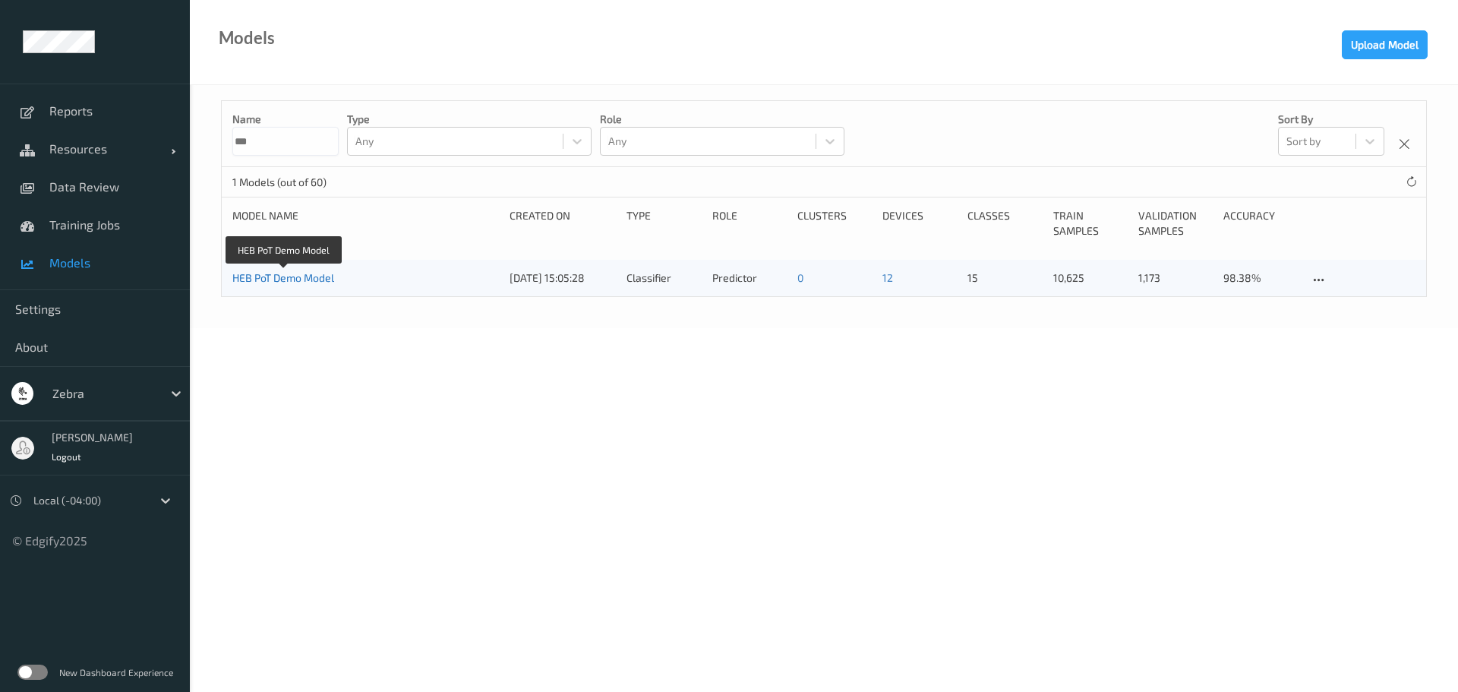
click at [316, 277] on link "HEB PoT Demo Model" at bounding box center [283, 277] width 102 height 13
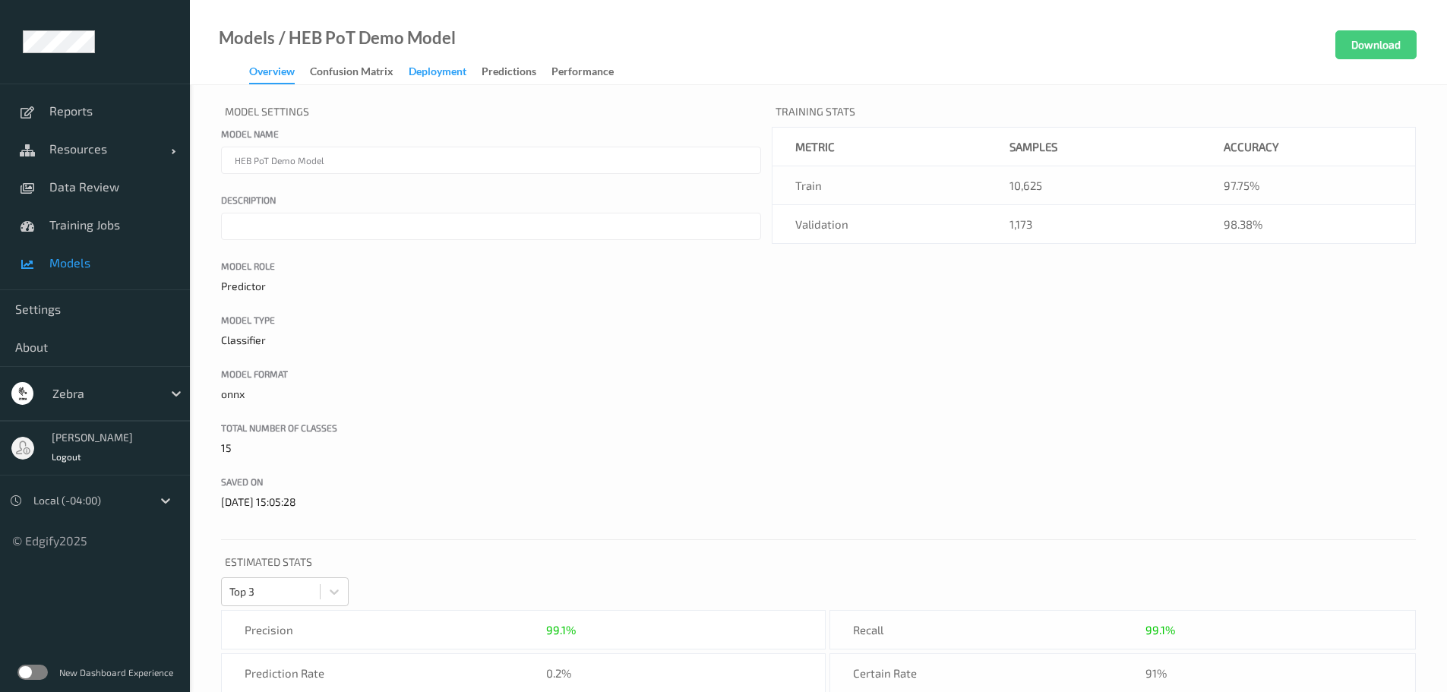
click at [446, 71] on div "Deployment" at bounding box center [438, 73] width 58 height 19
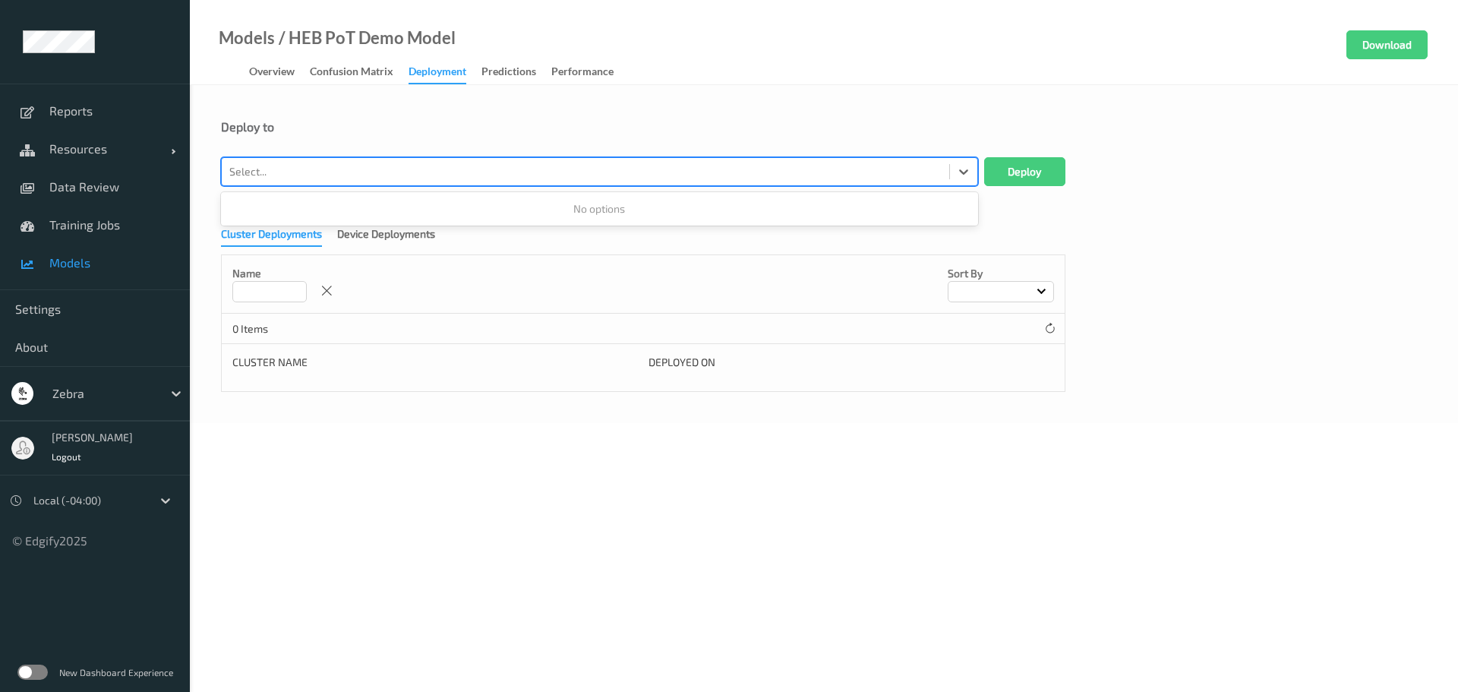
click at [559, 169] on div at bounding box center [585, 172] width 712 height 18
paste input "1. [URL][TECHNICAL_ID]"
type input "1. [URL][TECHNICAL_ID]"
click at [984, 157] on button "Deploy" at bounding box center [1024, 171] width 81 height 29
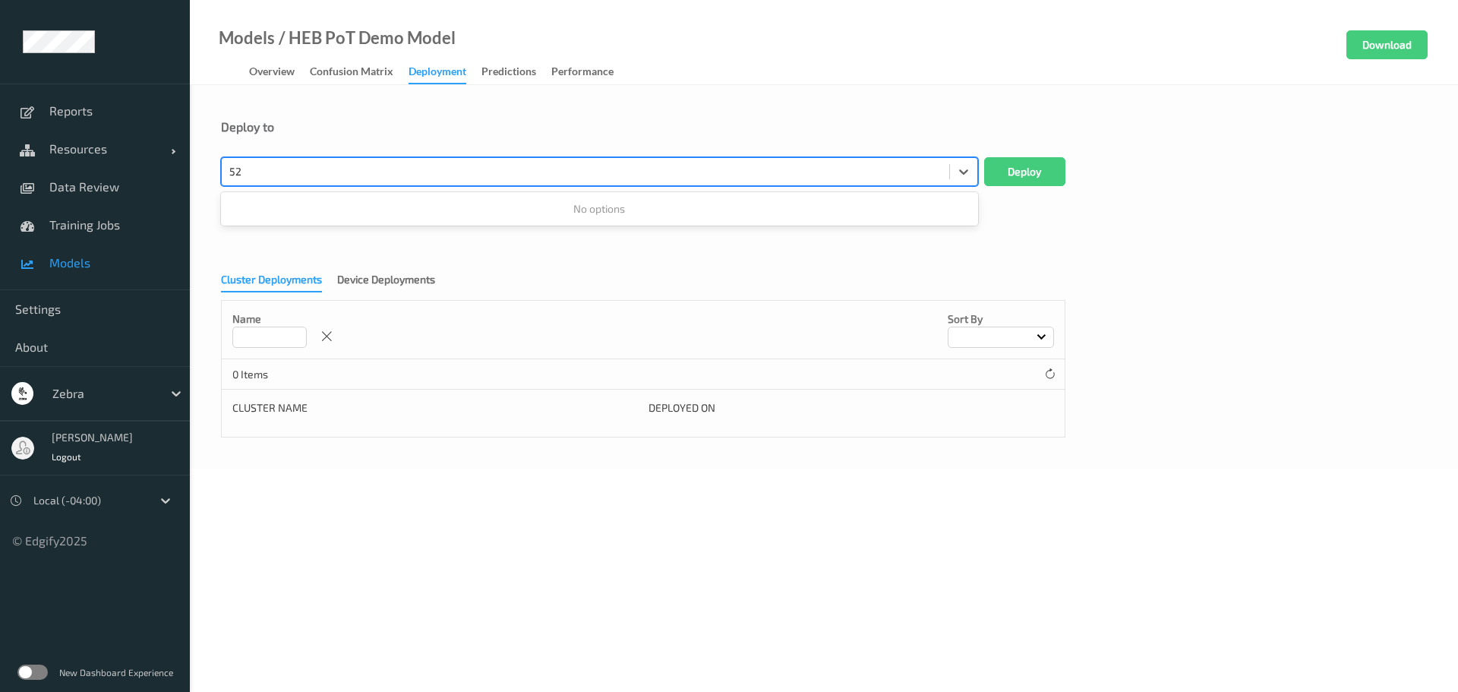
type input "5"
click at [381, 289] on div "Device Deployments" at bounding box center [386, 281] width 98 height 19
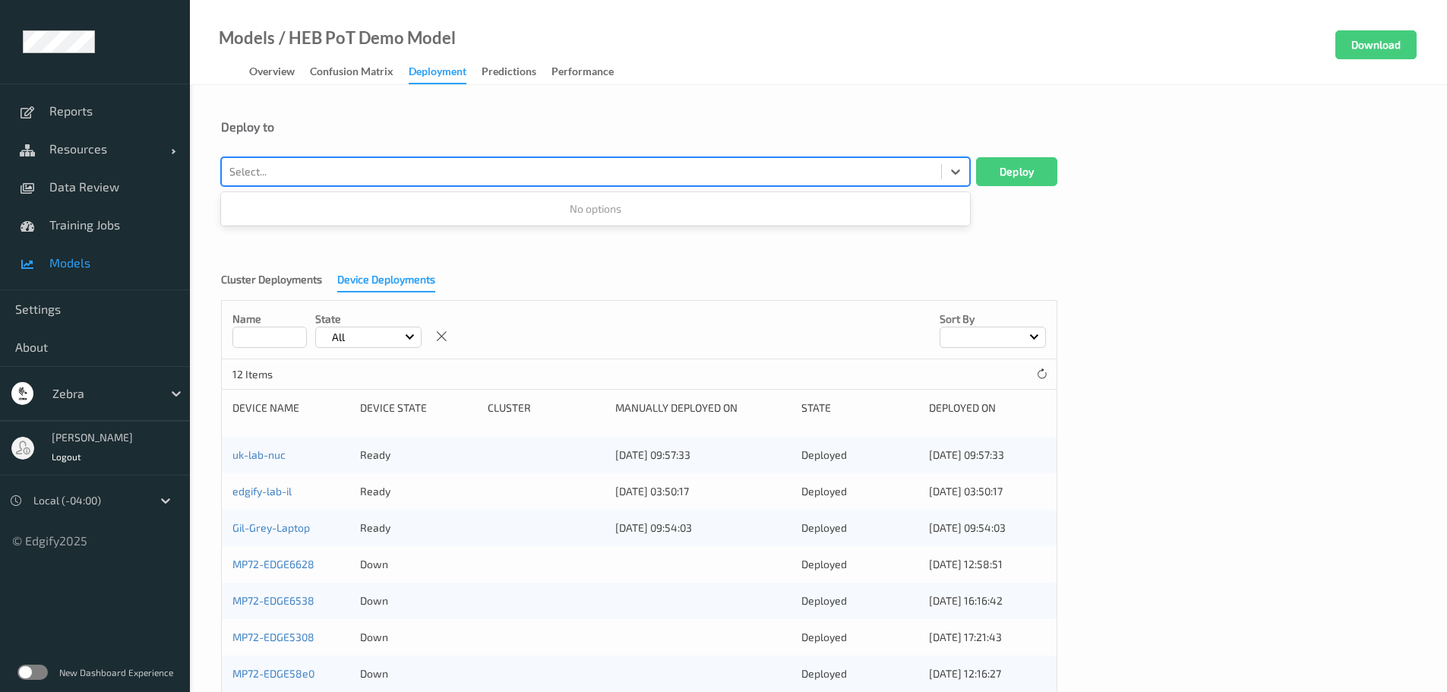
click at [375, 169] on div at bounding box center [581, 172] width 704 height 18
type input "m"
type input "e"
click at [976, 157] on button "Deploy" at bounding box center [1016, 171] width 81 height 29
click at [587, 177] on div at bounding box center [581, 172] width 704 height 18
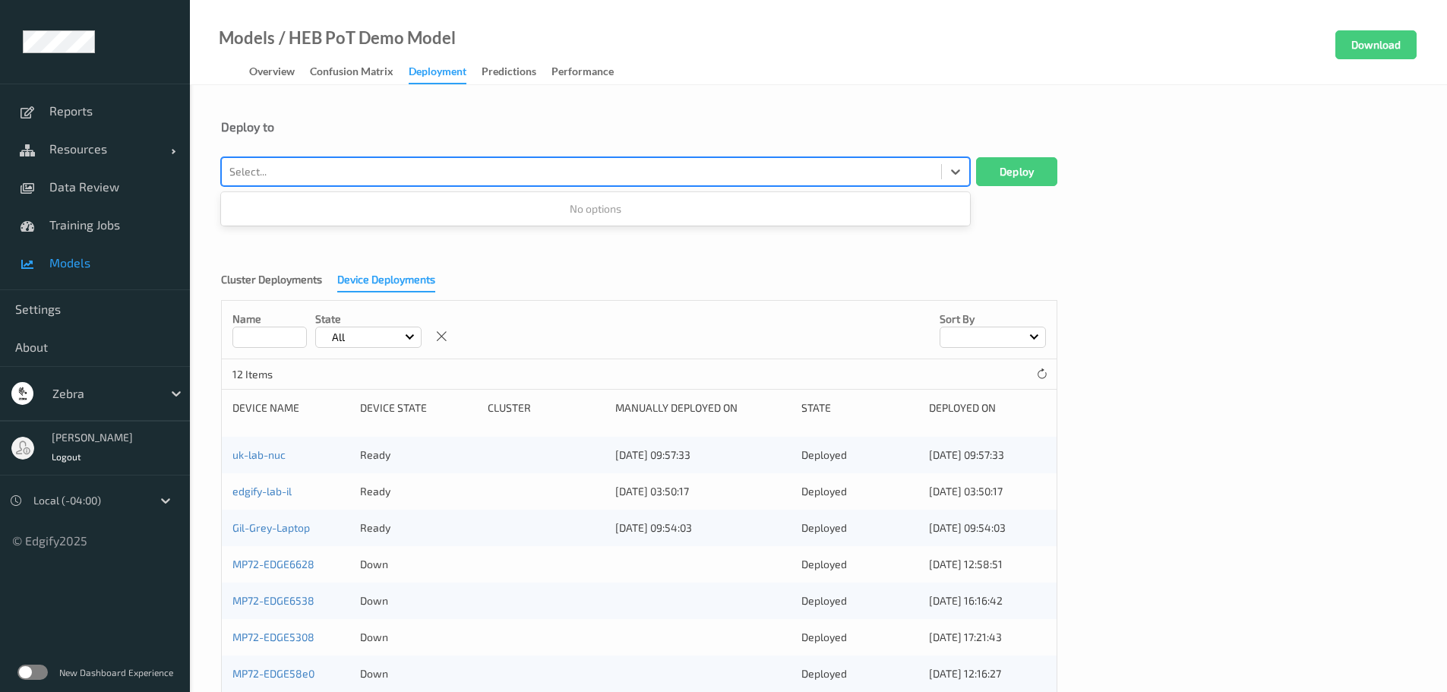
click at [587, 177] on div at bounding box center [581, 172] width 704 height 18
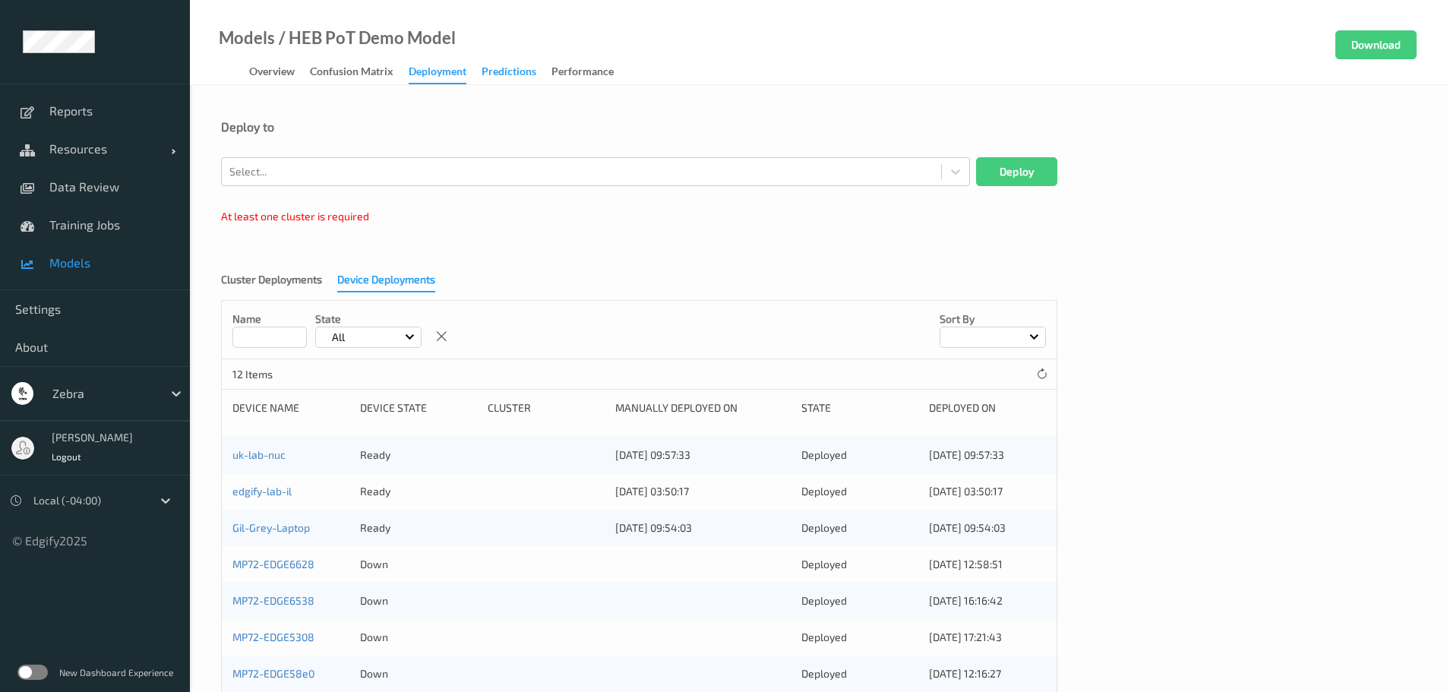
click at [493, 68] on div "Predictions" at bounding box center [508, 73] width 55 height 19
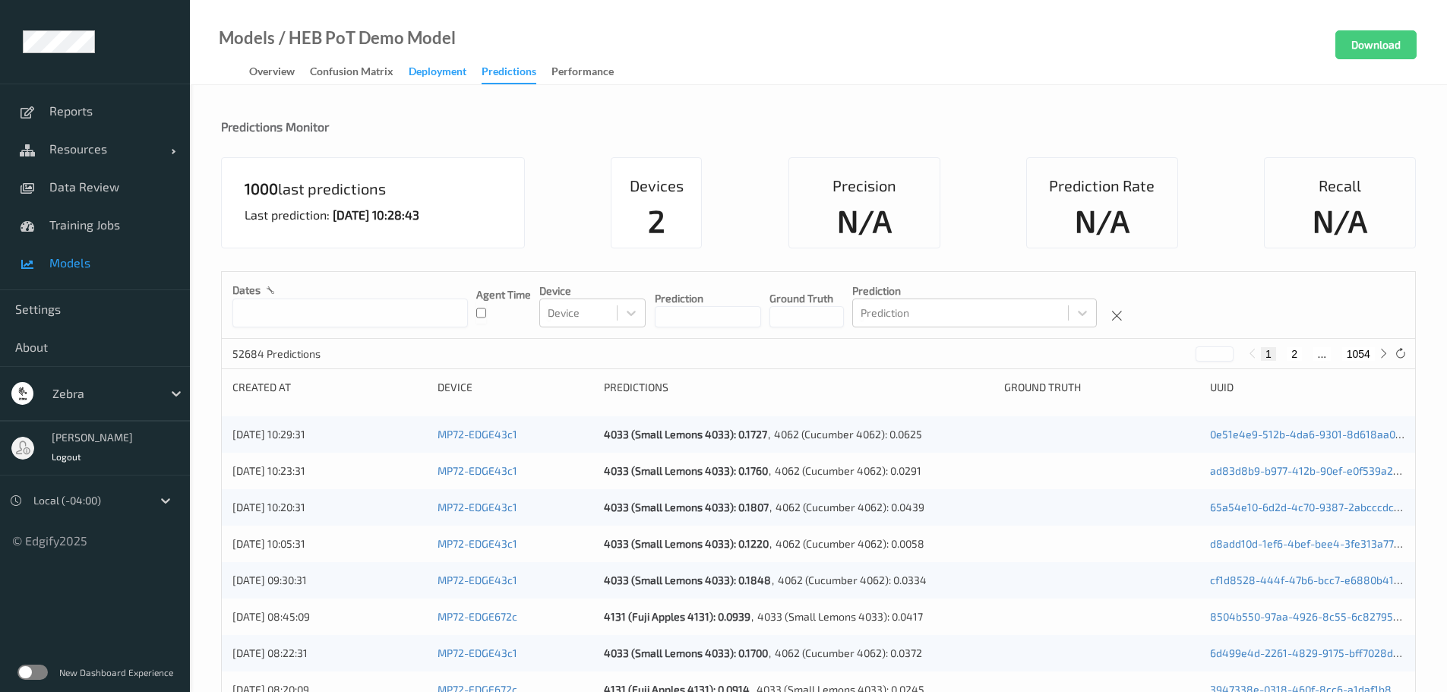
click at [437, 73] on div "Deployment" at bounding box center [438, 73] width 58 height 19
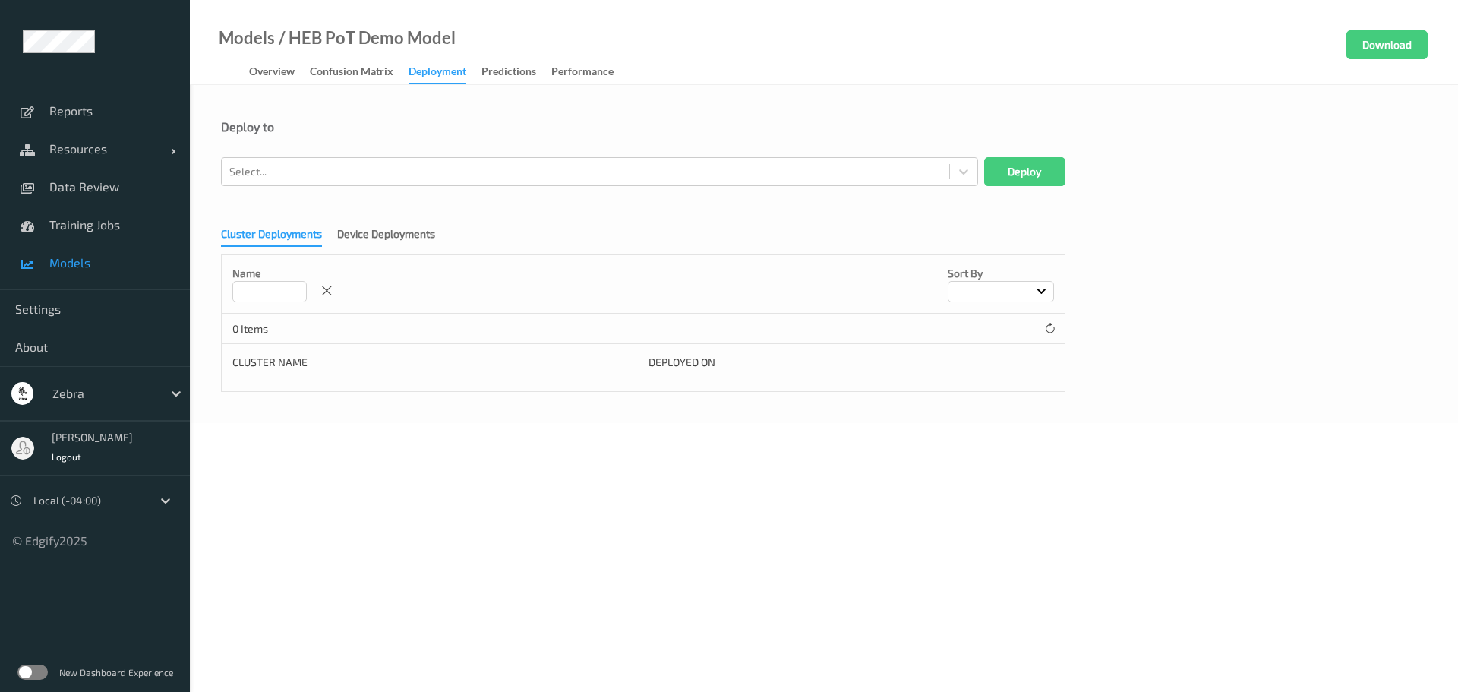
click at [341, 86] on div "Deploy to Select... Deploy Cluster Deployments Device Deployments Name Sort by …" at bounding box center [824, 254] width 1268 height 338
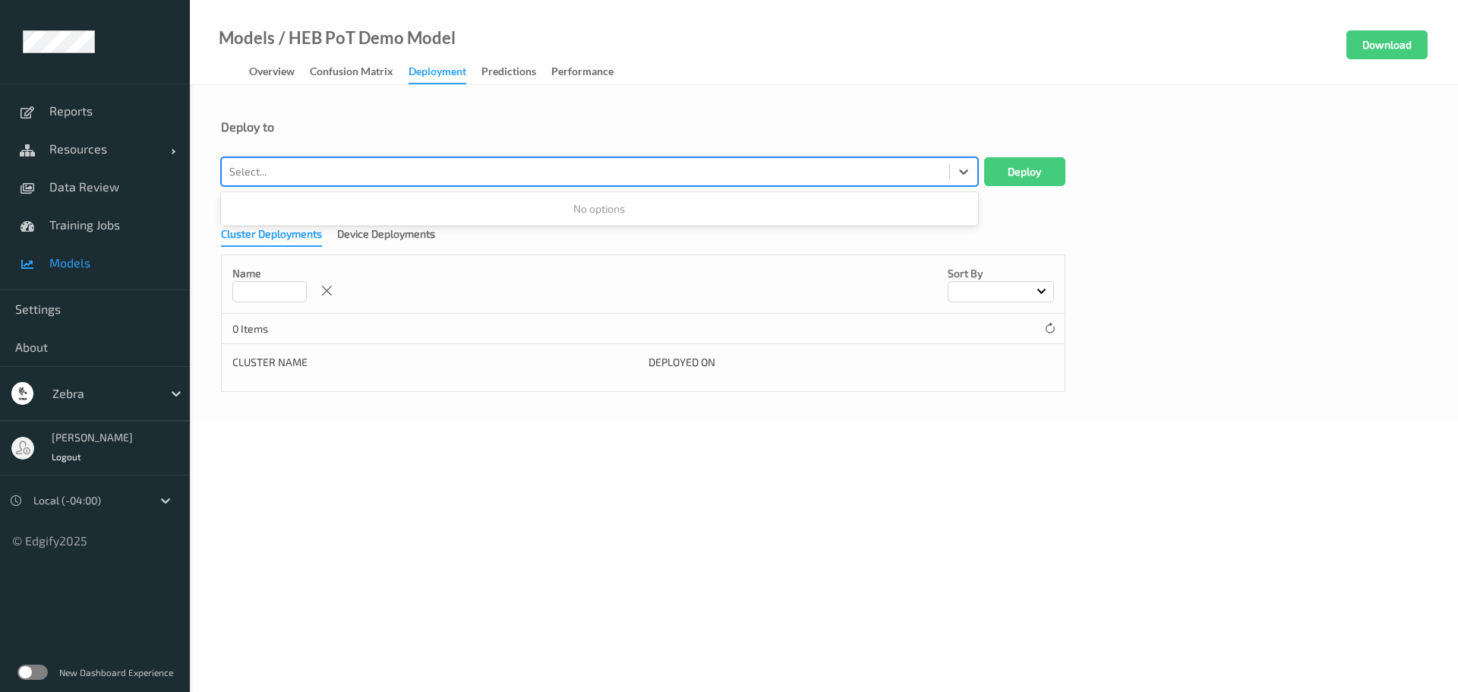
click at [378, 175] on div at bounding box center [585, 172] width 712 height 18
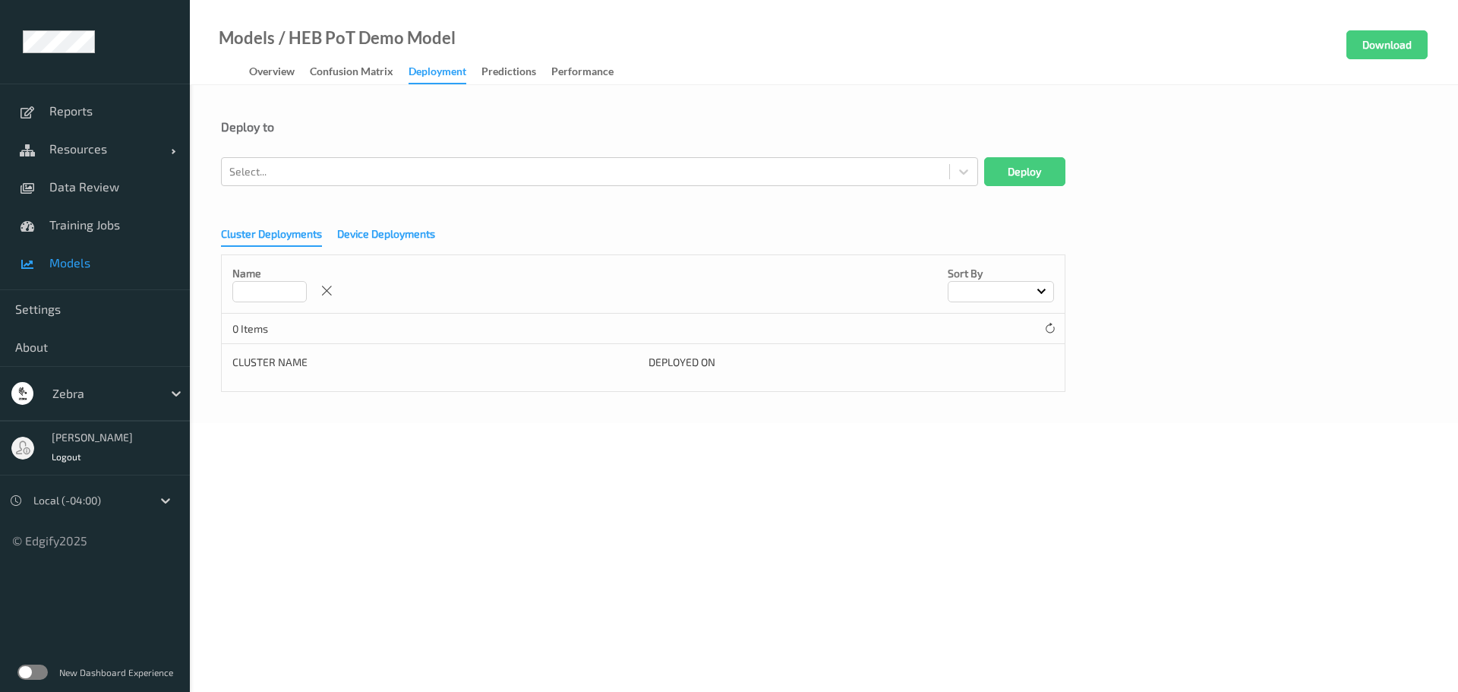
click at [390, 232] on div "Device Deployments" at bounding box center [386, 235] width 98 height 19
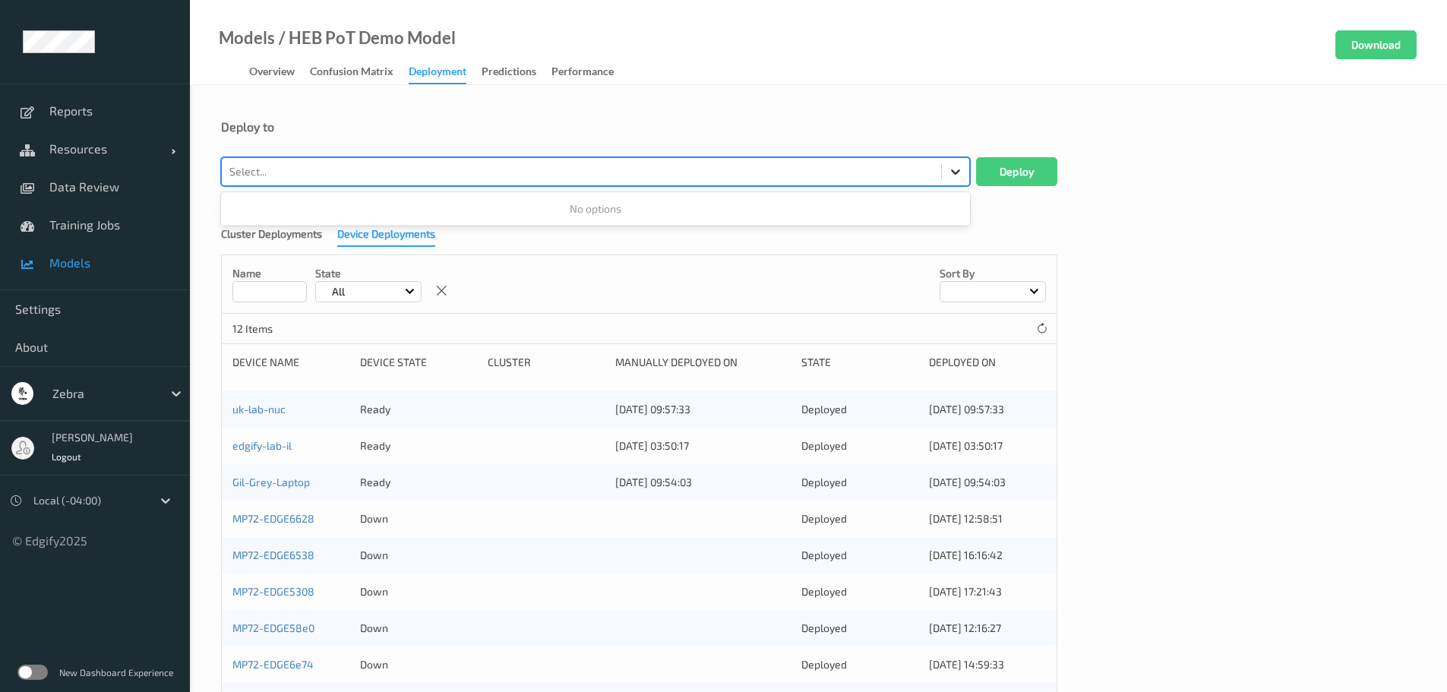
click at [961, 174] on icon at bounding box center [955, 171] width 15 height 15
click at [655, 161] on div "Select..." at bounding box center [581, 171] width 719 height 24
click at [614, 166] on div at bounding box center [581, 172] width 704 height 18
paste input "1. [URL][TECHNICAL_ID]"
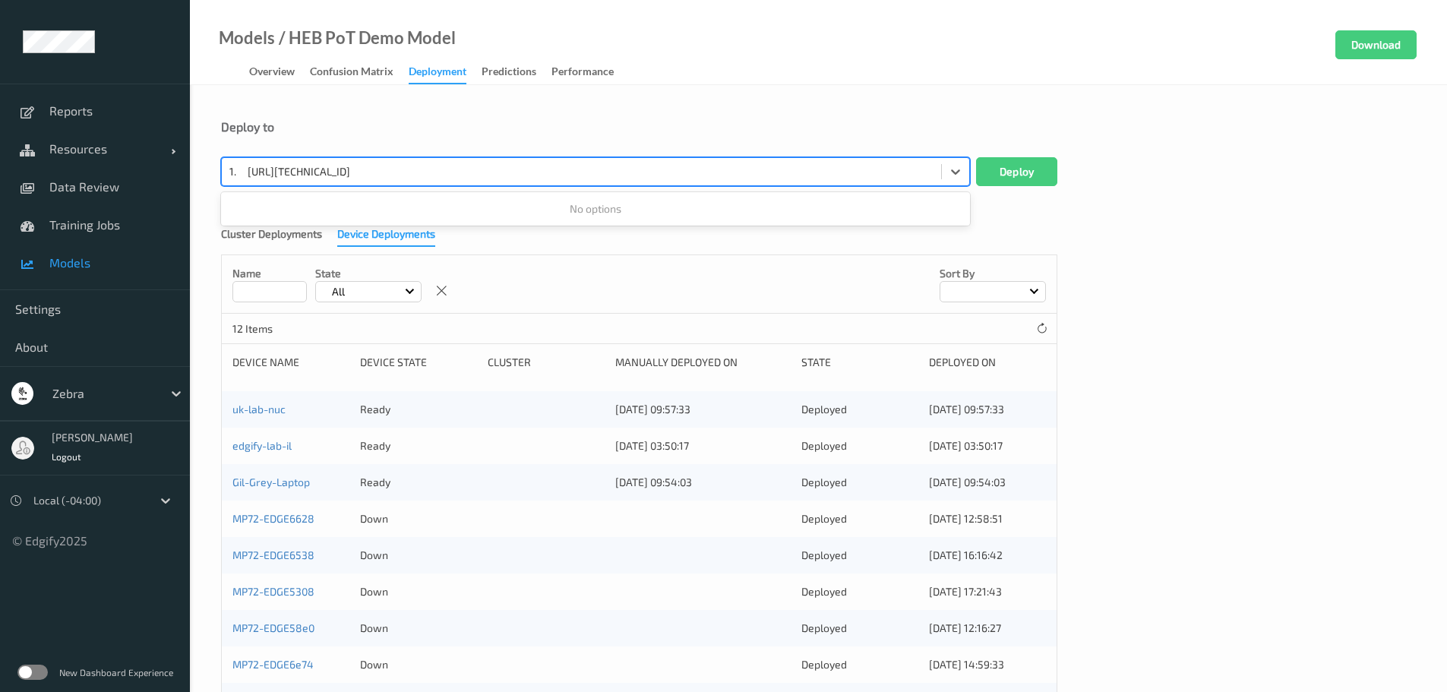
type input "="
type input "mp72"
click at [976, 157] on button "Deploy" at bounding box center [1016, 171] width 81 height 29
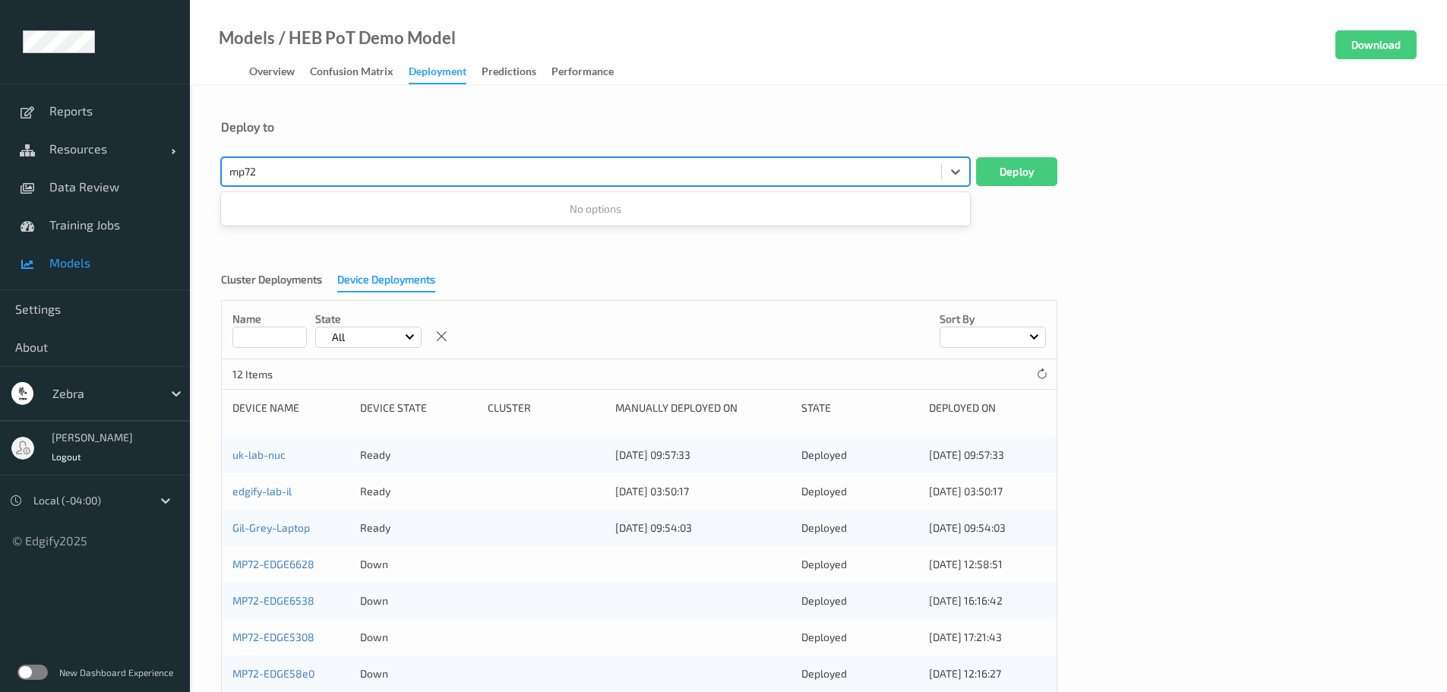
click at [976, 157] on button "Deploy" at bounding box center [1016, 171] width 81 height 29
click at [447, 166] on div at bounding box center [581, 172] width 704 height 18
type input "n"
click at [527, 175] on div at bounding box center [581, 172] width 704 height 18
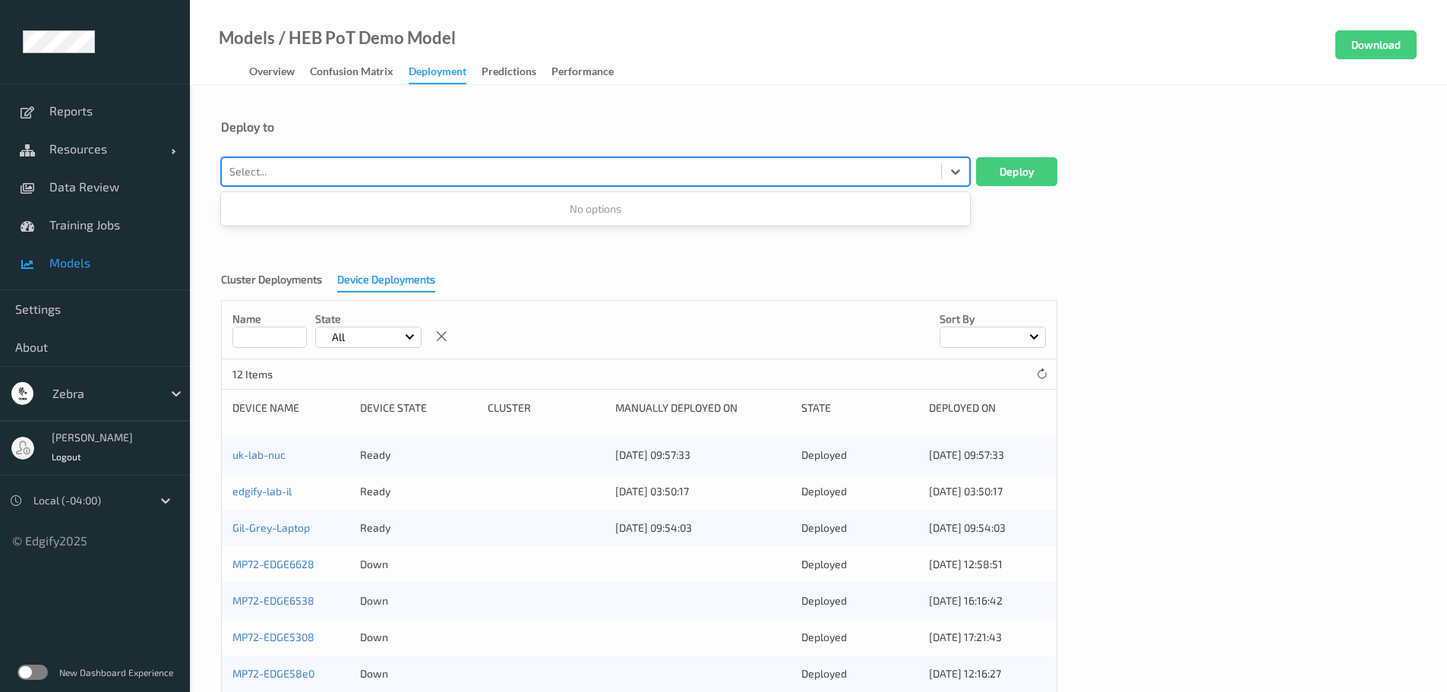
paste input "MP72-EDGE52e9"
type input "MP72-EDGE52e9"
click at [976, 157] on button "Deploy" at bounding box center [1016, 171] width 81 height 29
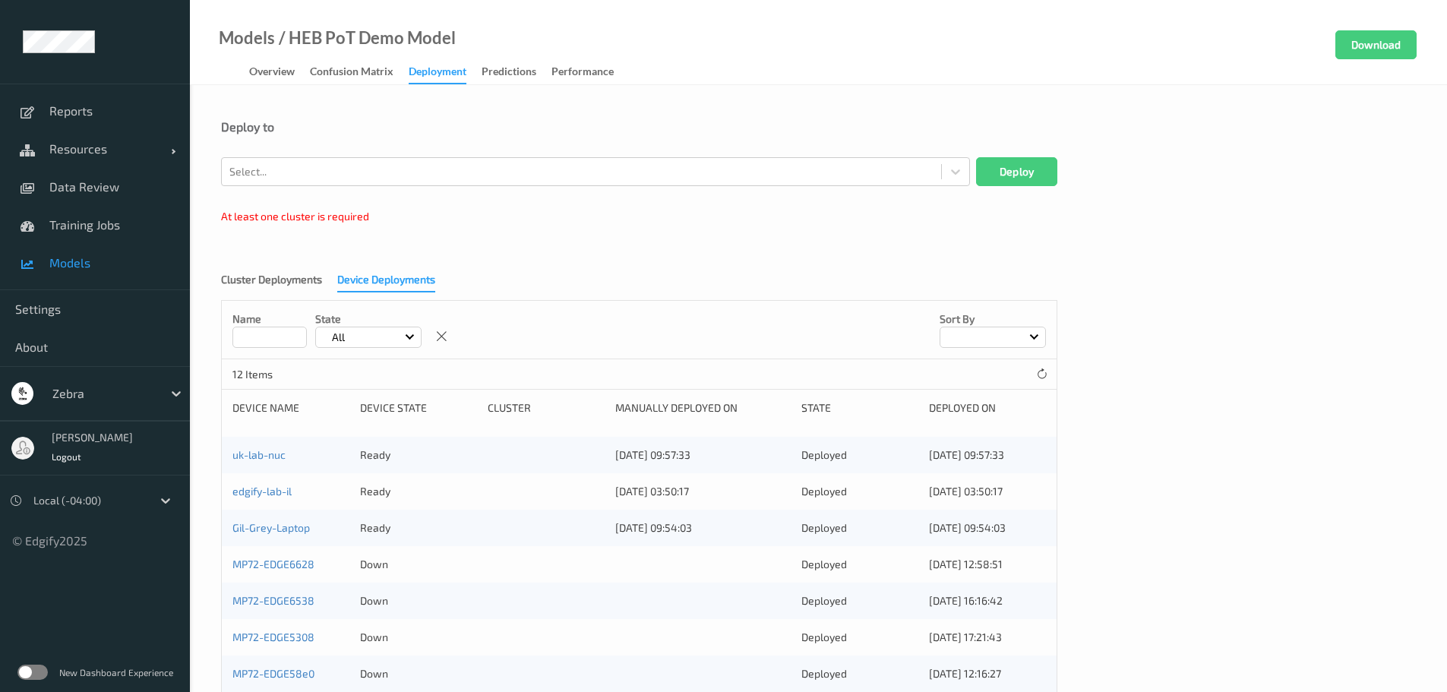
click at [757, 267] on div "Cluster Deployments Device Deployments Name State All Sort by 12 Items Device N…" at bounding box center [818, 568] width 1194 height 613
click at [268, 289] on div "Cluster Deployments" at bounding box center [271, 281] width 101 height 19
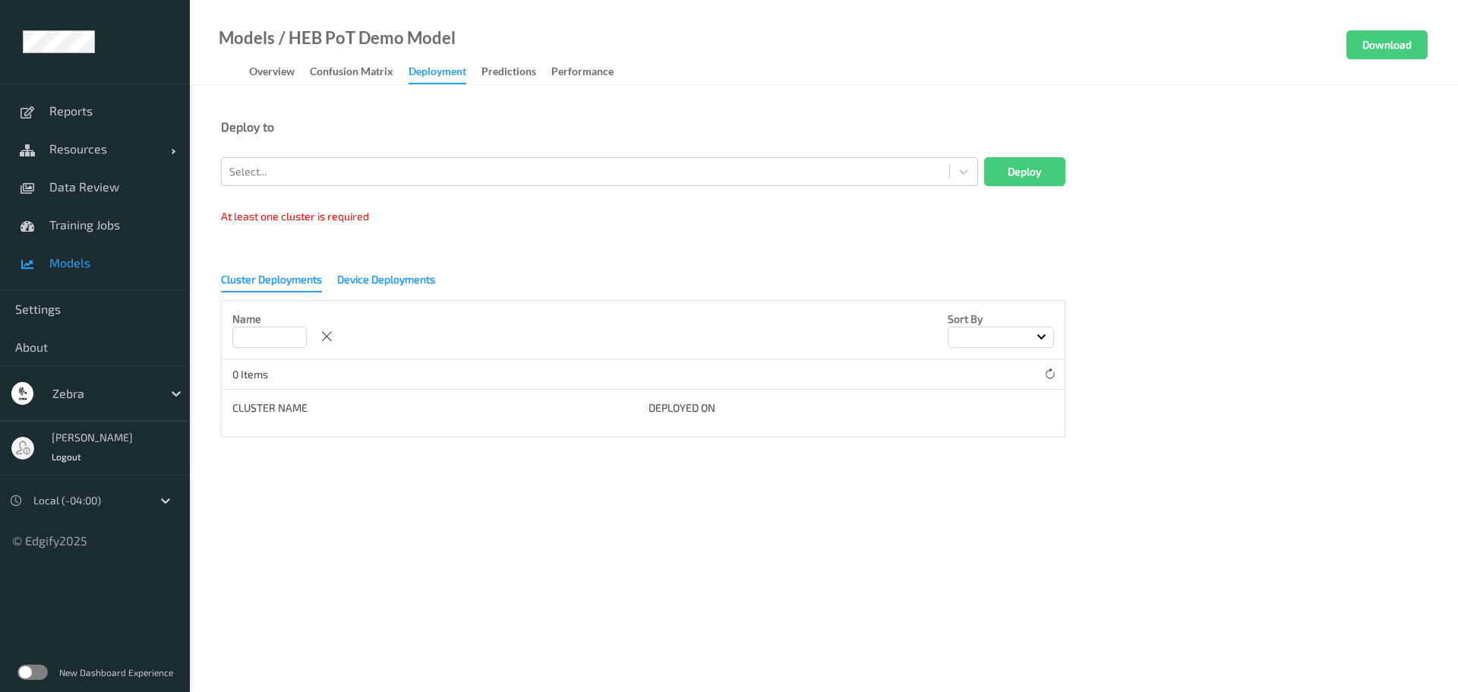
click at [405, 285] on div "Device Deployments" at bounding box center [386, 281] width 98 height 19
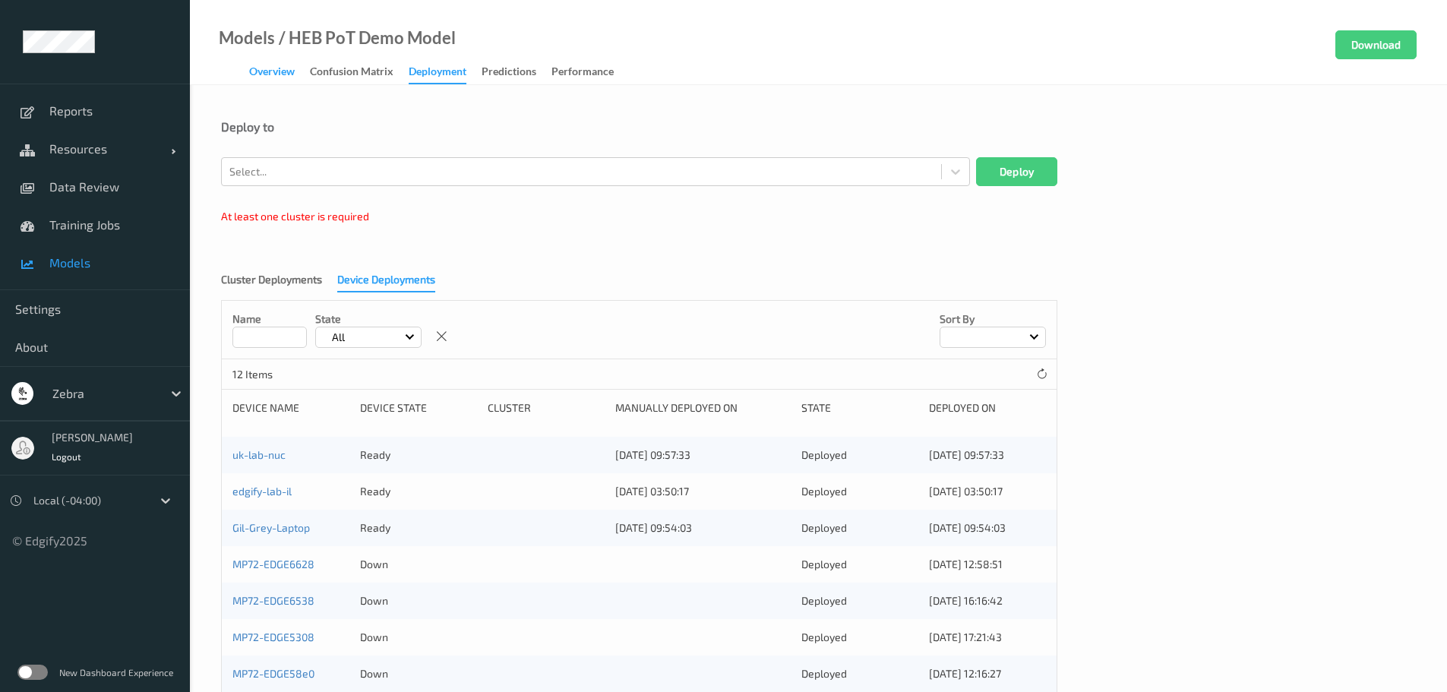
click at [276, 80] on div "Overview" at bounding box center [272, 73] width 46 height 19
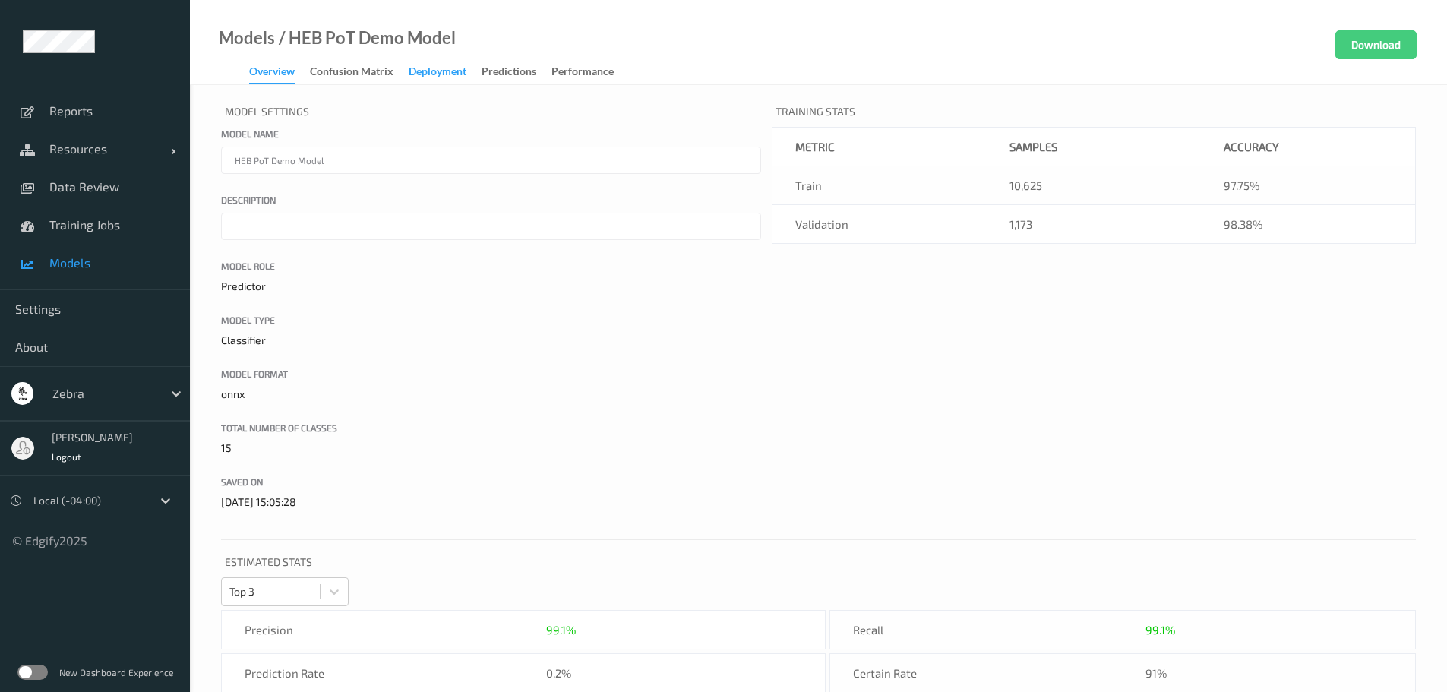
click at [453, 68] on div "Deployment" at bounding box center [438, 73] width 58 height 19
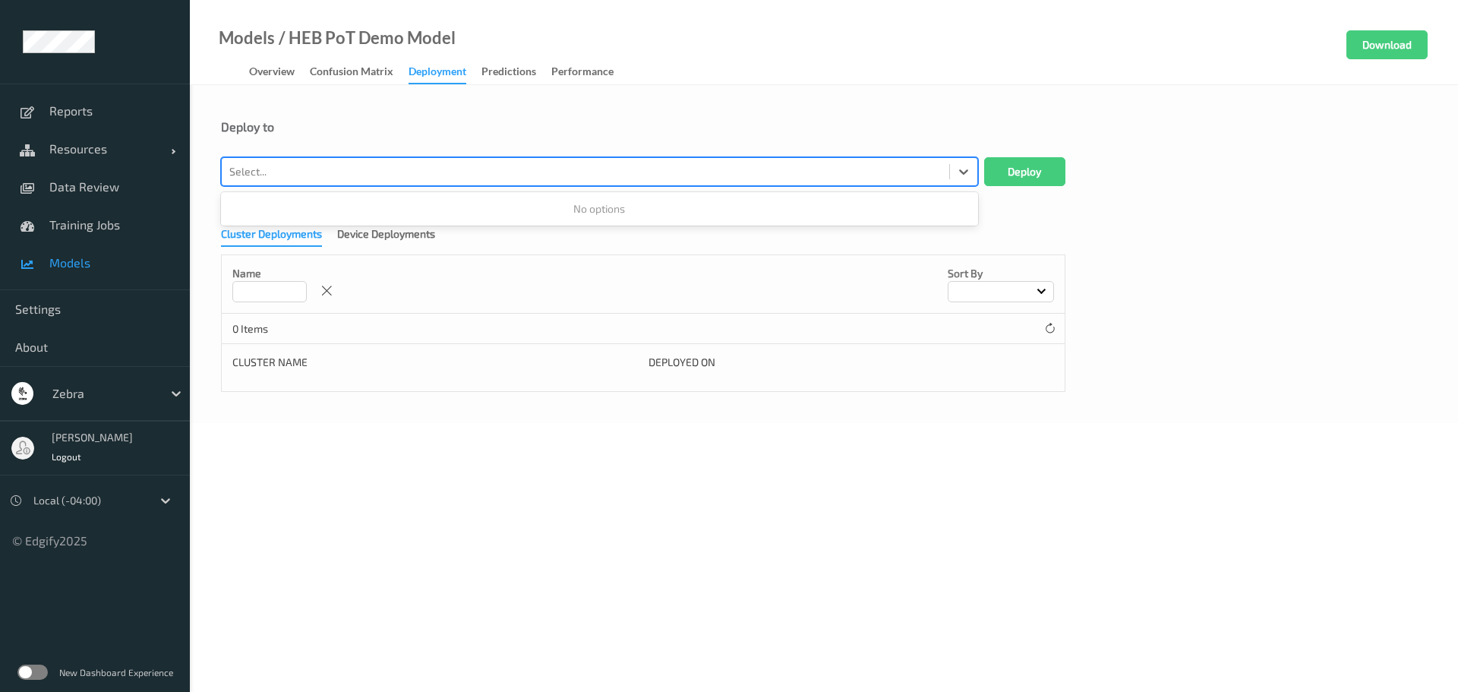
click at [518, 181] on div "Select..." at bounding box center [585, 171] width 727 height 24
click at [501, 176] on div at bounding box center [585, 172] width 712 height 18
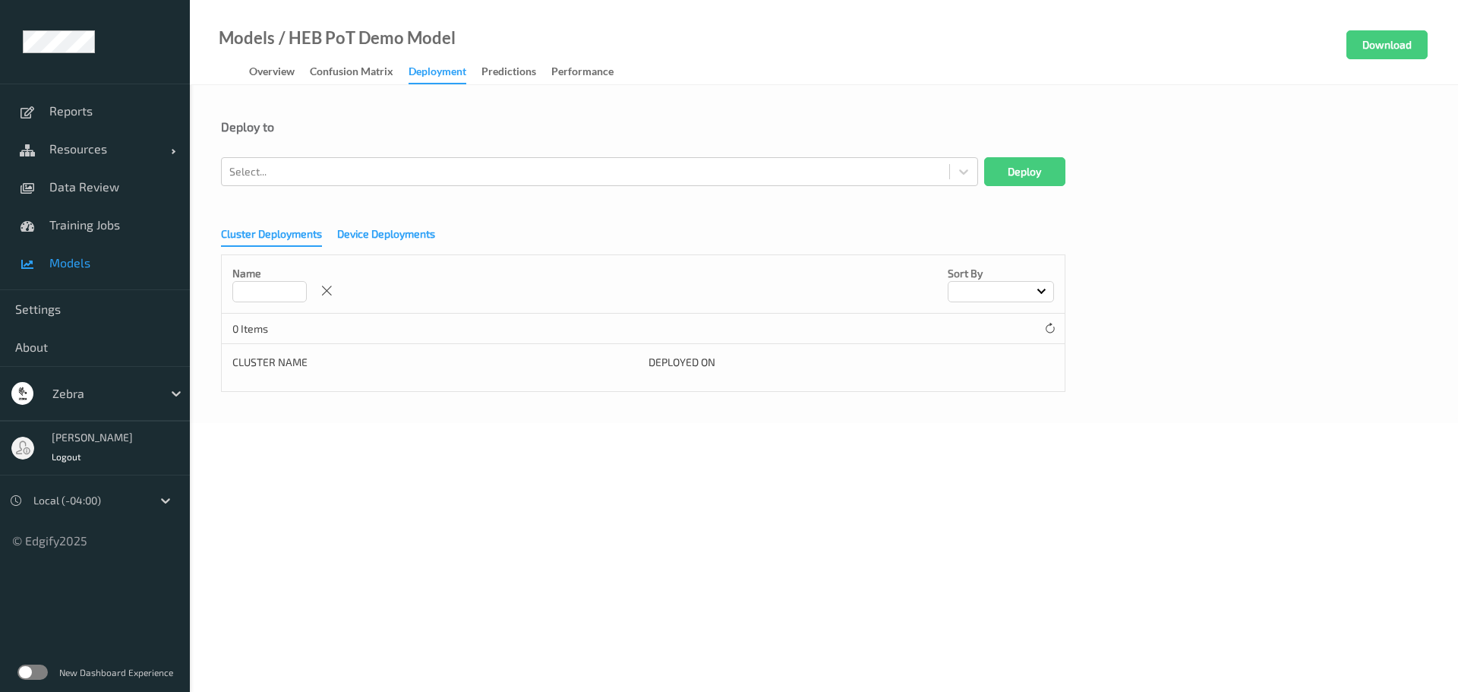
click at [402, 231] on div "Device Deployments" at bounding box center [386, 235] width 98 height 19
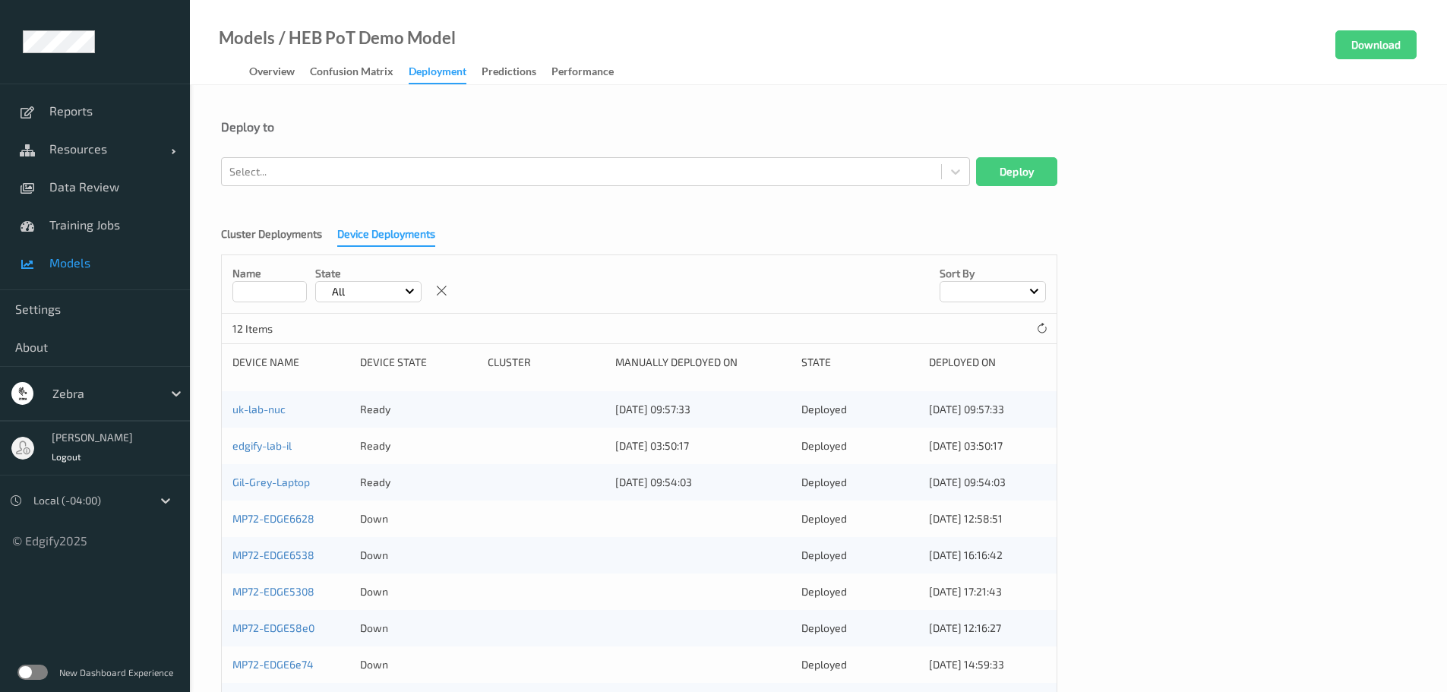
click at [290, 289] on input at bounding box center [269, 291] width 74 height 21
paste input "**********"
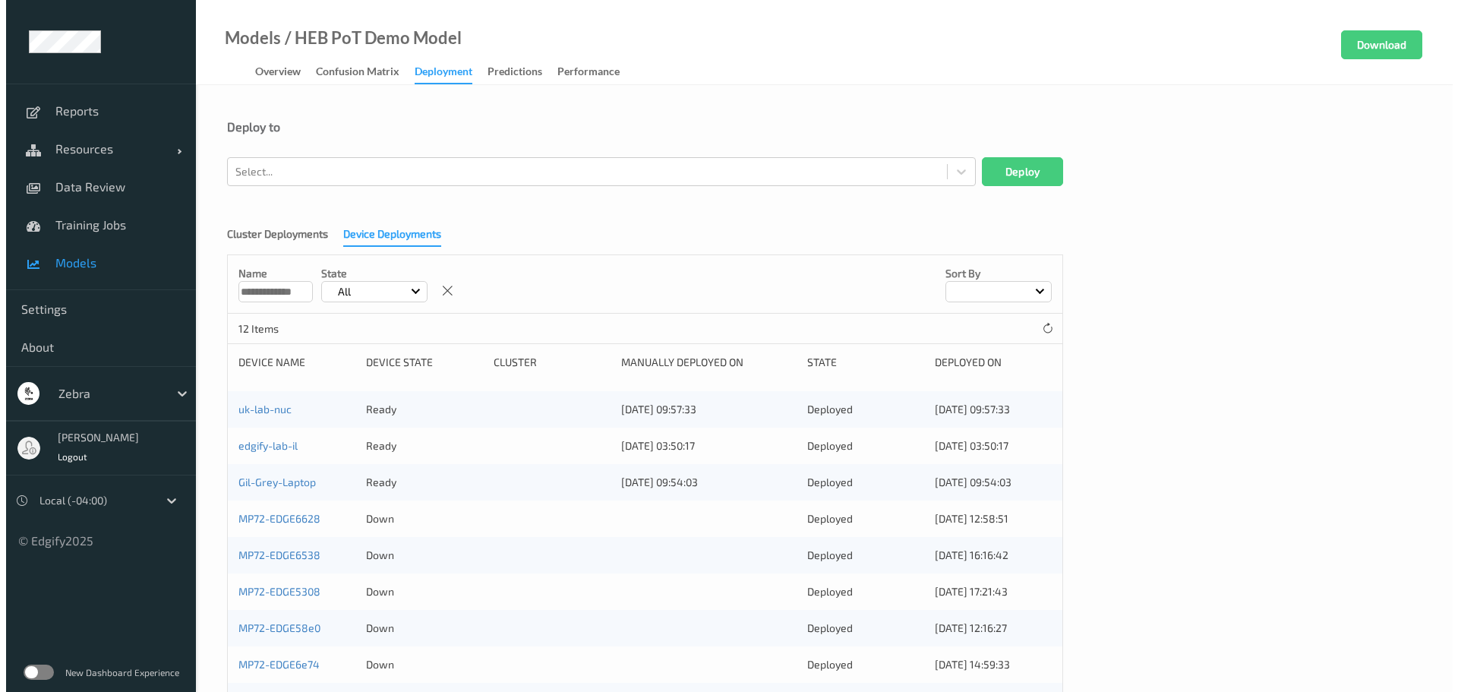
scroll to position [0, 15]
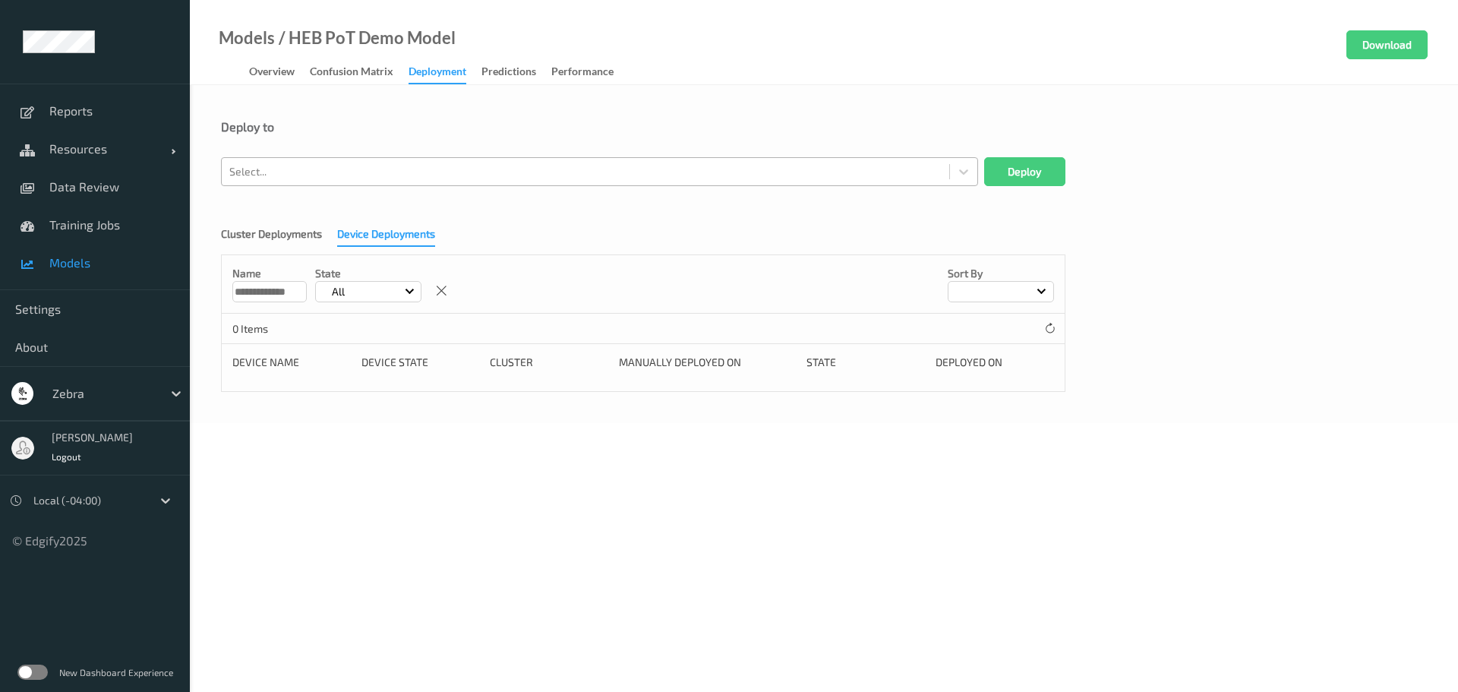
type input "**********"
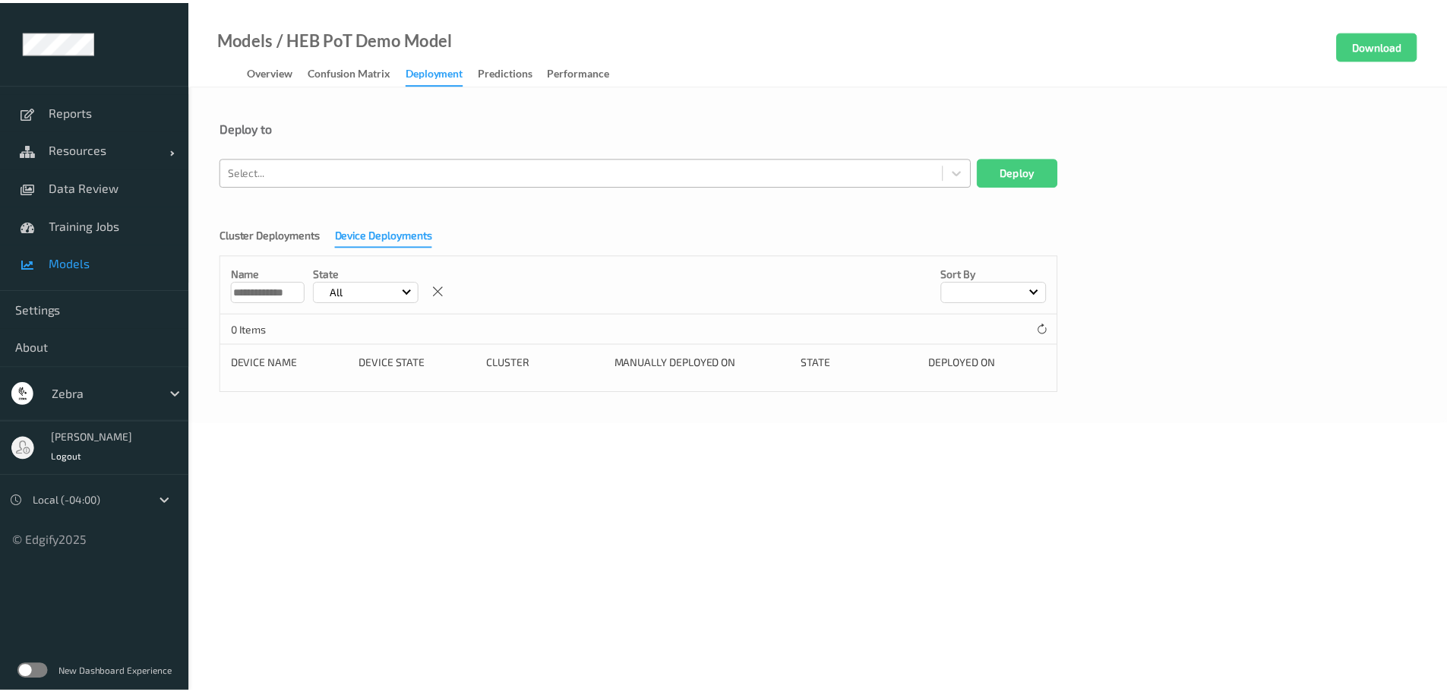
scroll to position [0, 0]
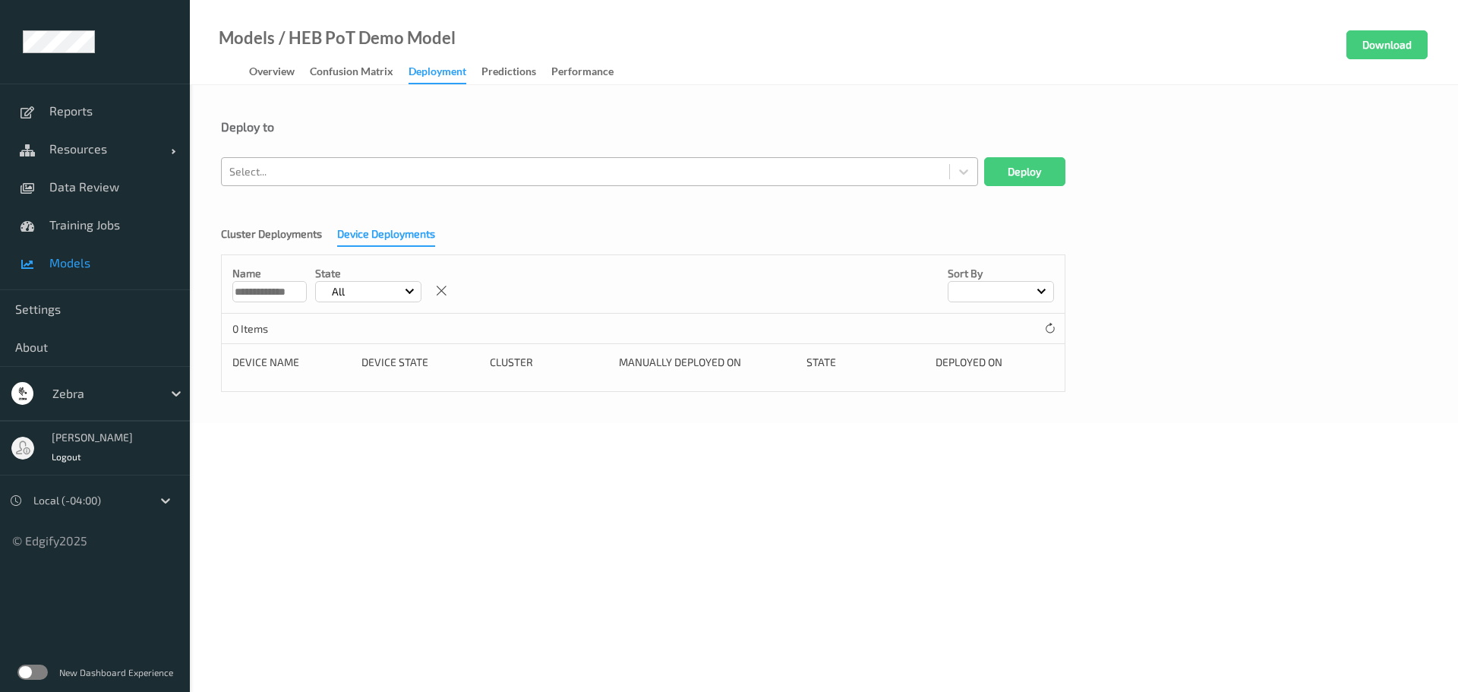
click at [358, 171] on div at bounding box center [585, 172] width 712 height 18
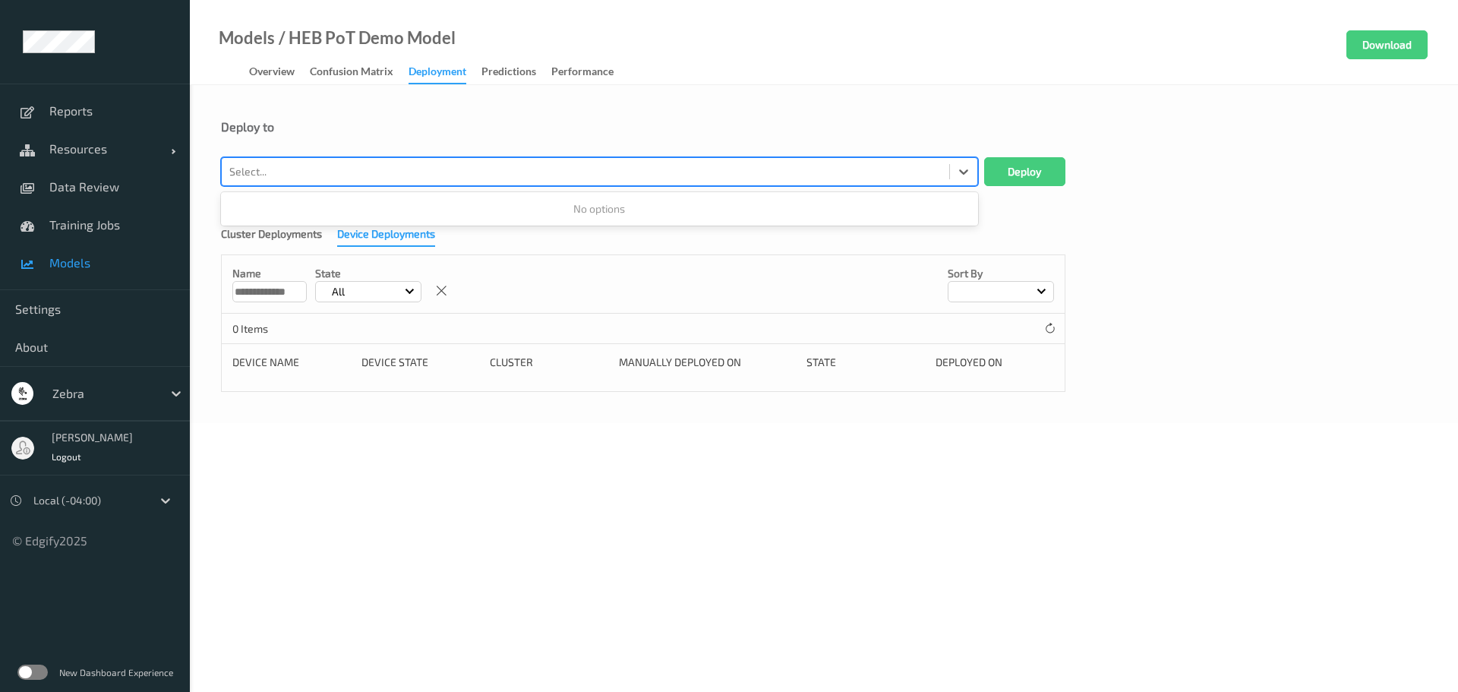
paste input "MP72-EDGE52e9"
type input "MP72-EDGE52e9"
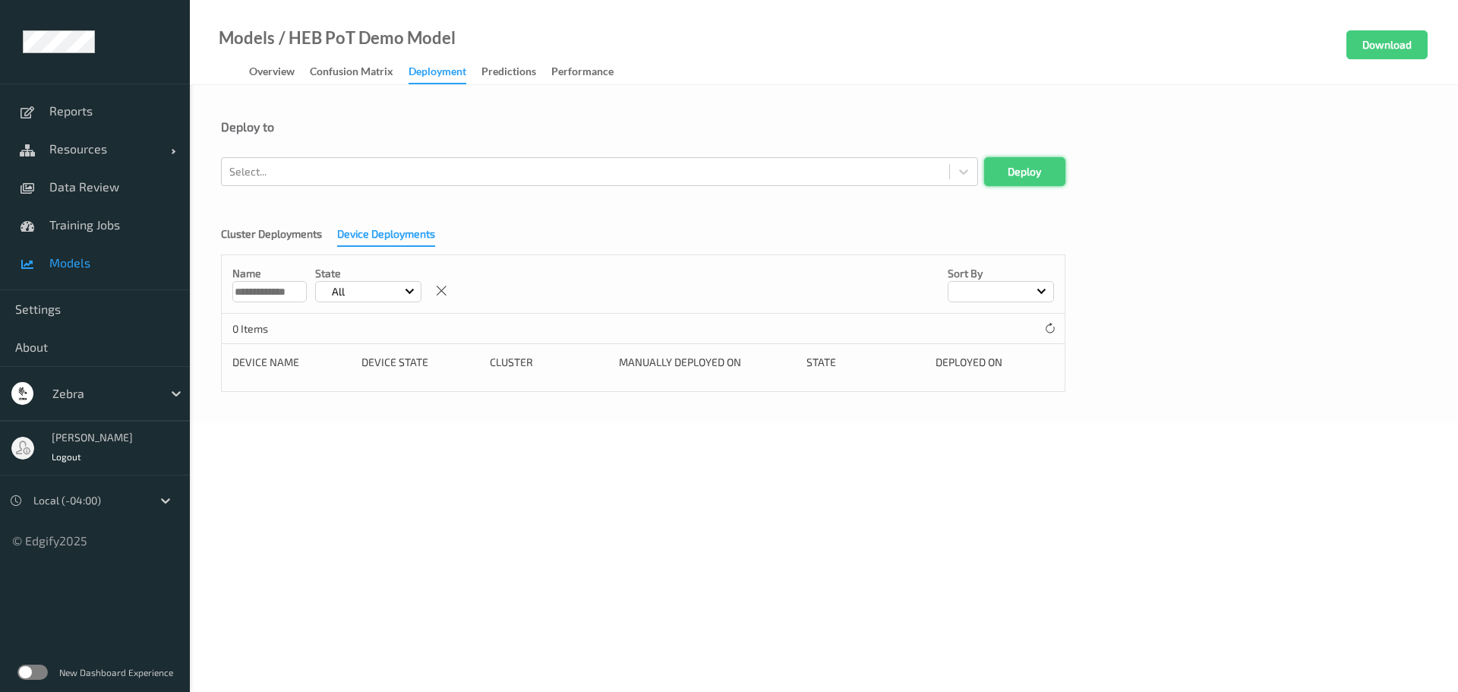
click at [989, 180] on button "Deploy" at bounding box center [1024, 171] width 81 height 29
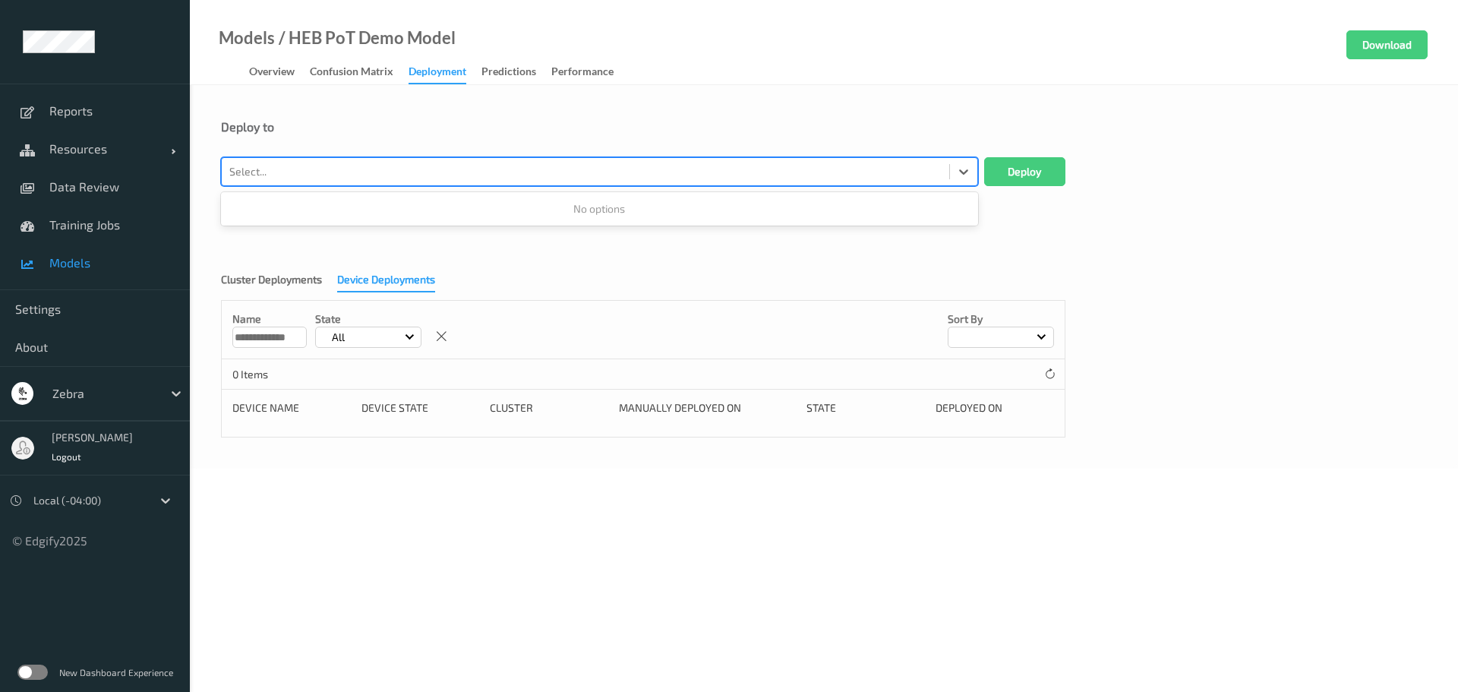
click at [316, 177] on div at bounding box center [585, 172] width 712 height 18
paste input "MP72-EDGE52e9"
type input "MP72-EDGE52e9"
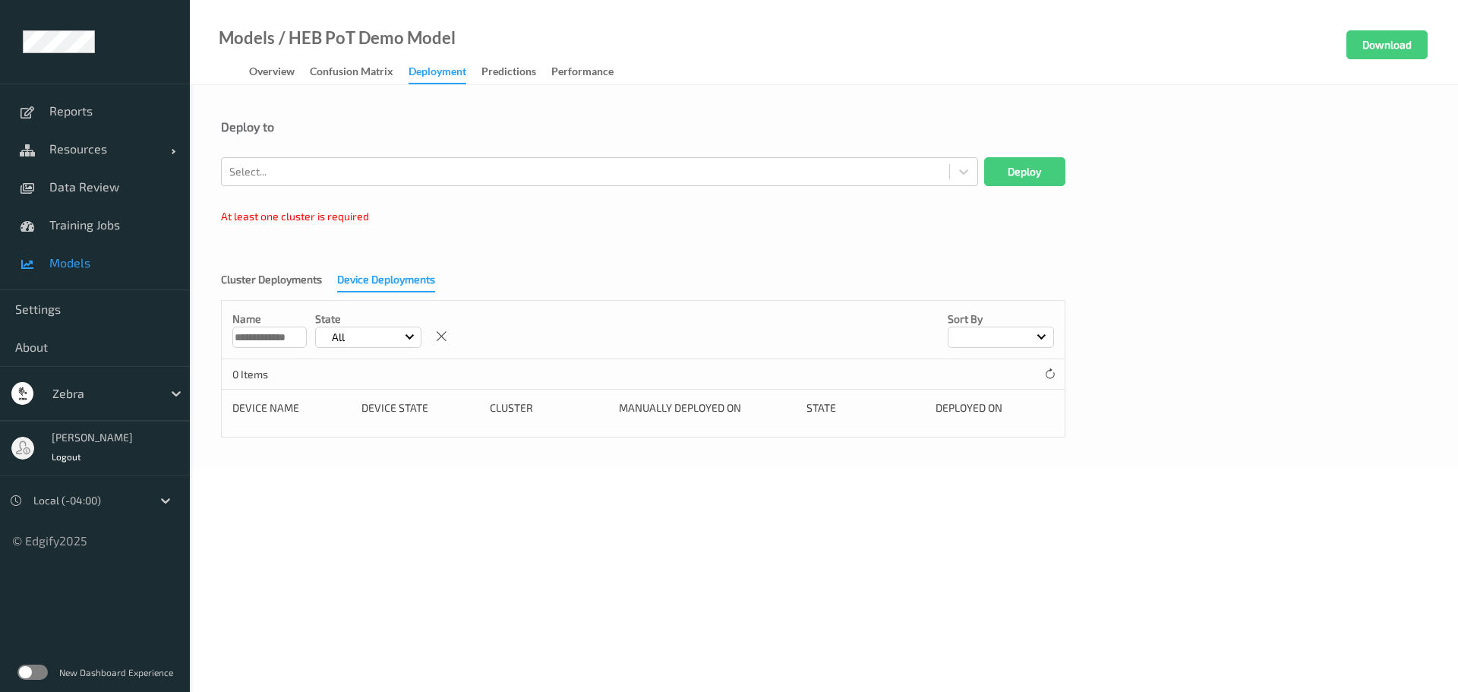
click at [268, 336] on input "**********" at bounding box center [269, 337] width 74 height 21
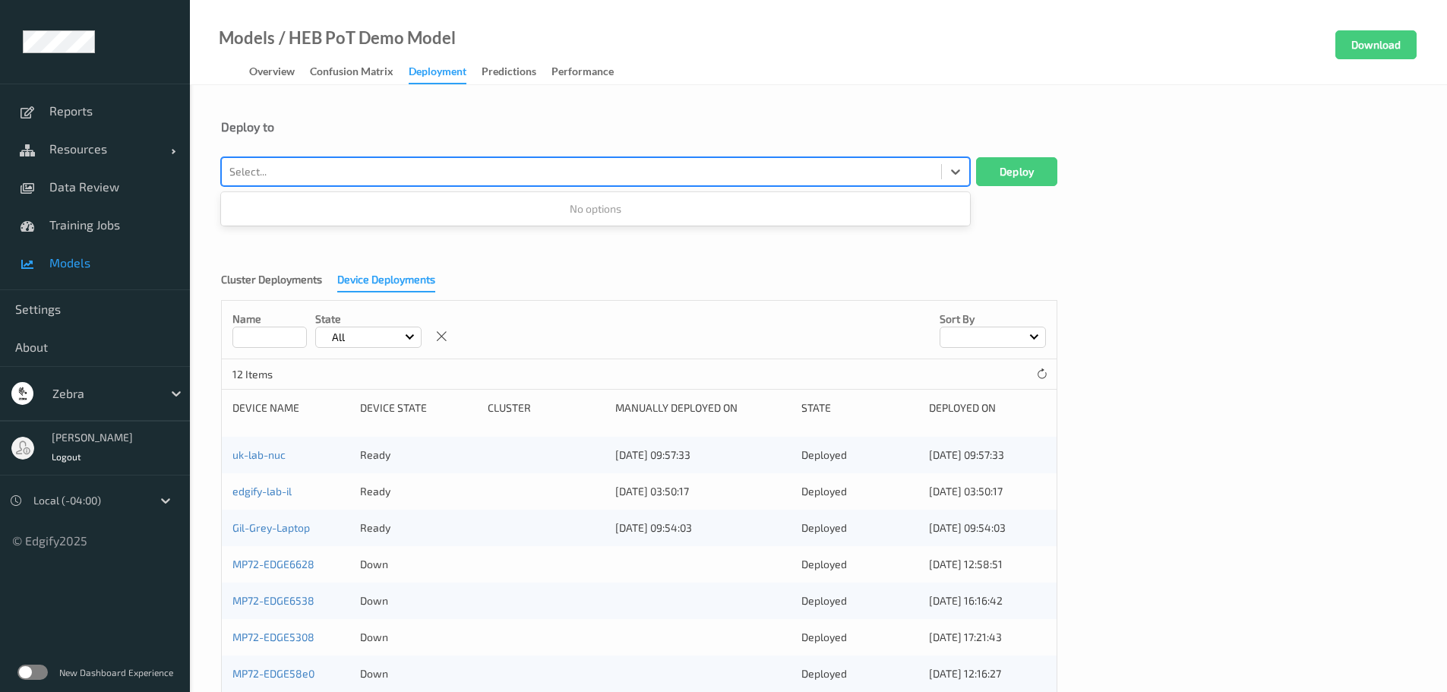
click at [283, 170] on div at bounding box center [581, 172] width 704 height 18
paste input "MP72-EDGE52e9"
type input "MP72-EDGE52e9"
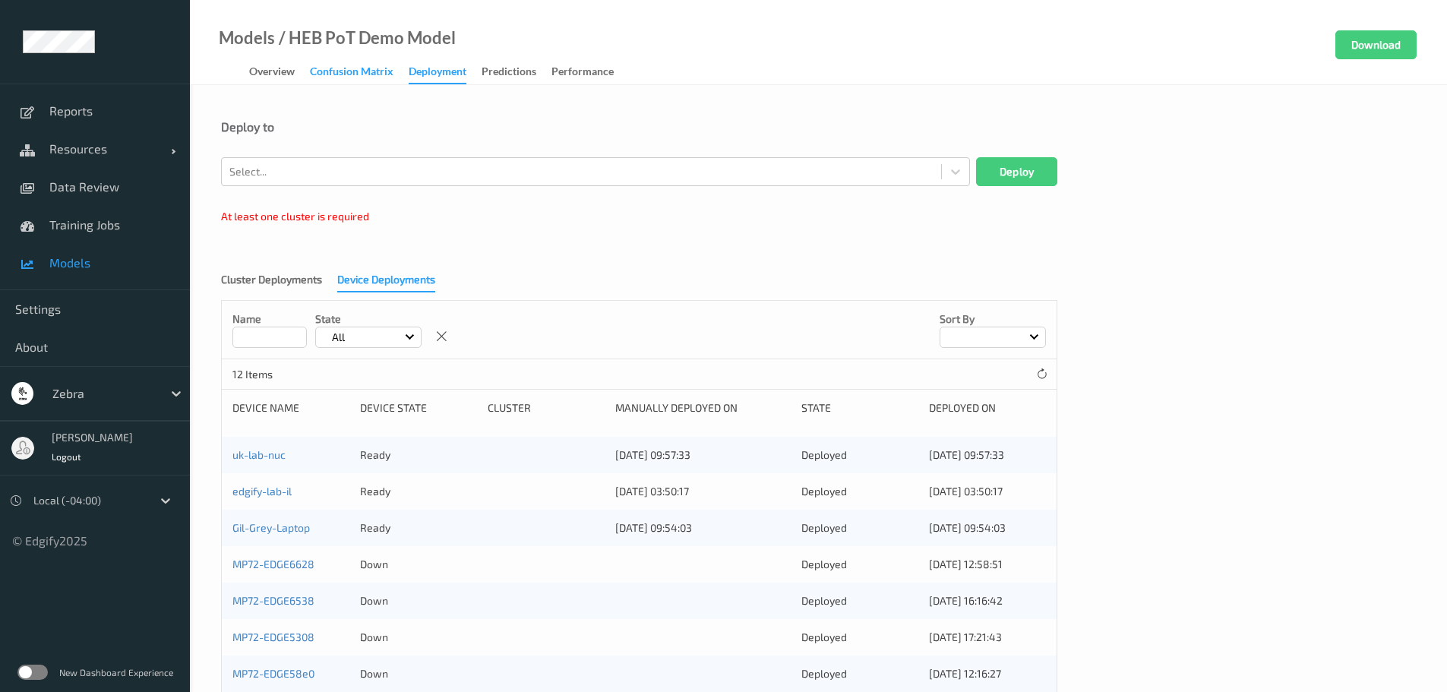
click at [366, 65] on div "Confusion matrix" at bounding box center [352, 73] width 84 height 19
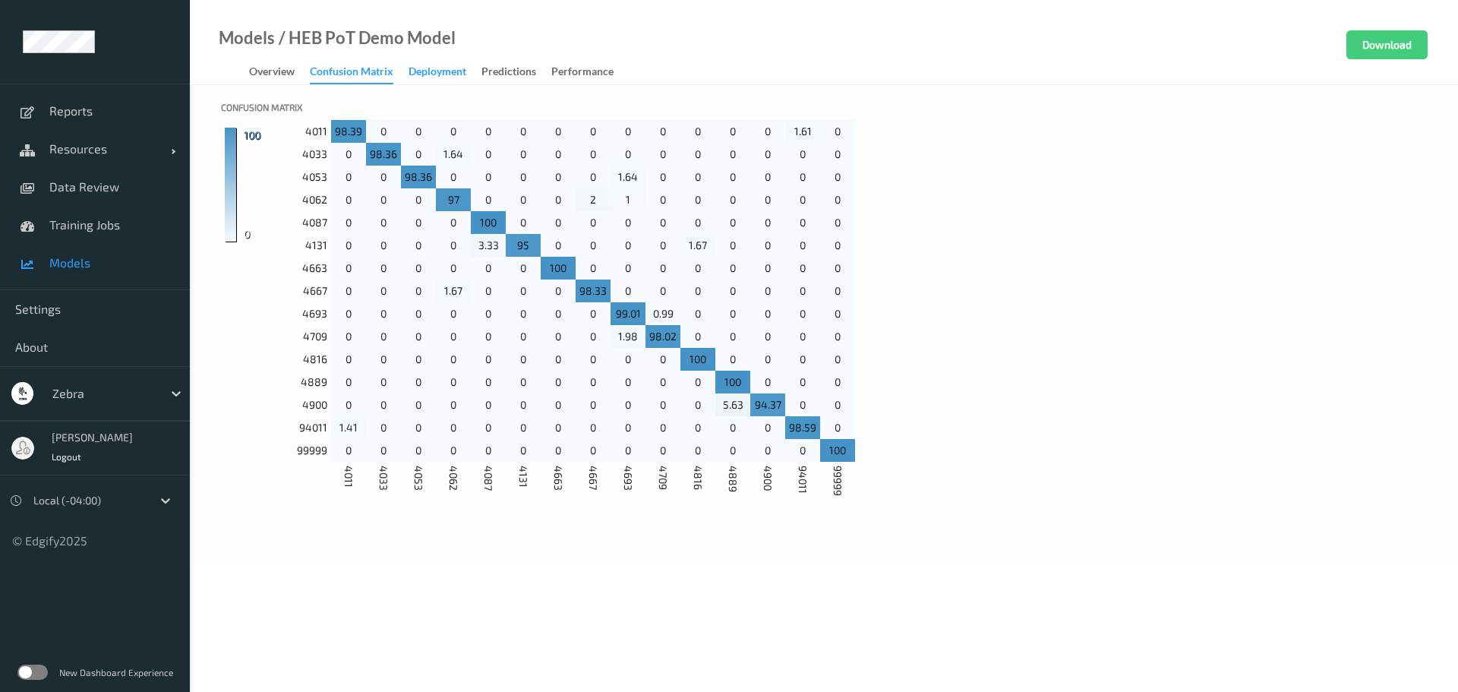
click at [430, 68] on div "Deployment" at bounding box center [438, 73] width 58 height 19
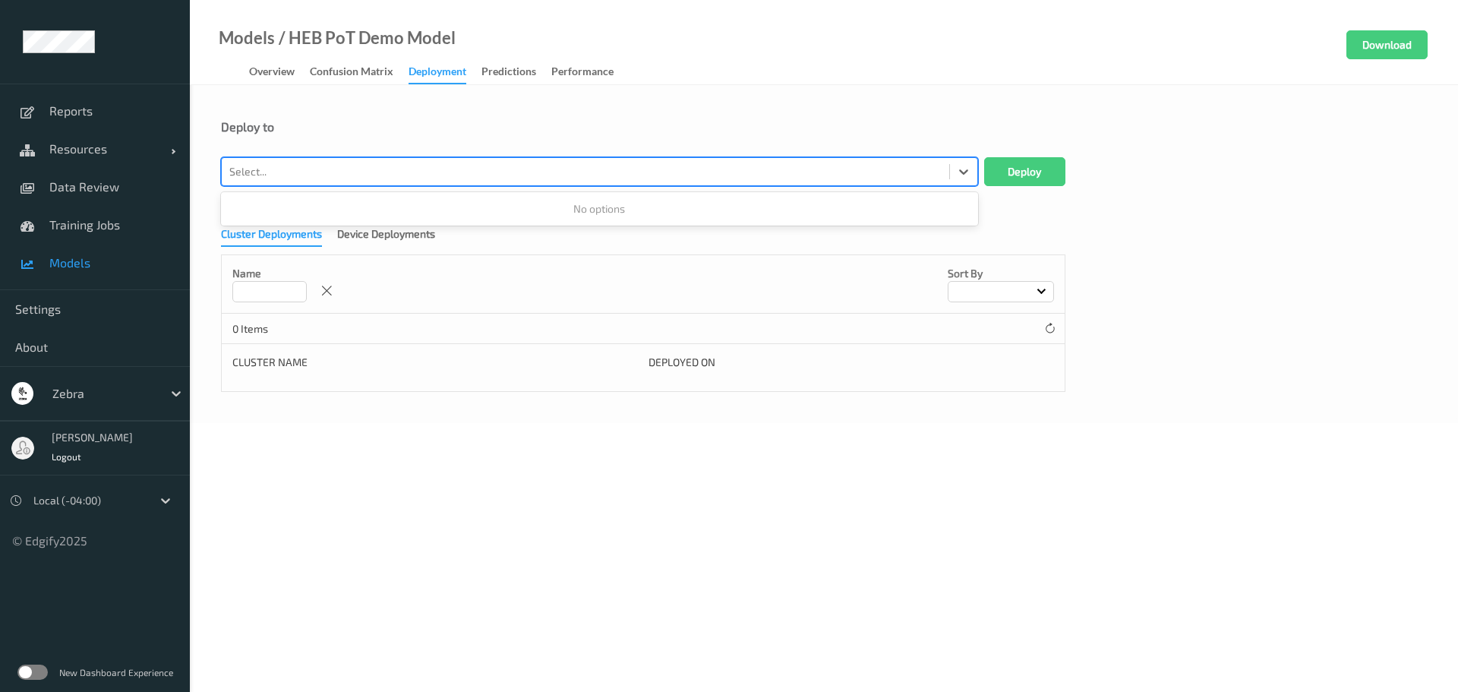
click at [401, 169] on div at bounding box center [585, 172] width 712 height 18
type input "mp72"
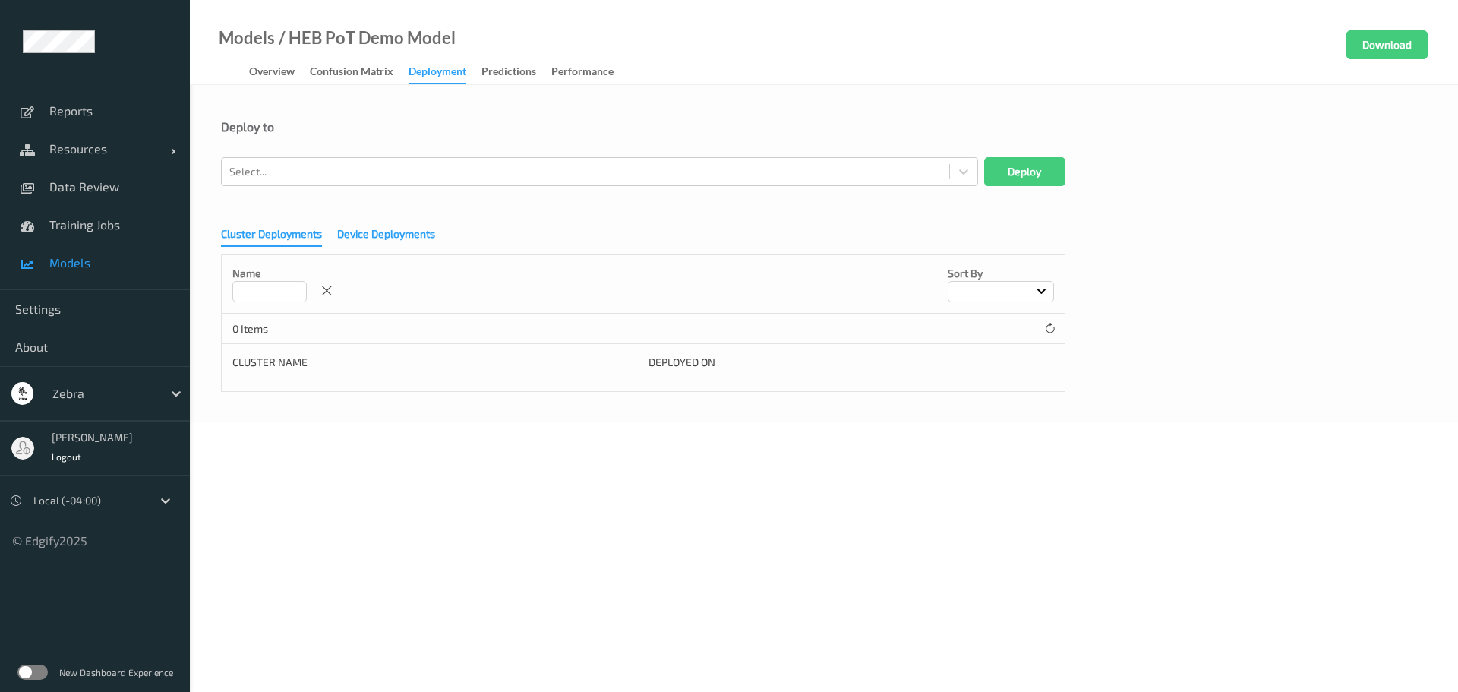
click at [370, 237] on div "Device Deployments" at bounding box center [386, 235] width 98 height 19
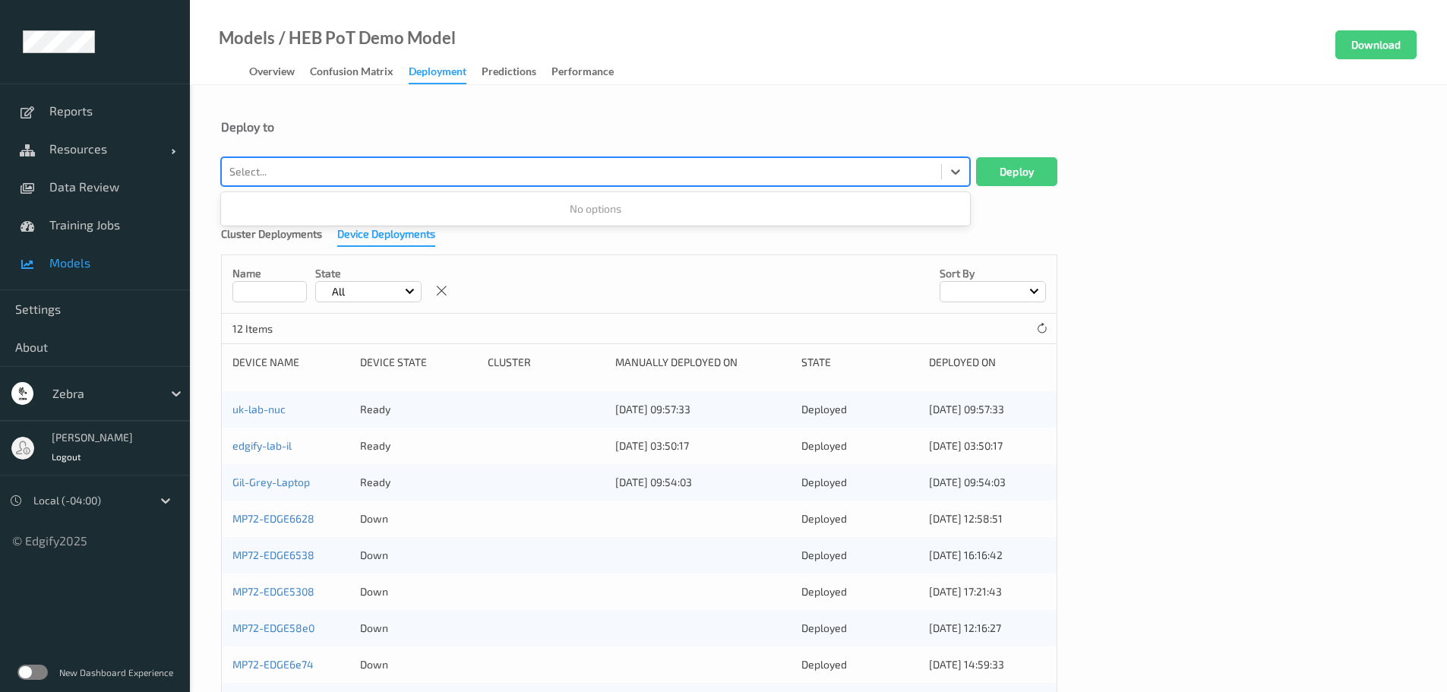
click at [390, 161] on div "Select..." at bounding box center [581, 171] width 719 height 24
type input "mp72"
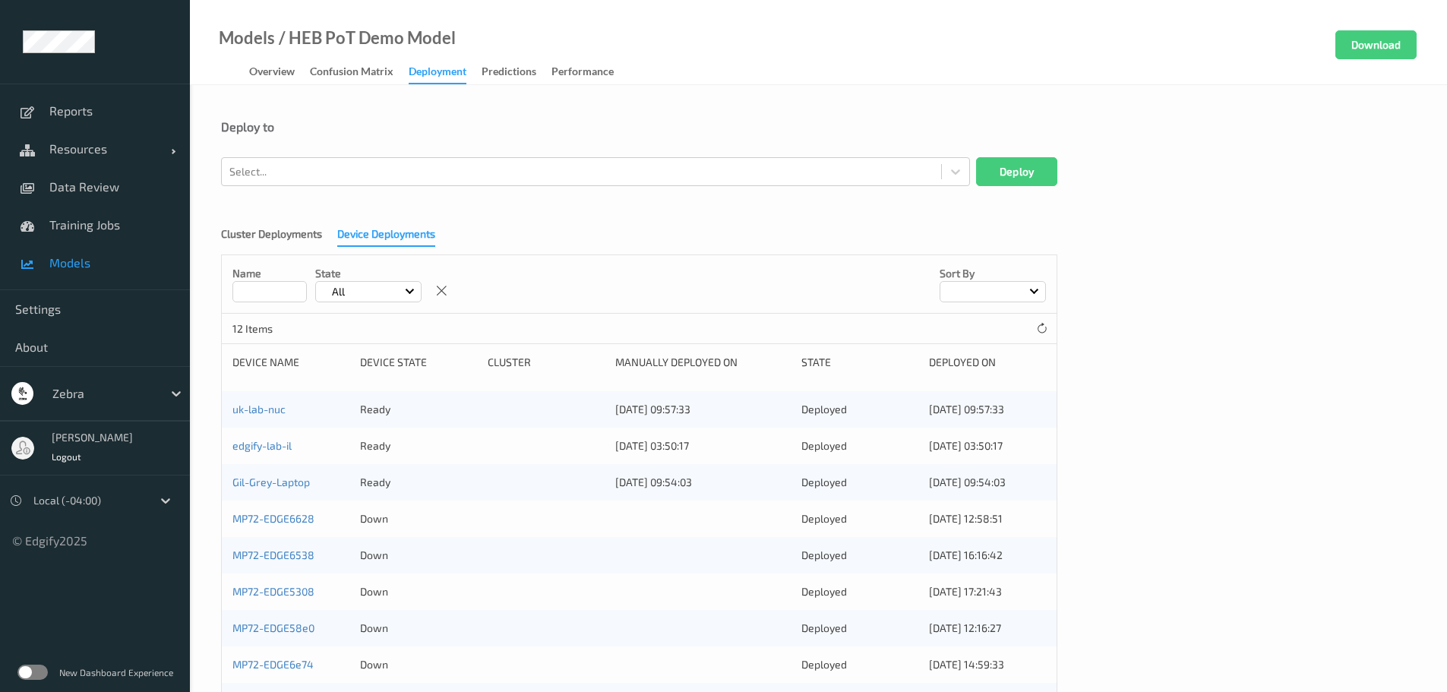
click at [279, 305] on div "Name State All Sort by" at bounding box center [639, 284] width 835 height 58
click at [273, 298] on input at bounding box center [269, 291] width 74 height 21
type input "**********"
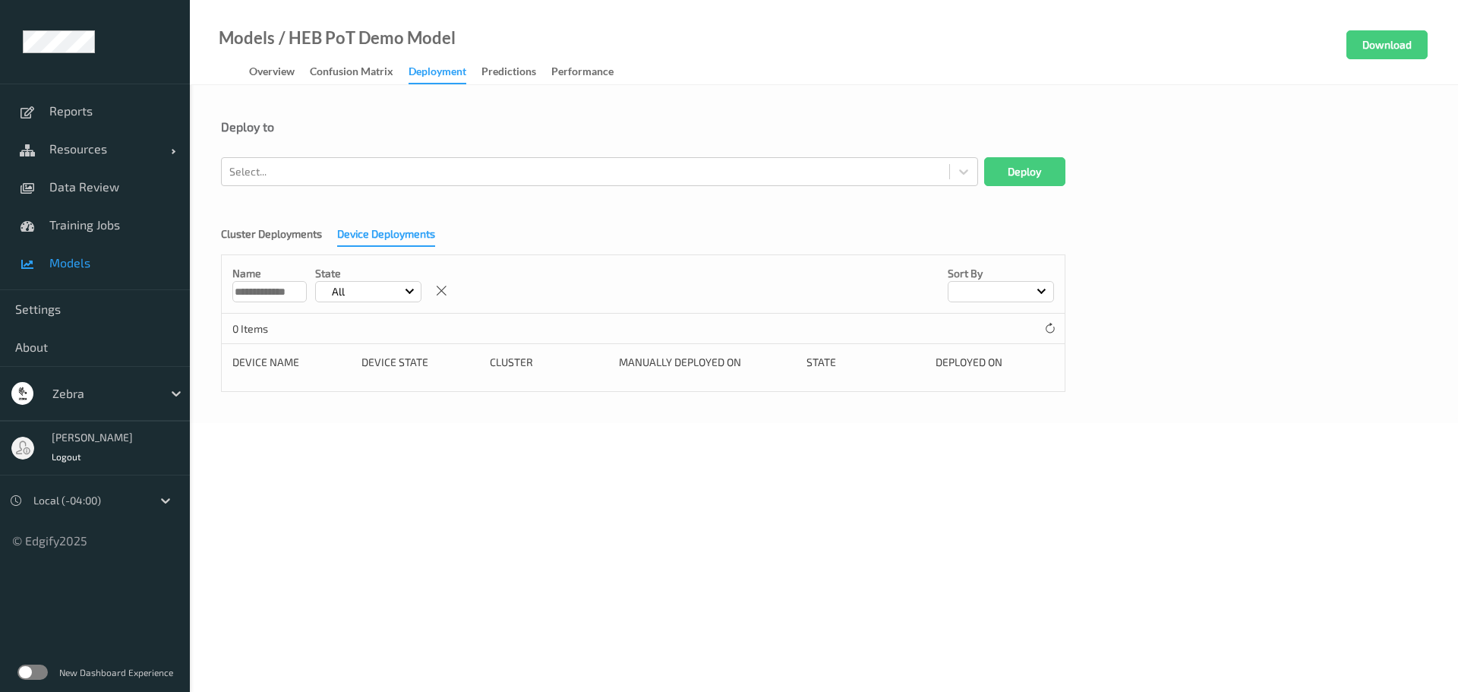
click at [294, 286] on input "**********" at bounding box center [269, 291] width 74 height 21
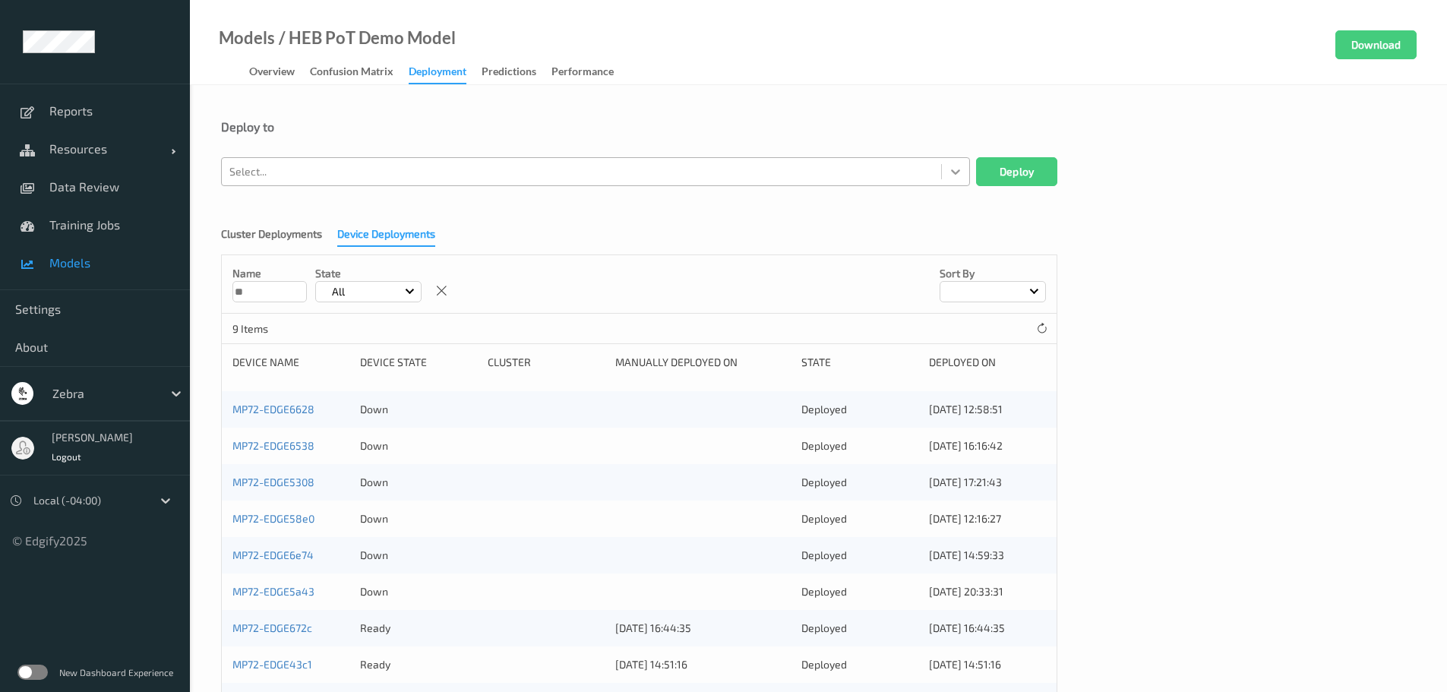
type input "**"
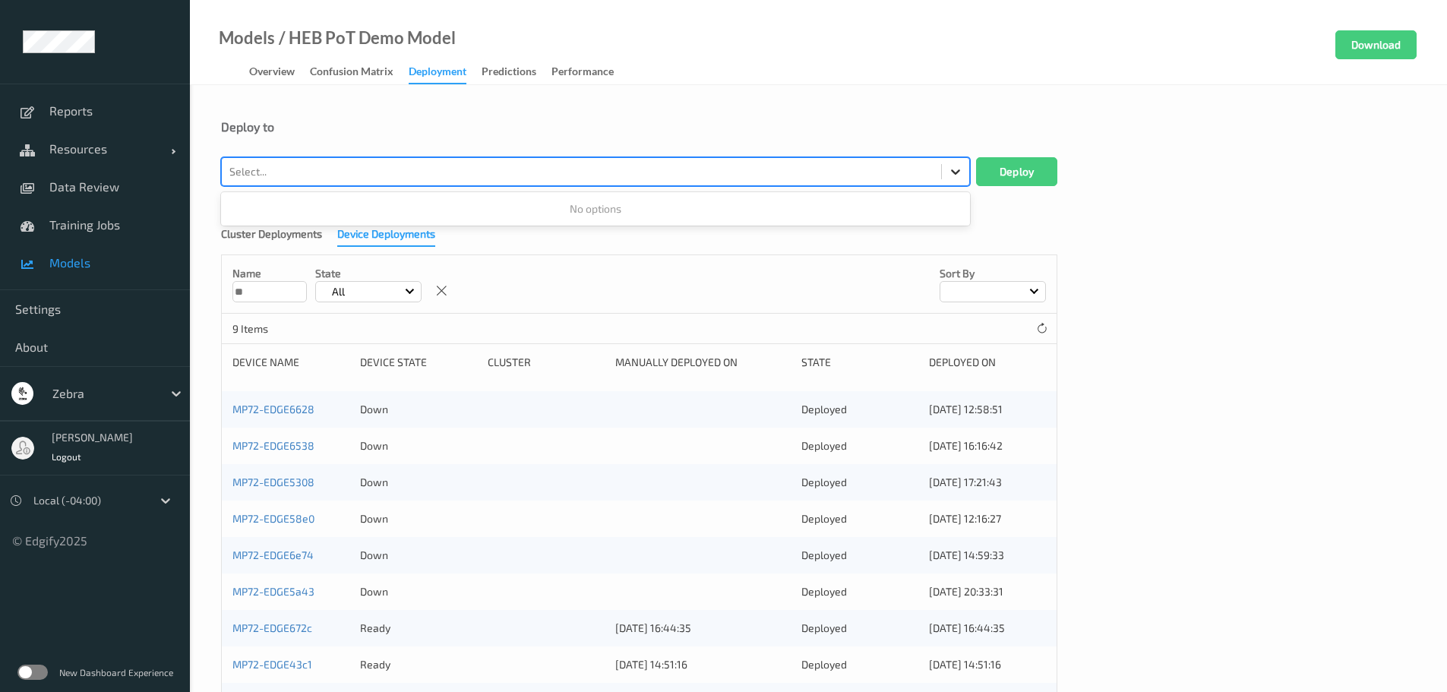
click at [956, 176] on icon at bounding box center [955, 171] width 15 height 15
click at [847, 173] on div at bounding box center [581, 172] width 704 height 18
paste input "MP72-EDGE52e9"
type input "MP72-EDGE"
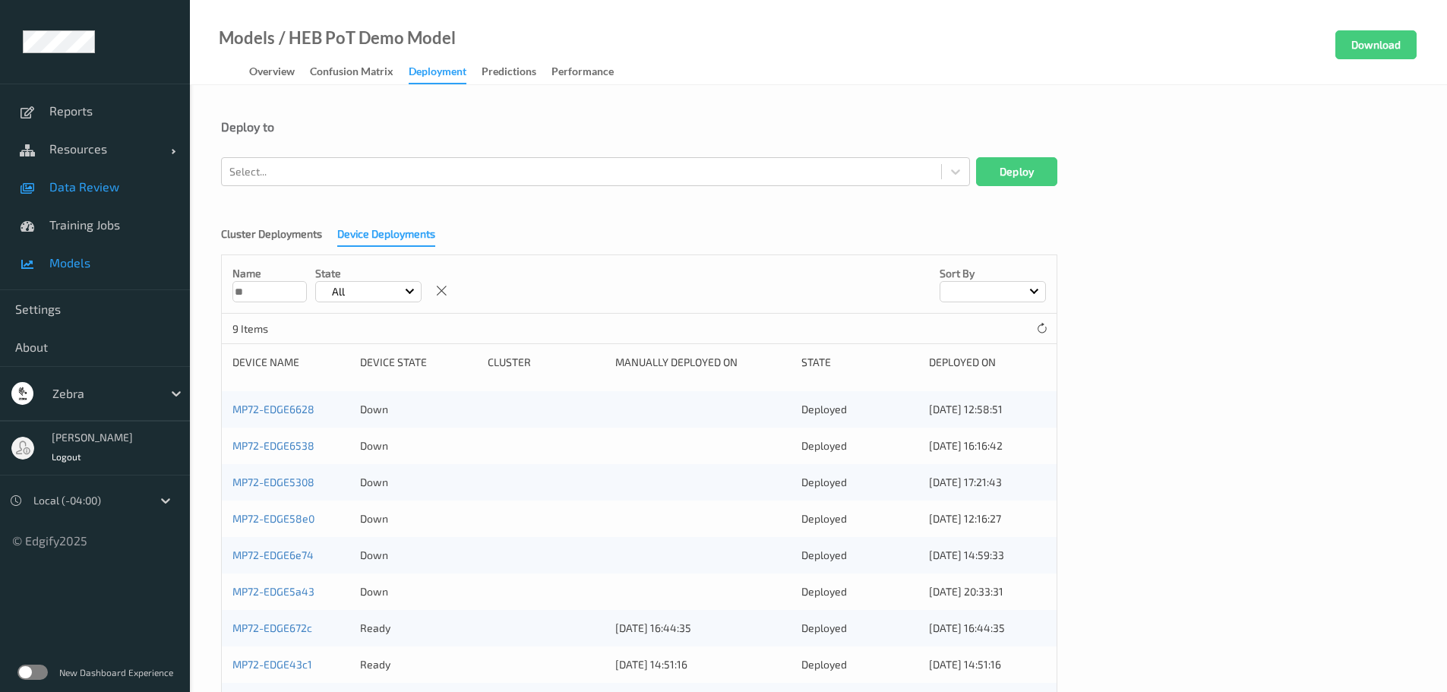
click at [96, 175] on link "Data Review" at bounding box center [95, 187] width 190 height 38
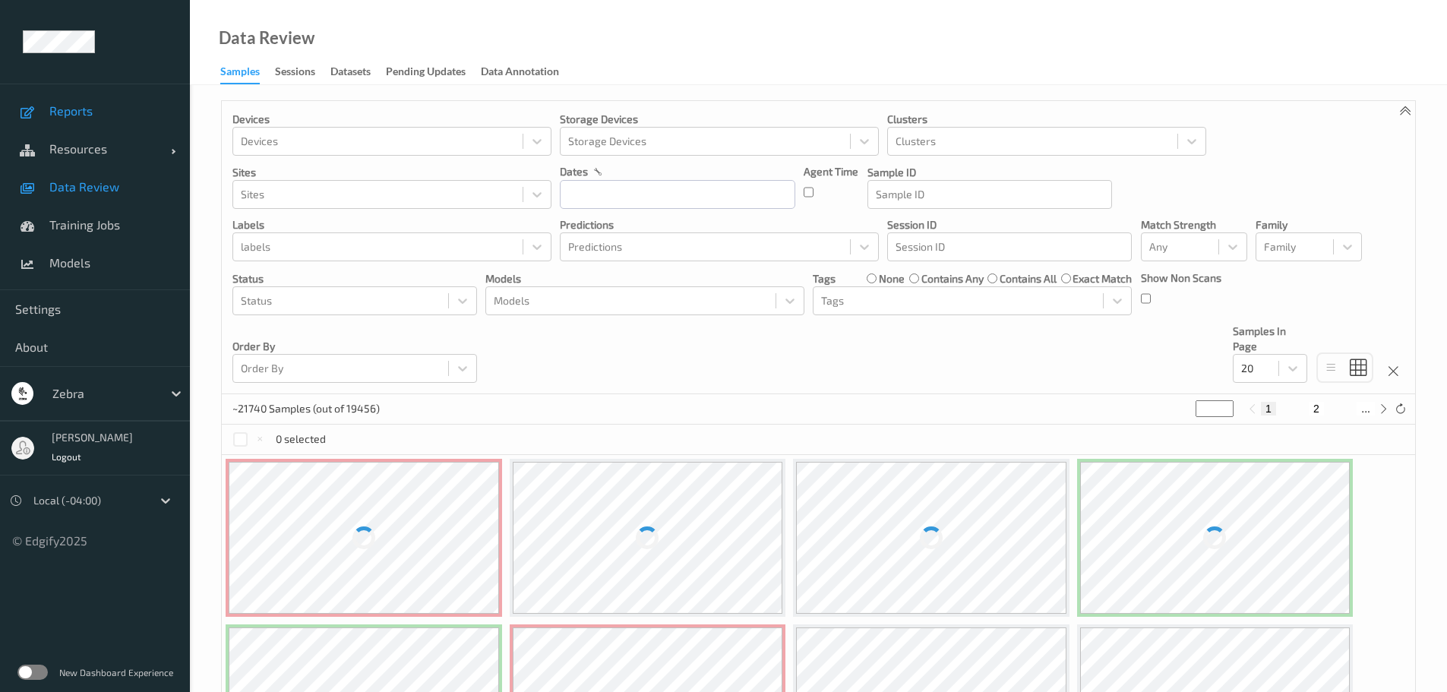
click at [100, 121] on link "Reports" at bounding box center [95, 111] width 190 height 38
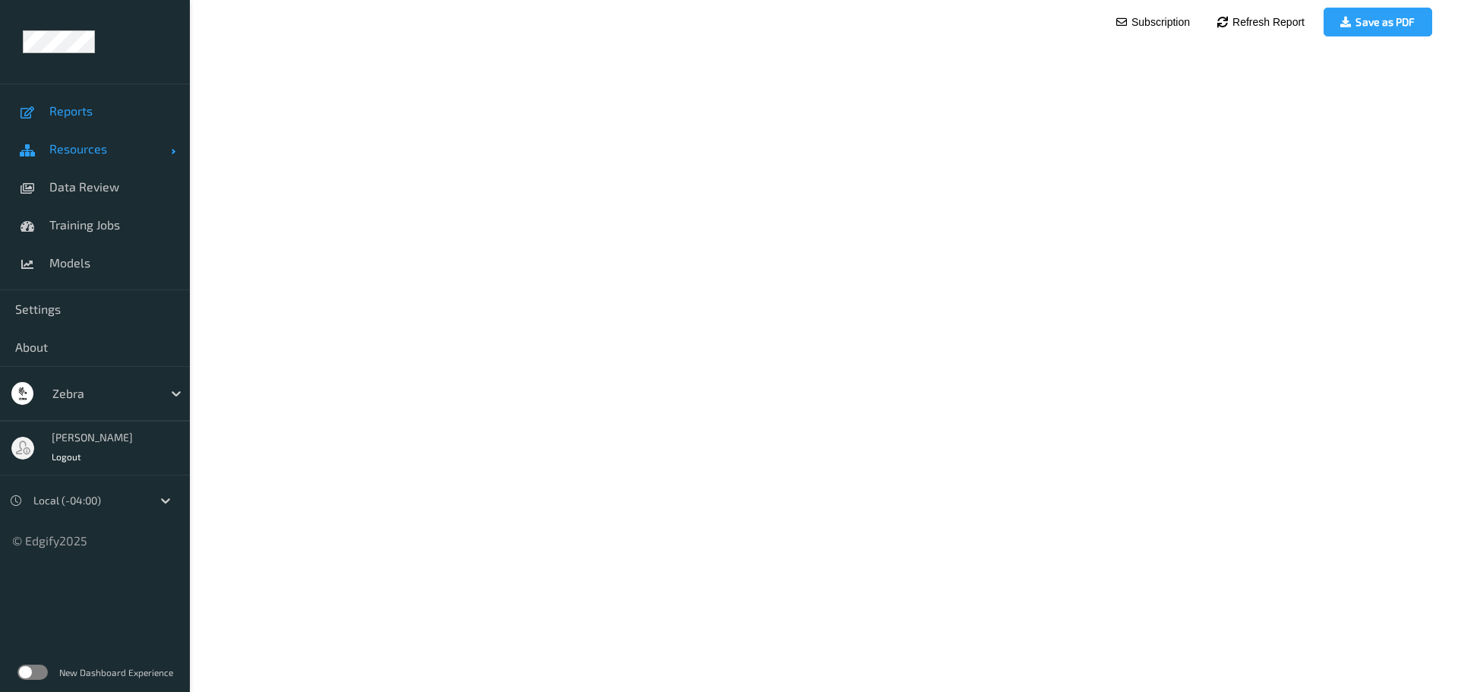
click at [103, 143] on span "Resources" at bounding box center [109, 148] width 121 height 15
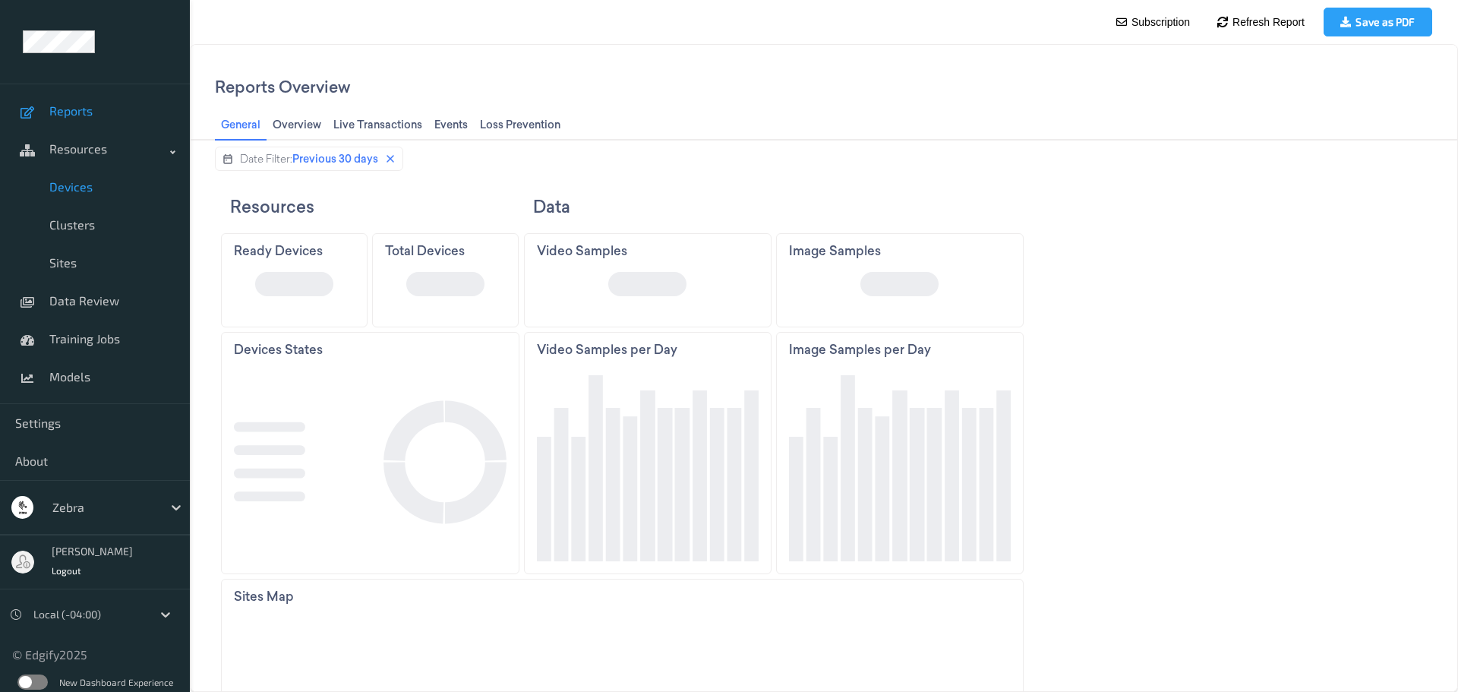
click at [81, 186] on span "Devices" at bounding box center [111, 186] width 125 height 15
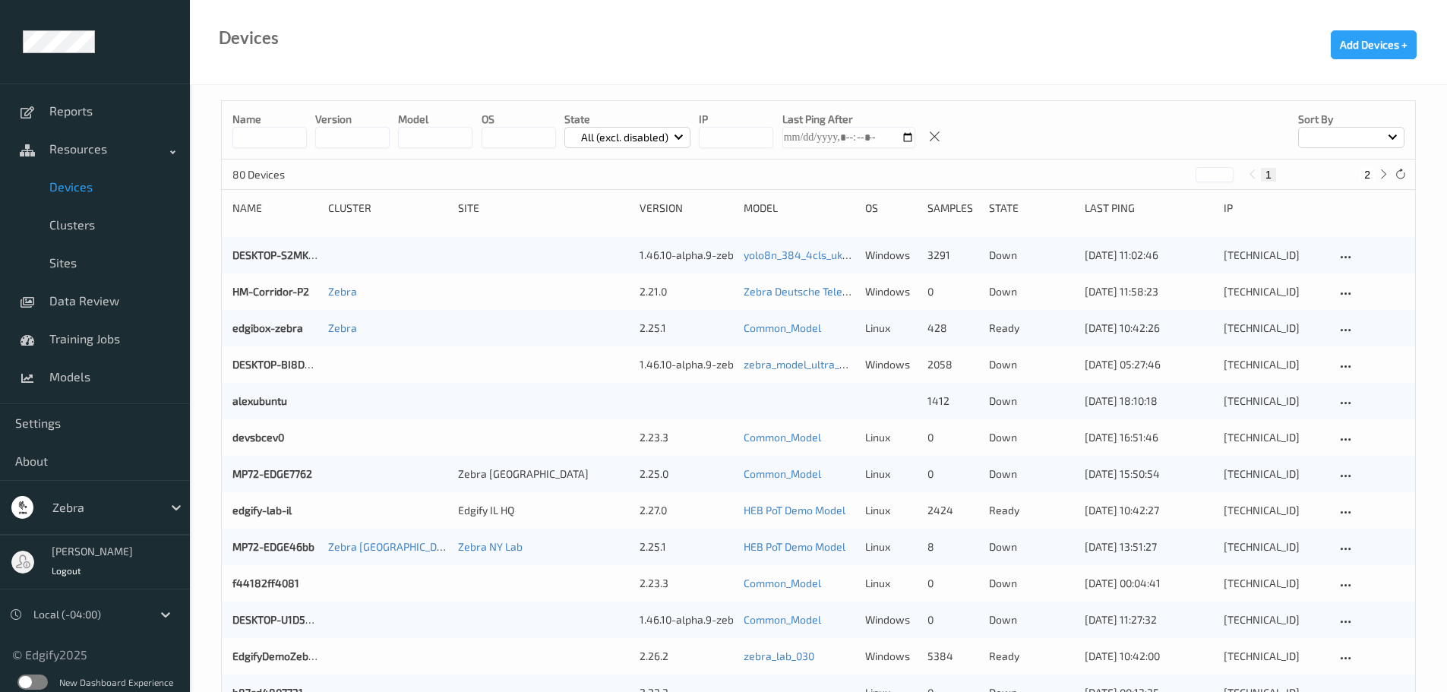
click at [263, 140] on input at bounding box center [269, 137] width 74 height 21
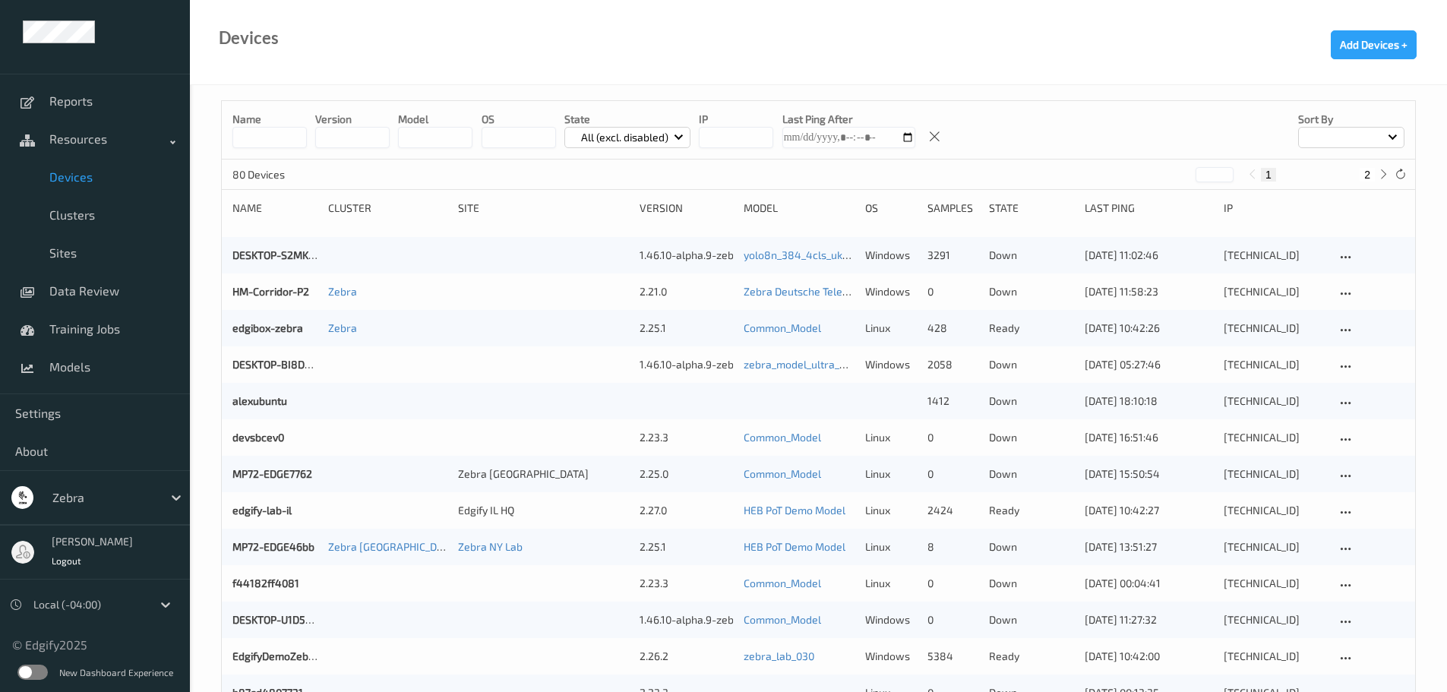
click at [286, 142] on input at bounding box center [269, 137] width 74 height 21
paste input "**********"
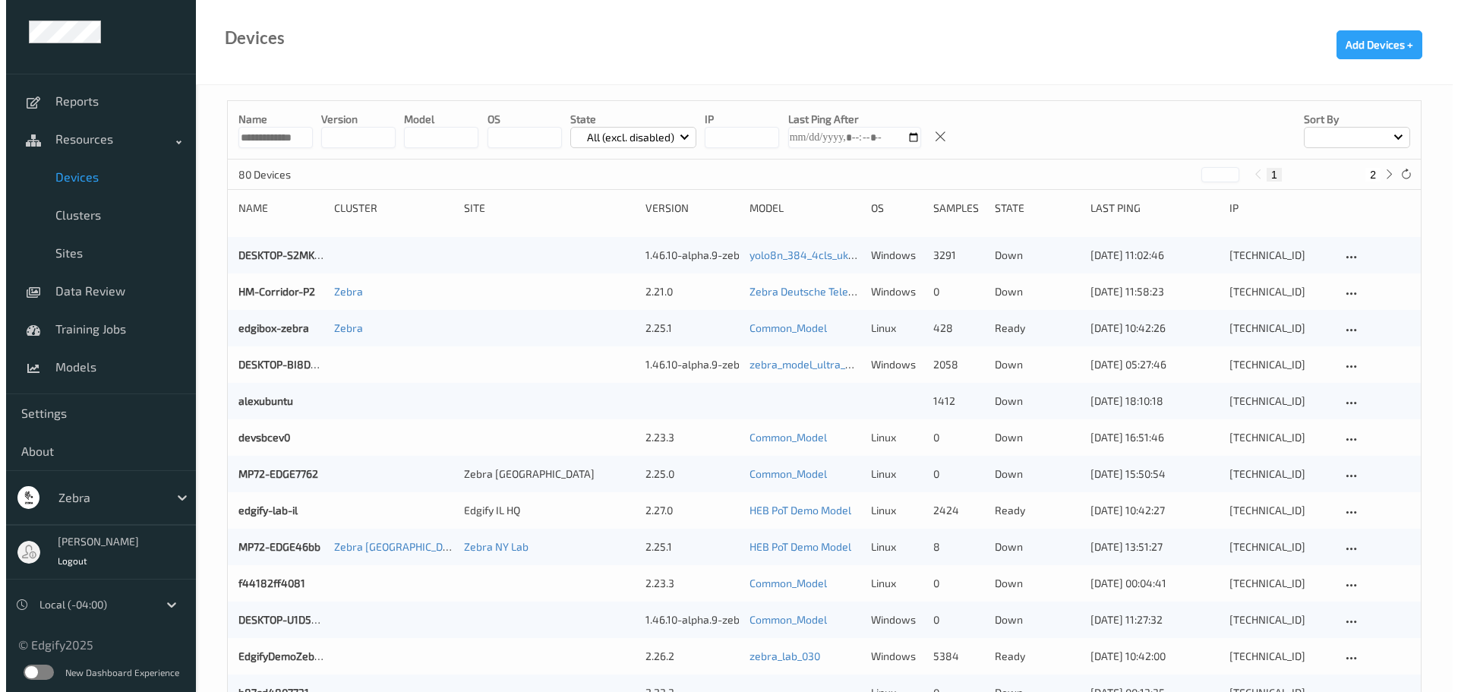
scroll to position [0, 15]
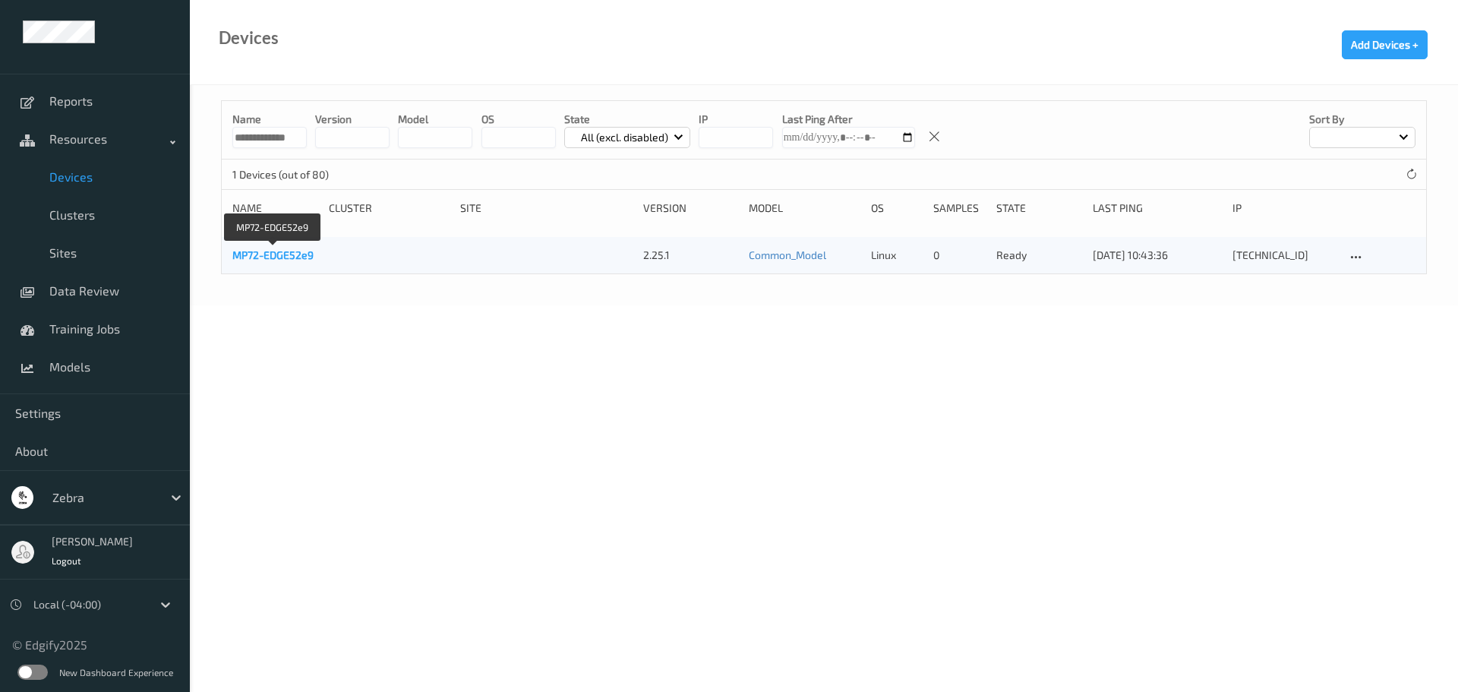
type input "**********"
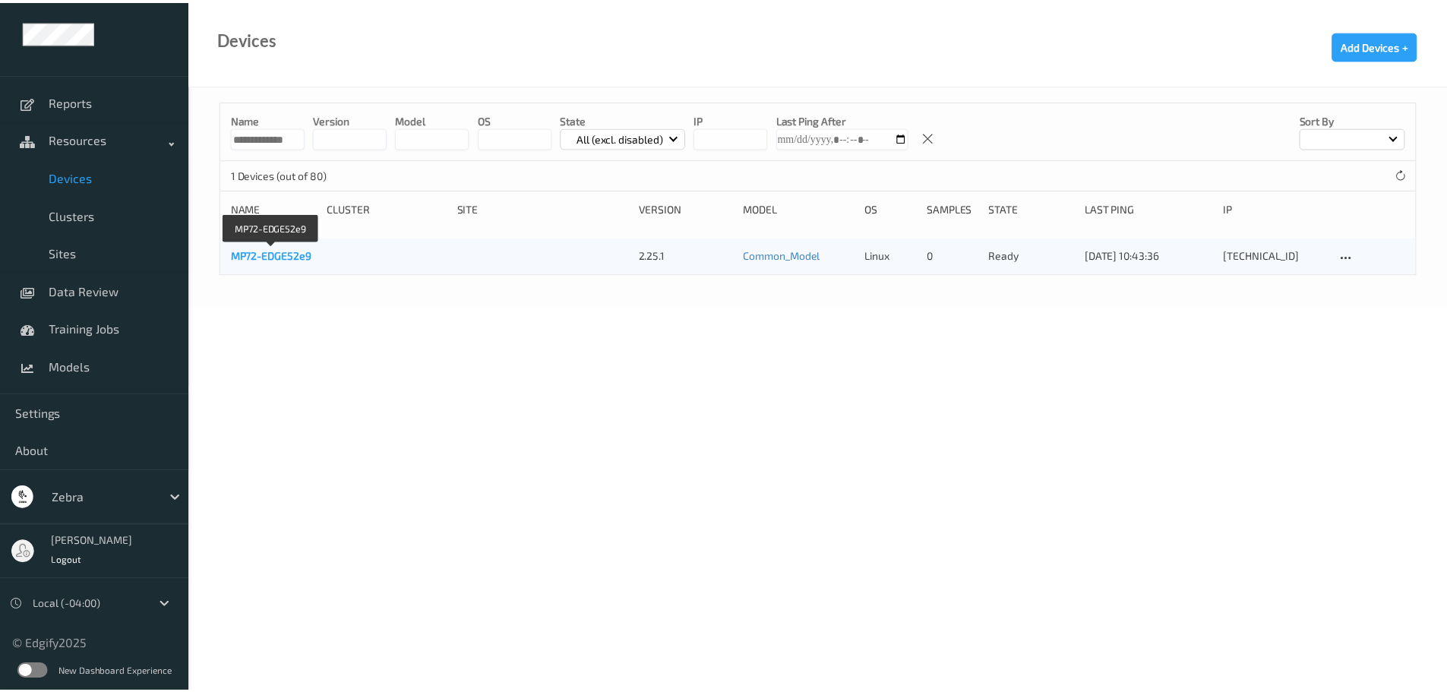
scroll to position [0, 0]
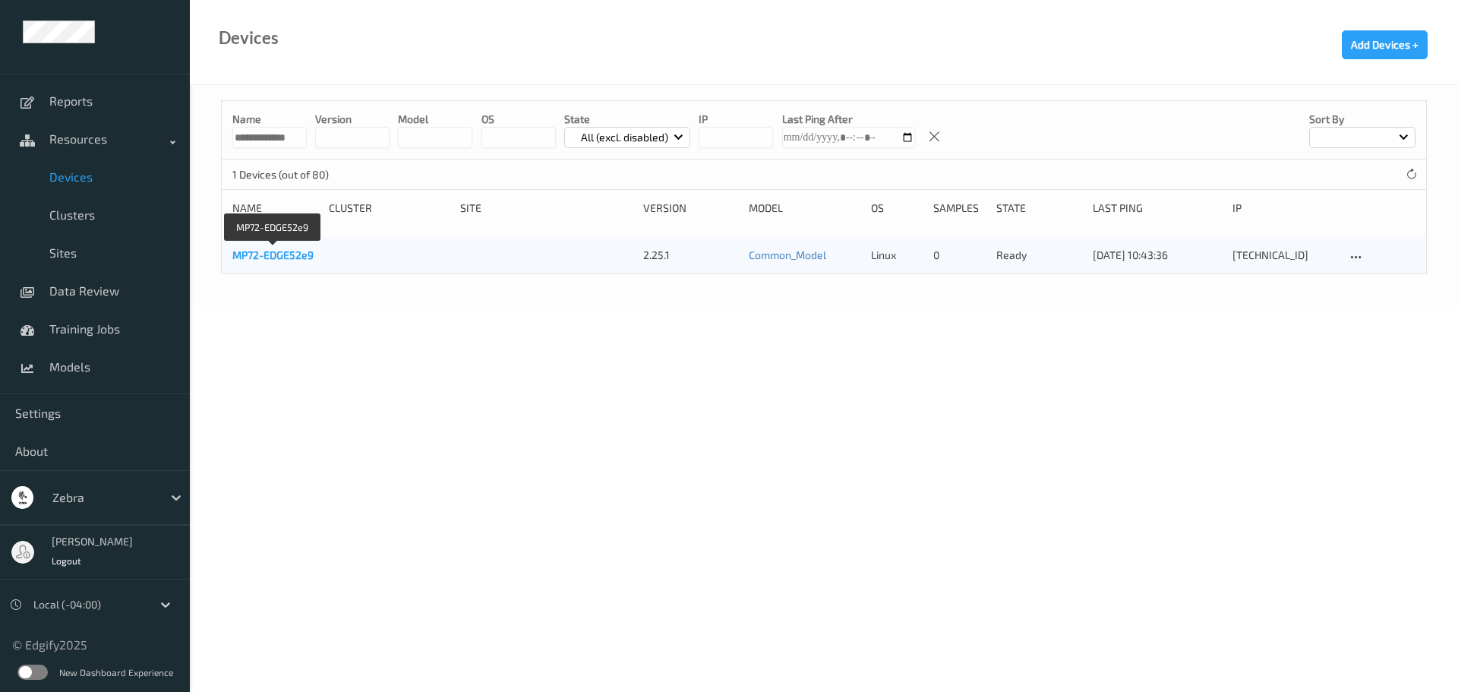
click at [282, 260] on link "MP72-EDGE52e9" at bounding box center [272, 254] width 81 height 13
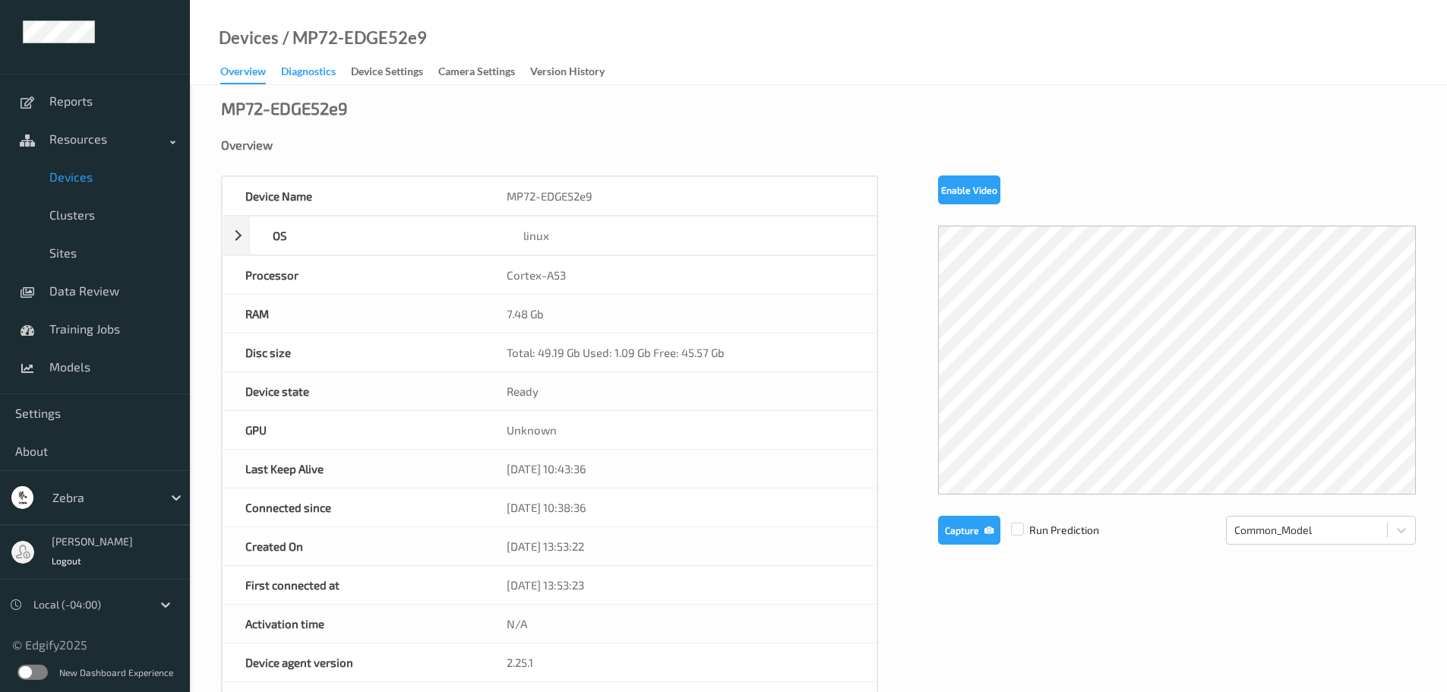
click at [308, 66] on div "Diagnostics" at bounding box center [308, 73] width 55 height 19
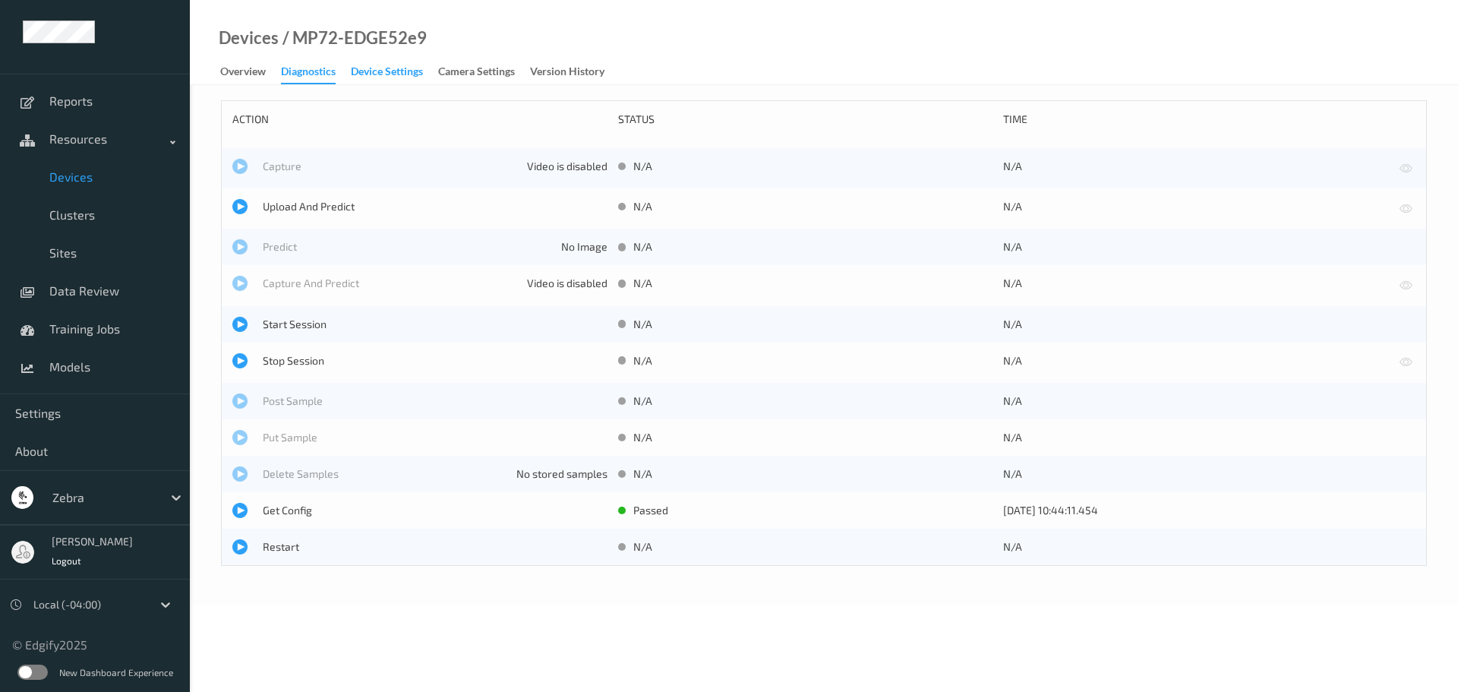
click at [358, 68] on div "Device Settings" at bounding box center [387, 73] width 72 height 19
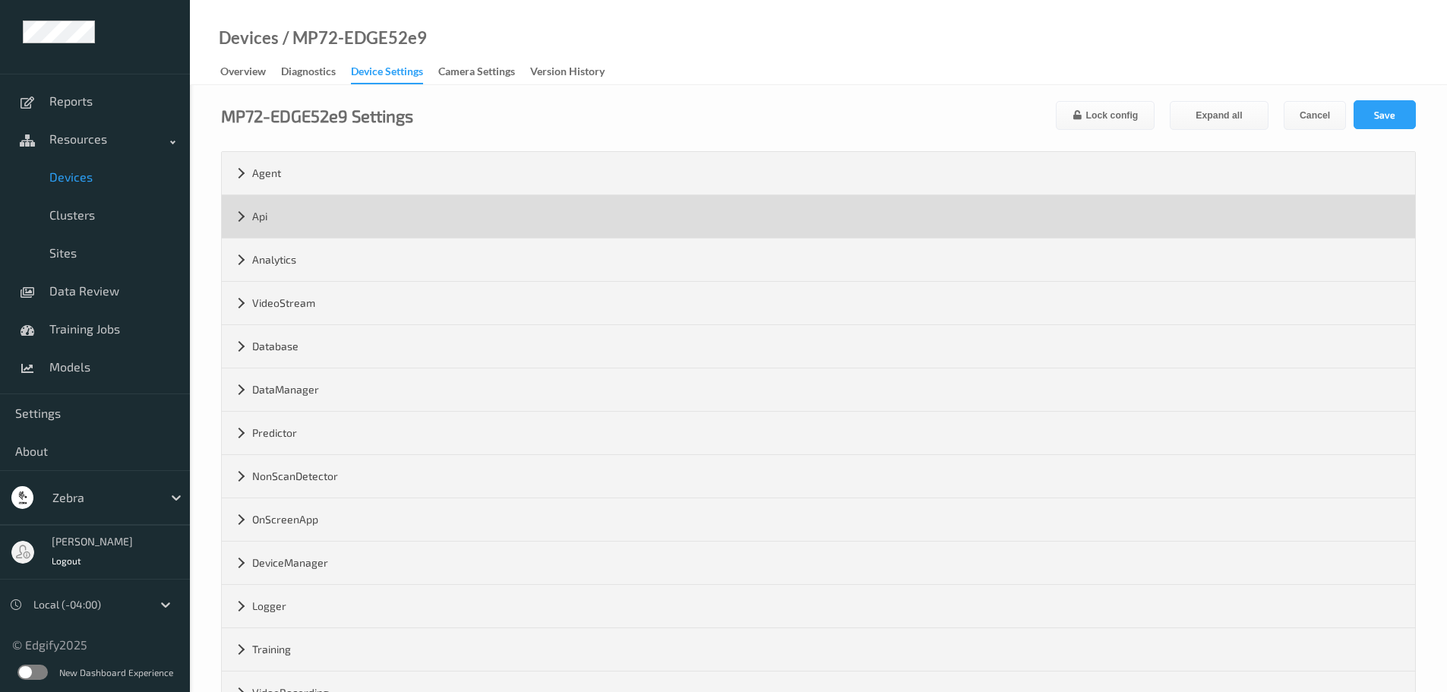
scroll to position [184, 0]
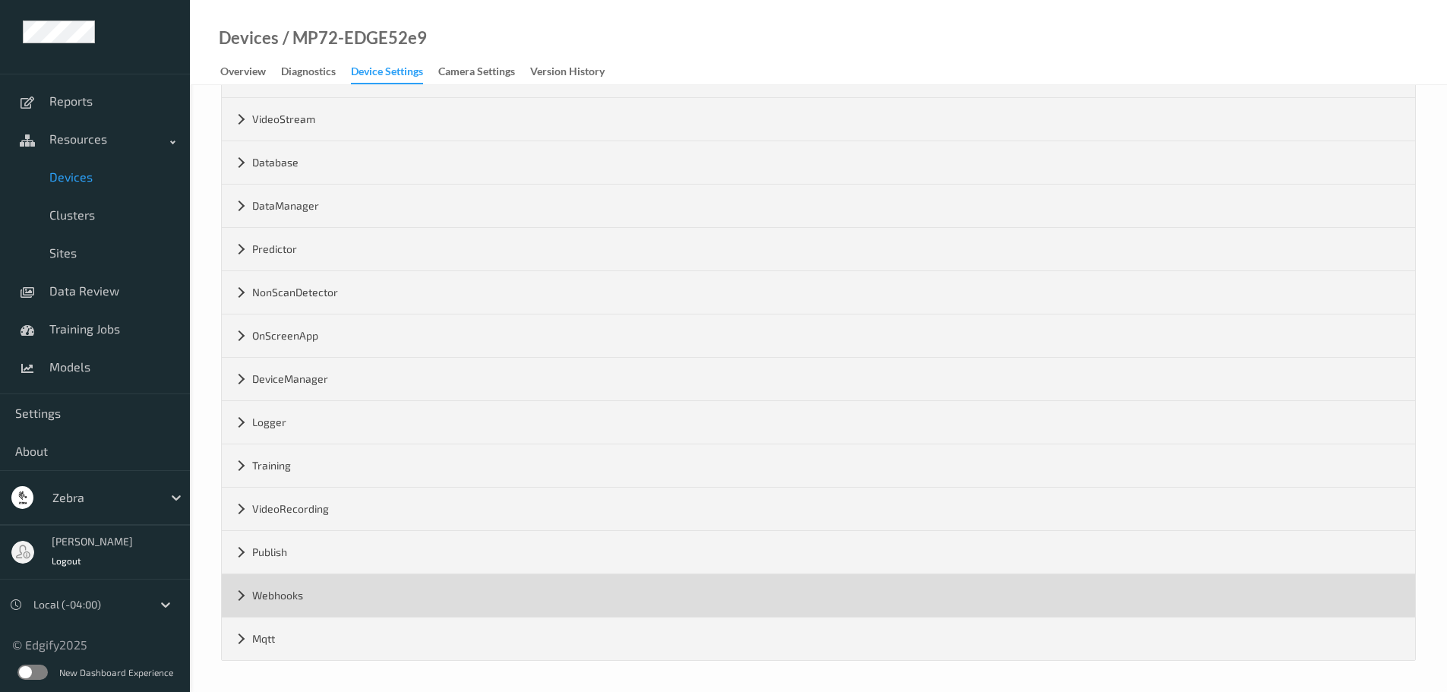
click at [265, 614] on div "Webhooks" at bounding box center [818, 595] width 1193 height 43
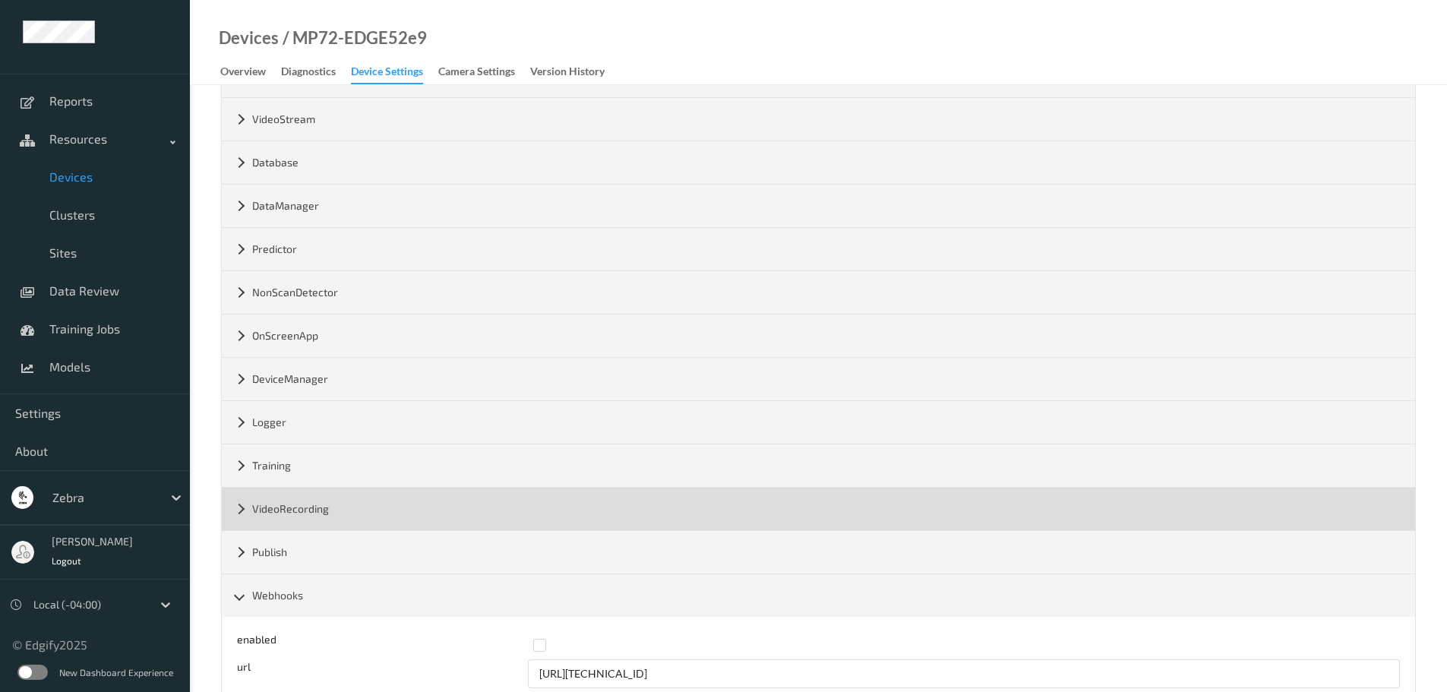
scroll to position [270, 0]
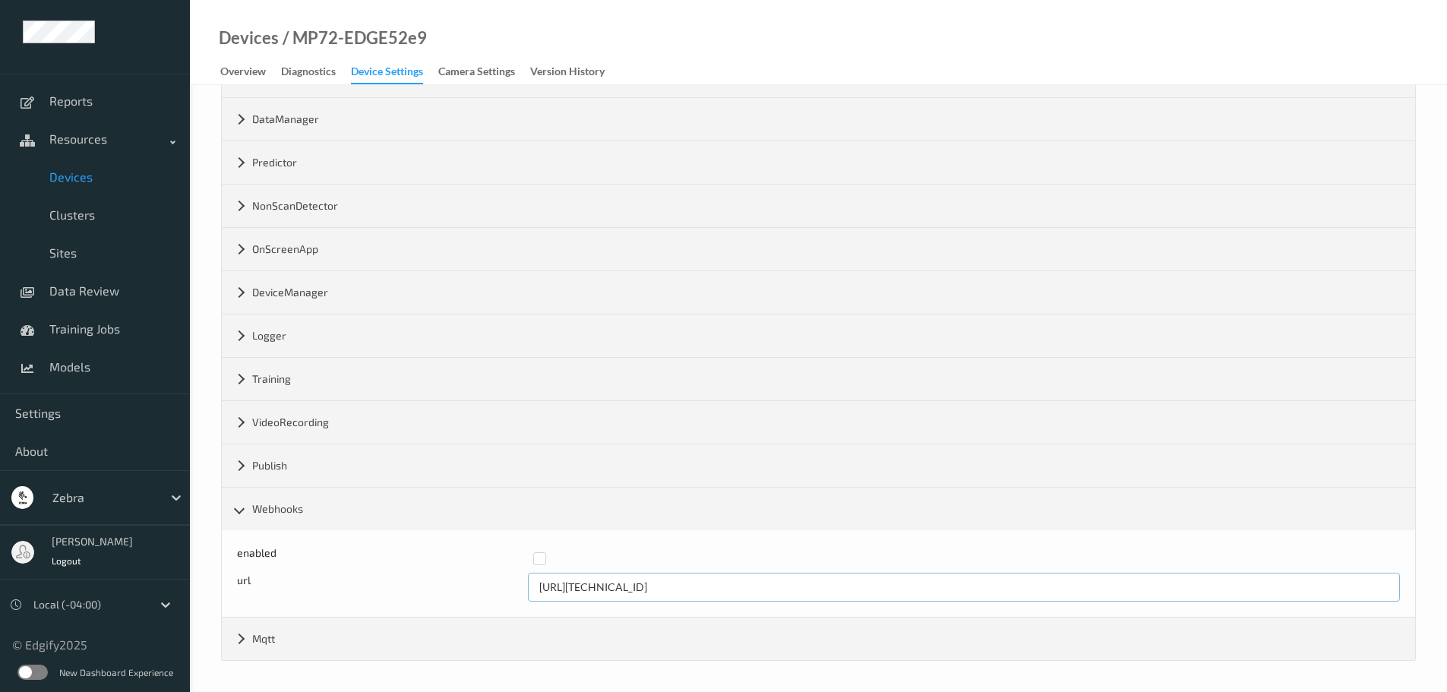
click at [604, 580] on input "[URL][TECHNICAL_ID]" at bounding box center [964, 587] width 872 height 29
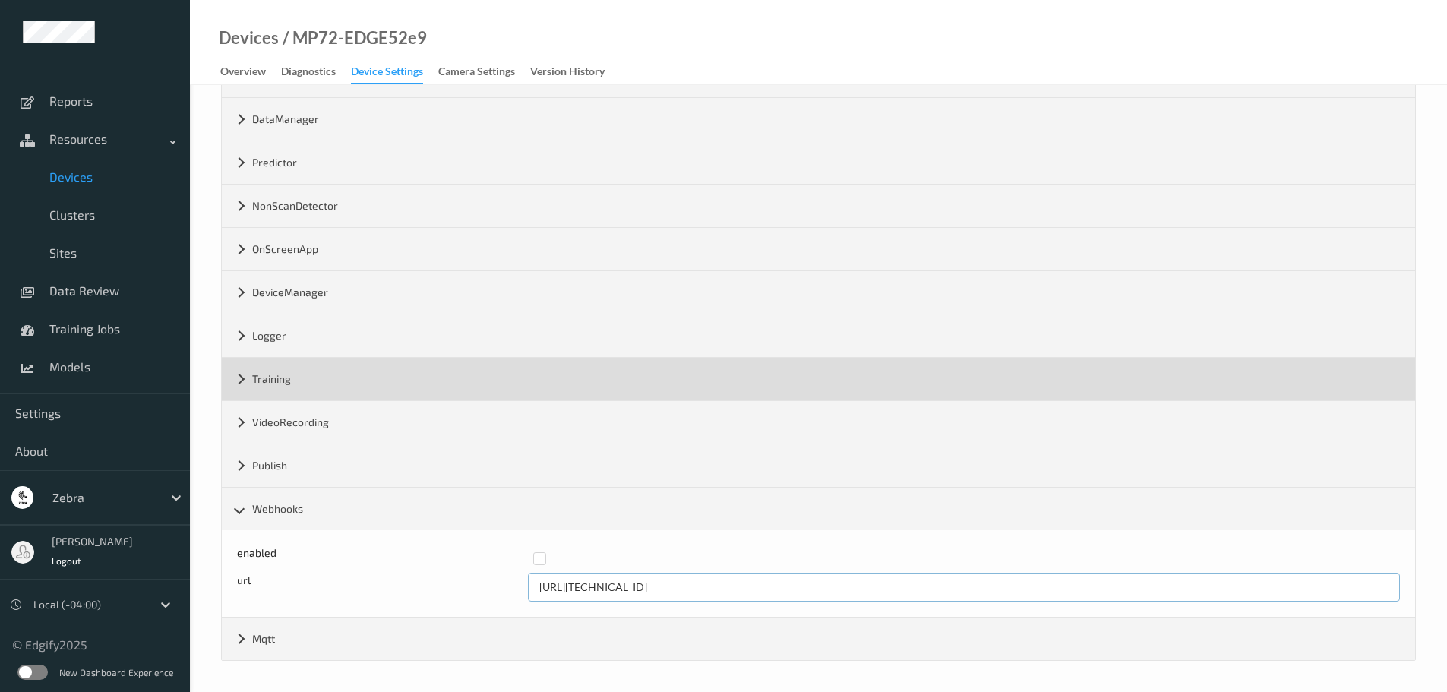
scroll to position [0, 0]
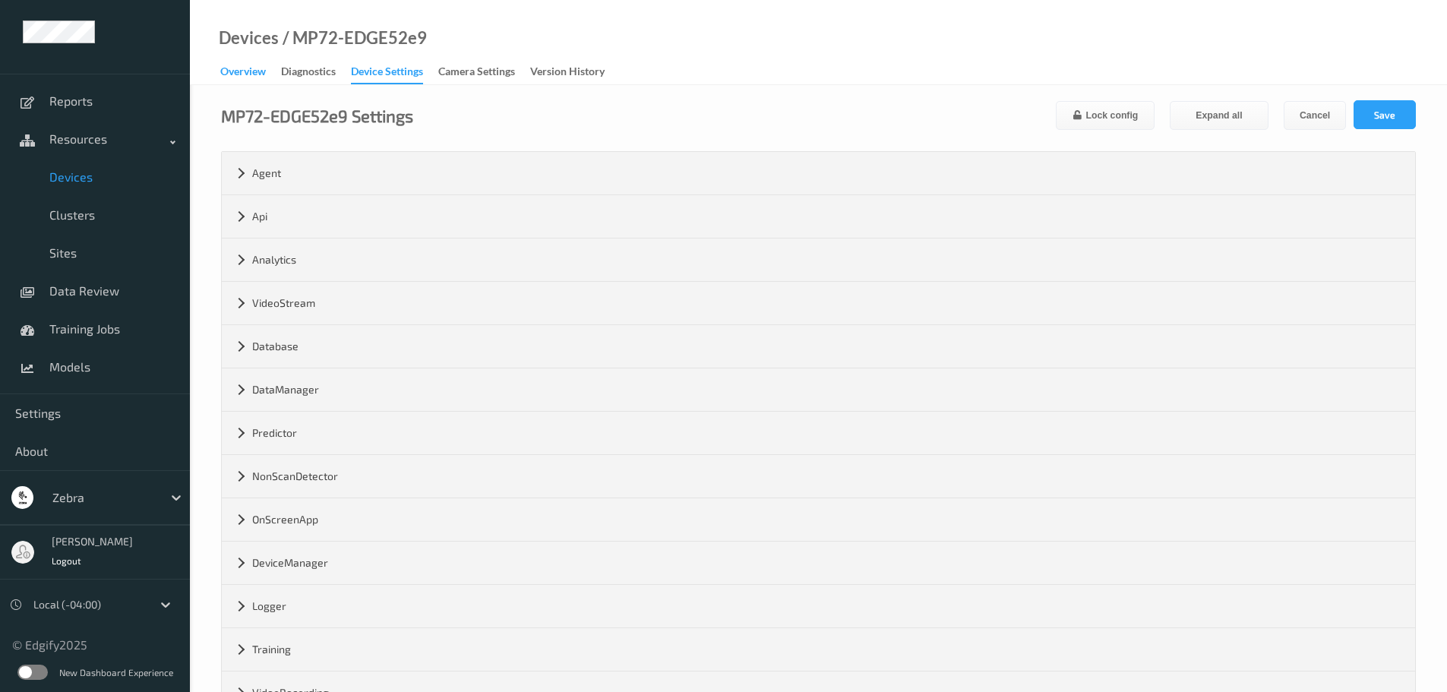
click at [245, 65] on div "Overview" at bounding box center [243, 73] width 46 height 19
